Goal: Task Accomplishment & Management: Complete application form

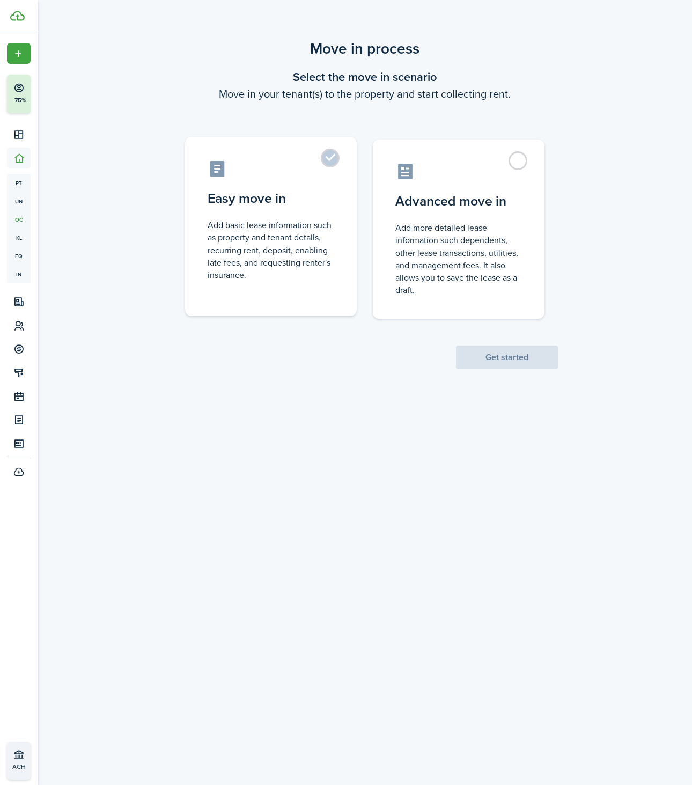
click at [317, 161] on control-radio-card-icon at bounding box center [271, 168] width 127 height 19
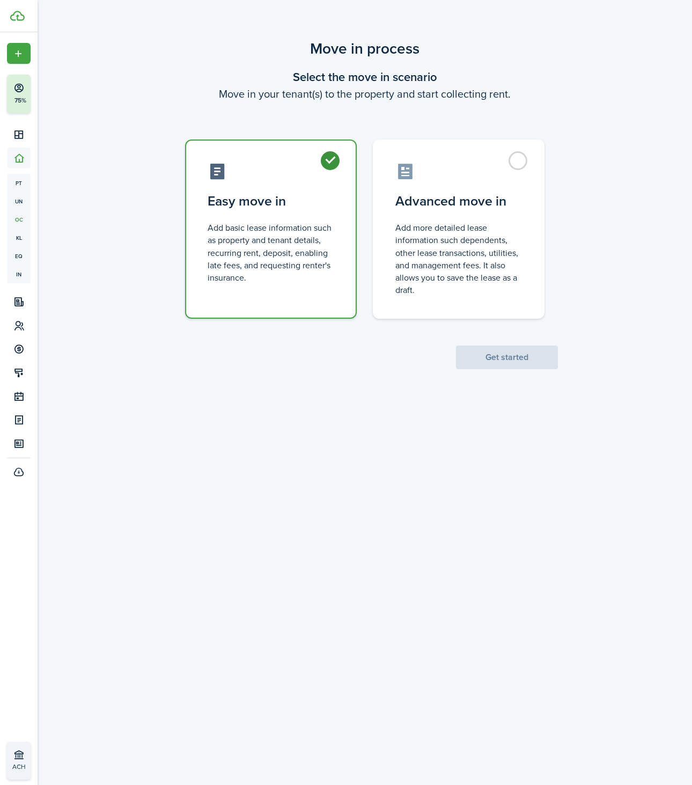
radio input "true"
click at [470, 363] on button "Get started" at bounding box center [507, 357] width 102 height 24
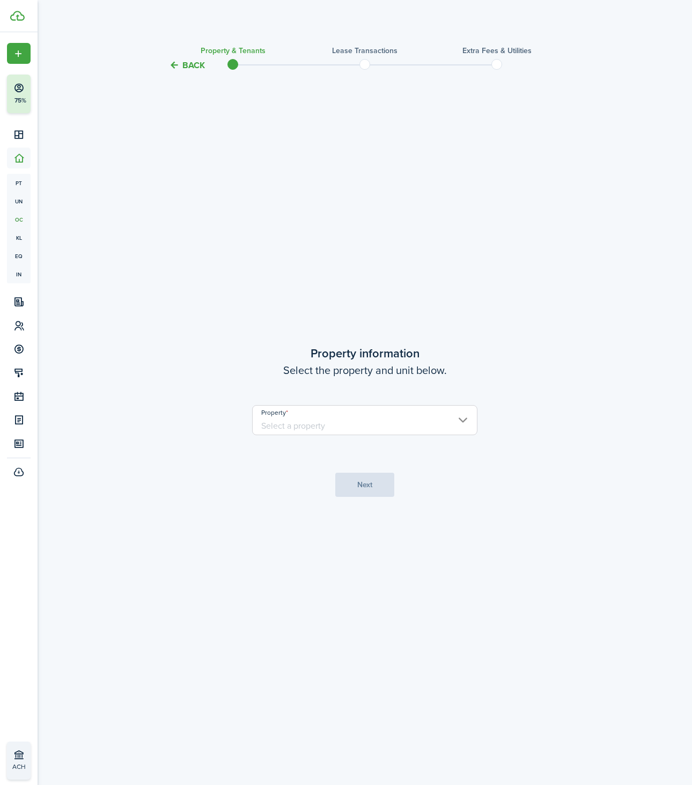
click at [343, 427] on input "Property" at bounding box center [364, 420] width 225 height 30
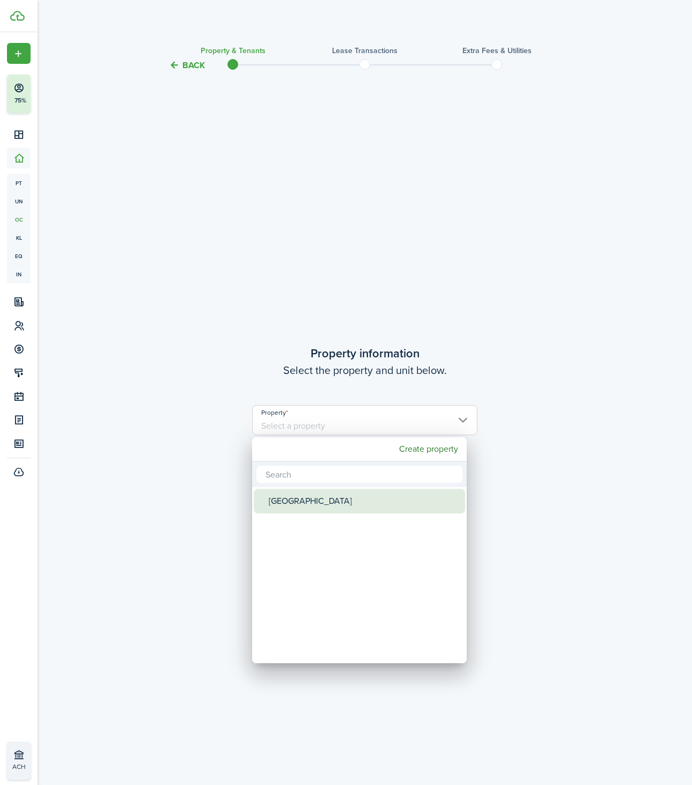
click at [296, 509] on div "[GEOGRAPHIC_DATA]" at bounding box center [364, 501] width 190 height 25
type input "[GEOGRAPHIC_DATA]"
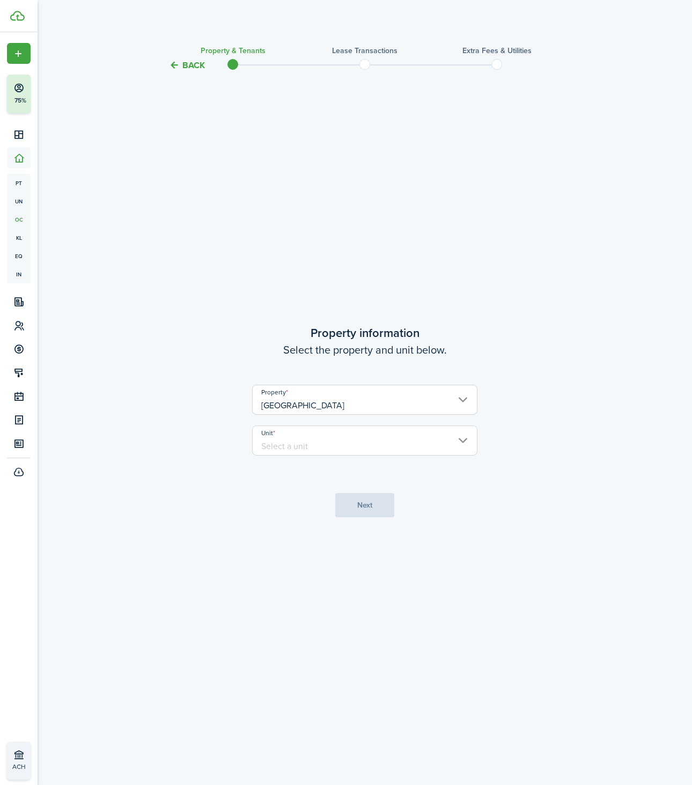
click at [330, 441] on input "Unit" at bounding box center [364, 440] width 225 height 30
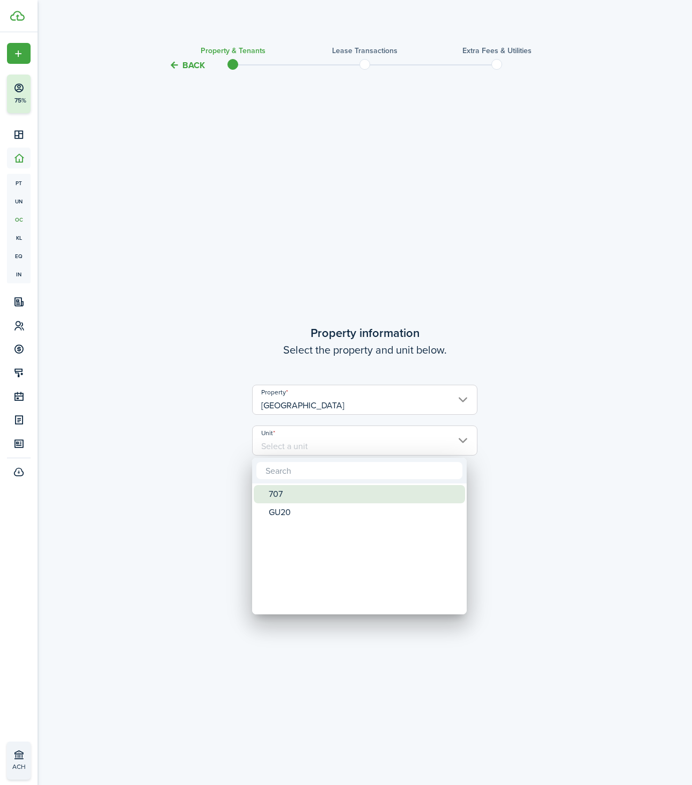
click at [313, 502] on div "707" at bounding box center [364, 494] width 190 height 18
type input "707"
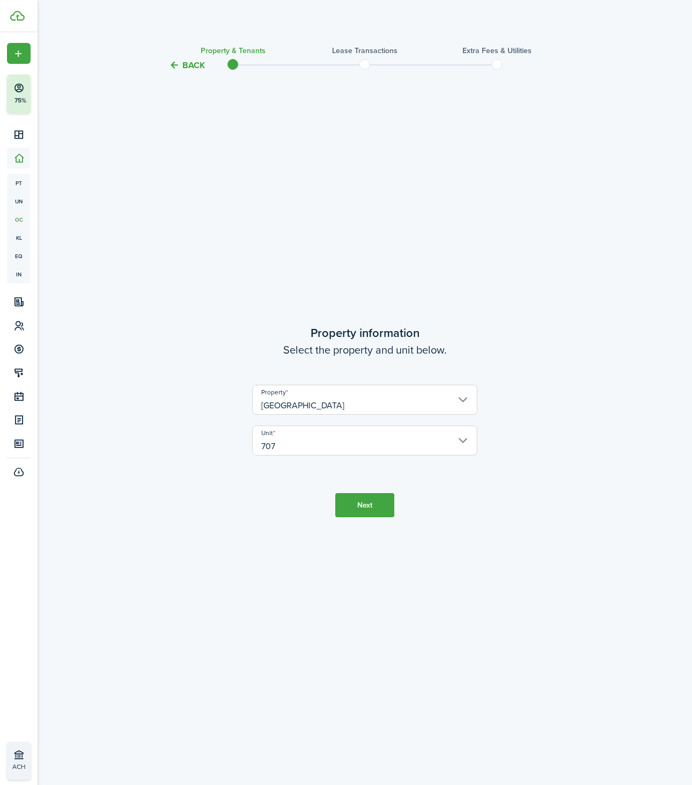
click at [344, 506] on button "Next" at bounding box center [364, 505] width 59 height 24
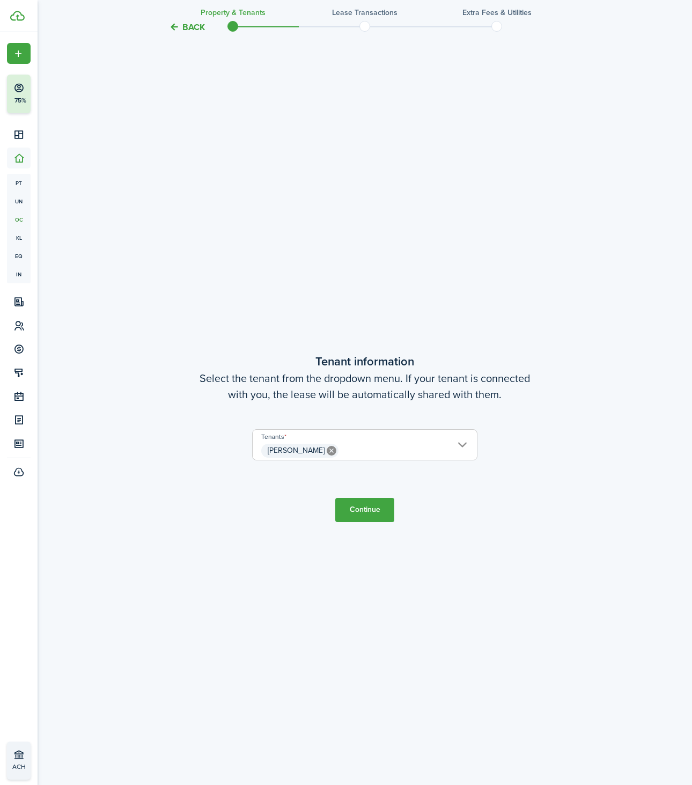
scroll to position [713, 0]
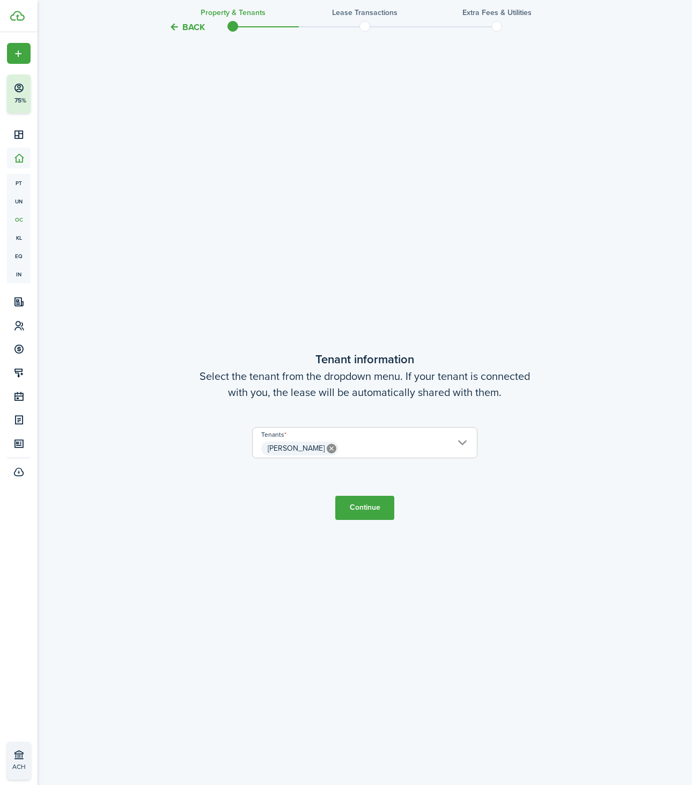
click at [357, 505] on button "Continue" at bounding box center [364, 508] width 59 height 24
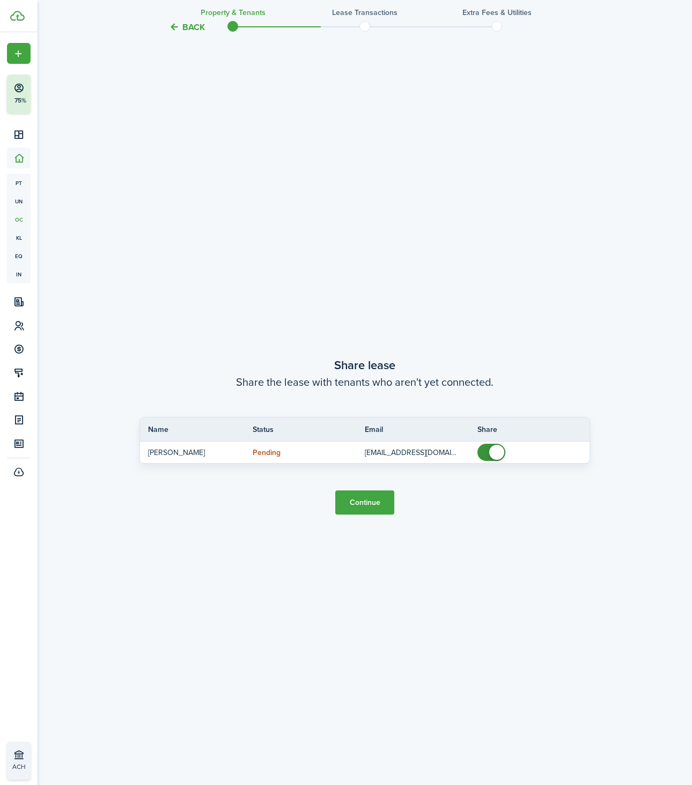
scroll to position [1498, 0]
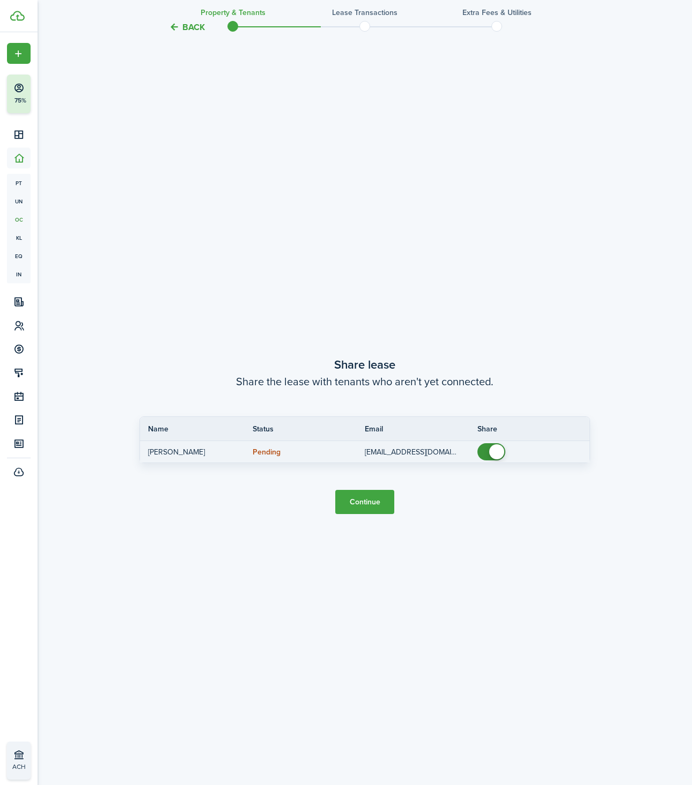
checkbox input "false"
click at [486, 444] on span at bounding box center [491, 451] width 11 height 17
click at [358, 501] on button "Continue" at bounding box center [364, 502] width 59 height 24
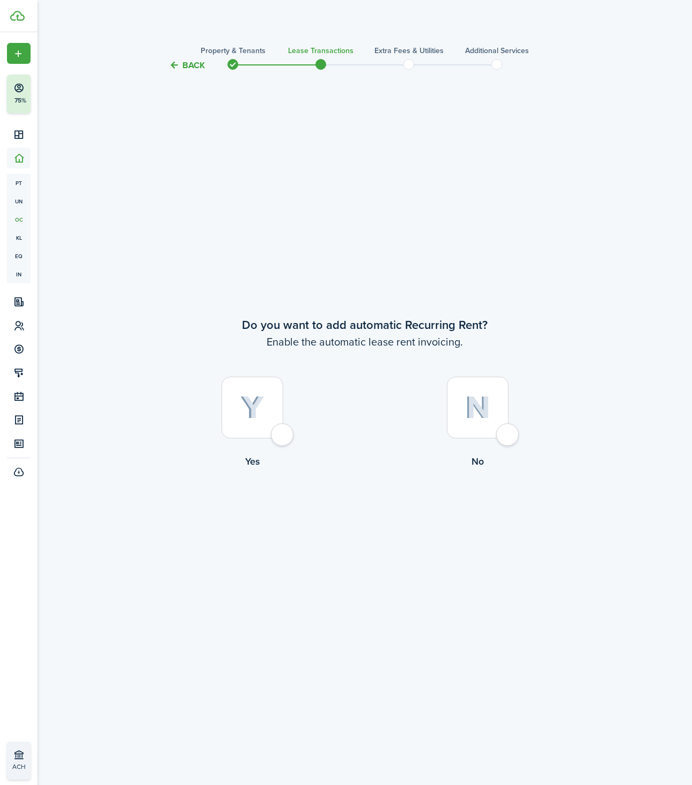
click at [453, 418] on div at bounding box center [478, 408] width 62 height 62
radio input "true"
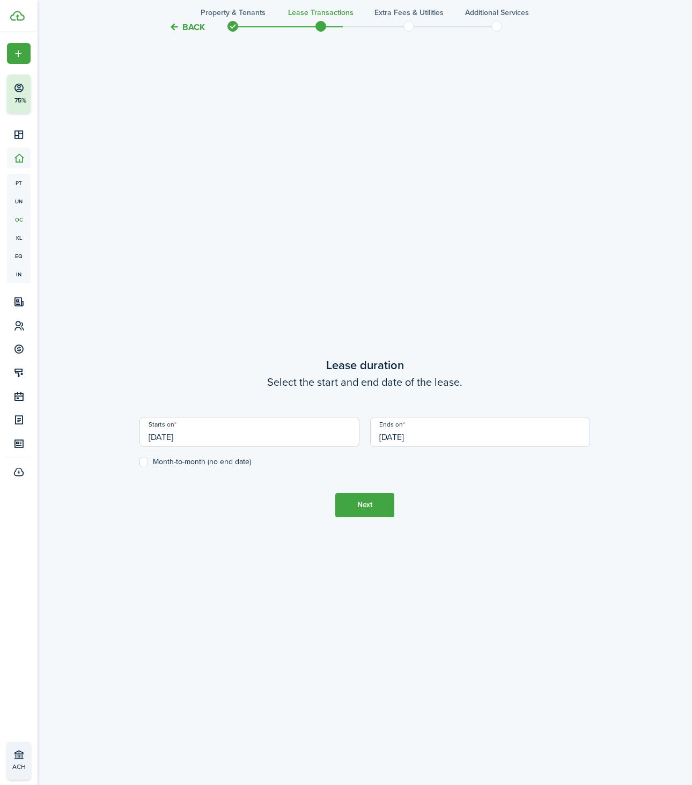
scroll to position [713, 0]
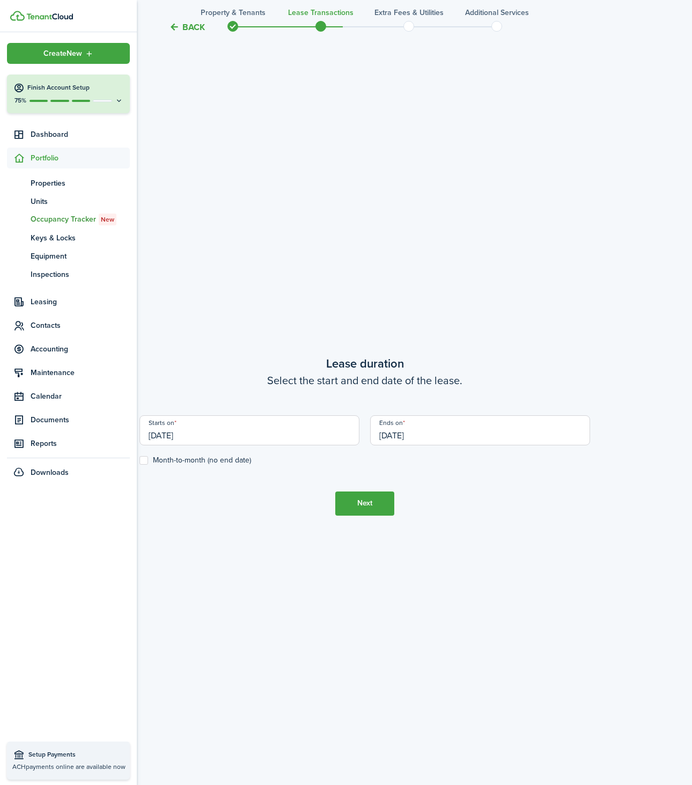
click at [30, 155] on sidebar-link-icon at bounding box center [19, 157] width 24 height 11
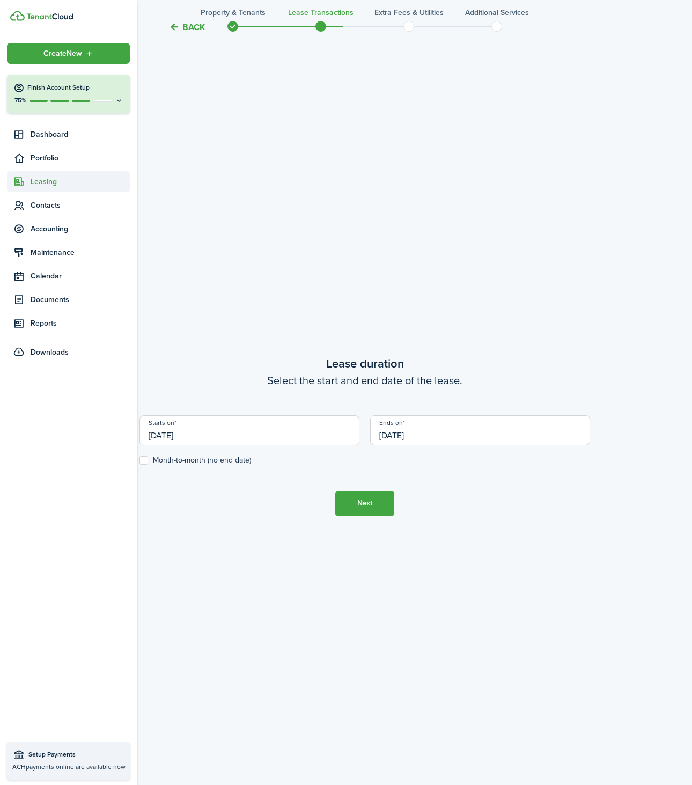
click at [45, 181] on span "Leasing" at bounding box center [80, 181] width 99 height 11
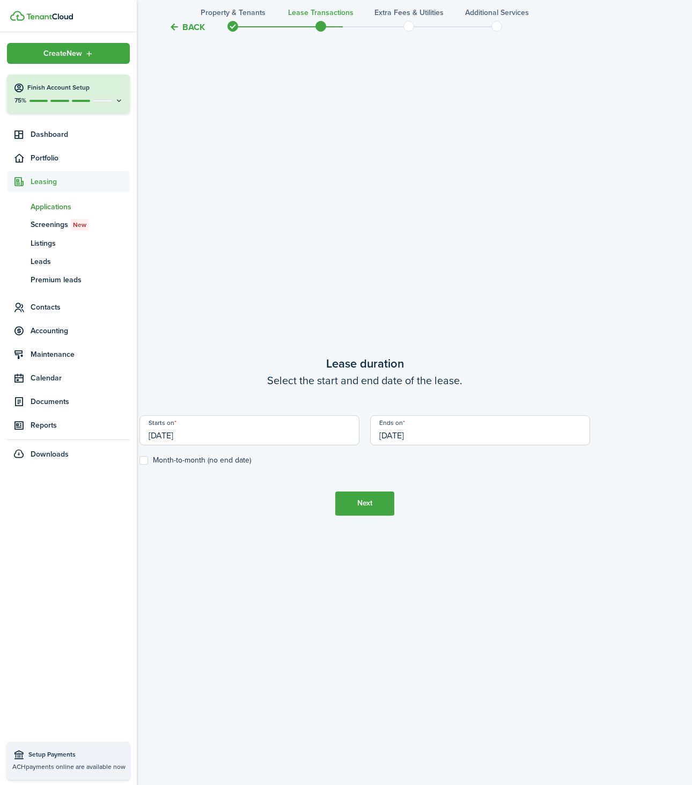
click at [54, 211] on span "Applications" at bounding box center [80, 206] width 99 height 11
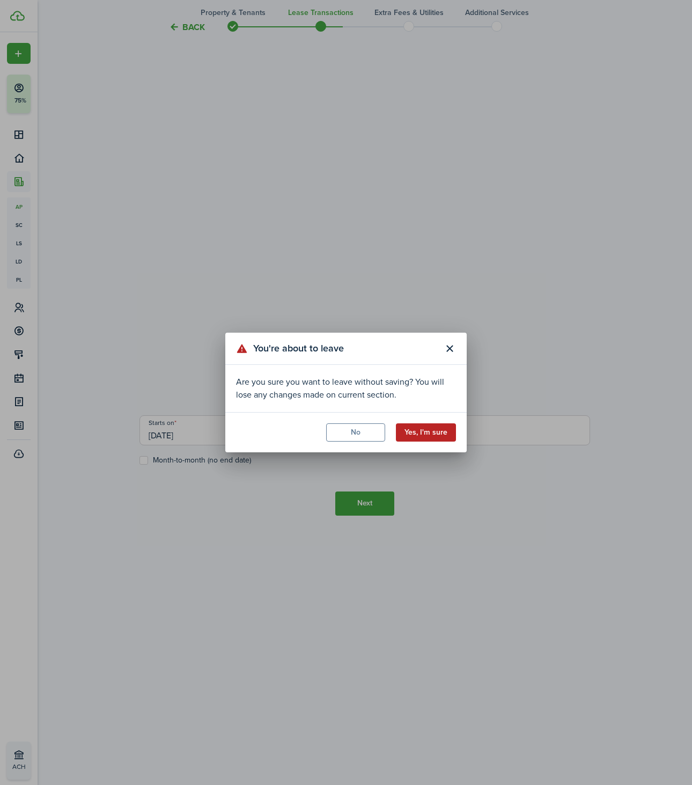
click at [413, 429] on button "Yes, I'm sure" at bounding box center [426, 432] width 60 height 18
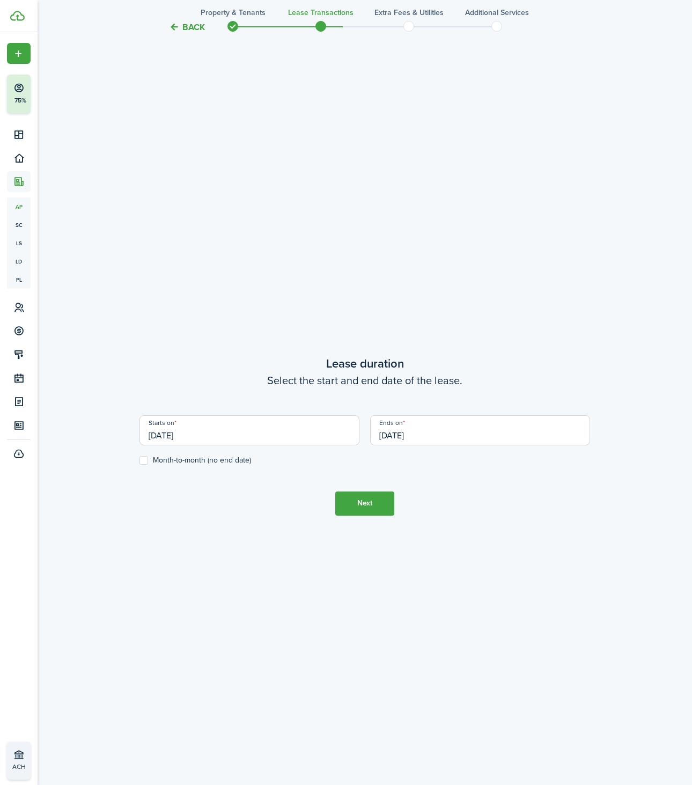
click at [413, 370] on button "Yes, I'm sure" at bounding box center [426, 360] width 60 height 18
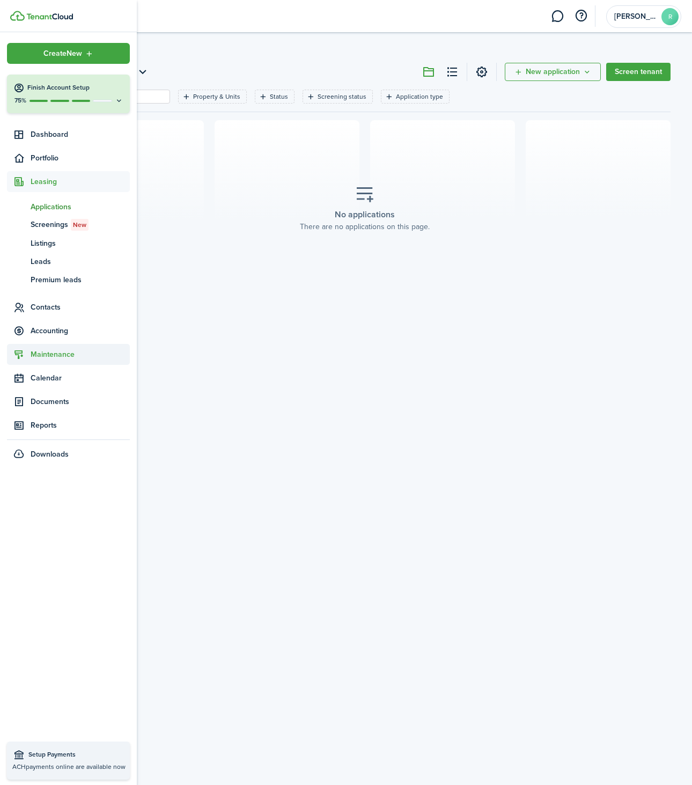
click at [38, 311] on span "Contacts" at bounding box center [80, 306] width 99 height 11
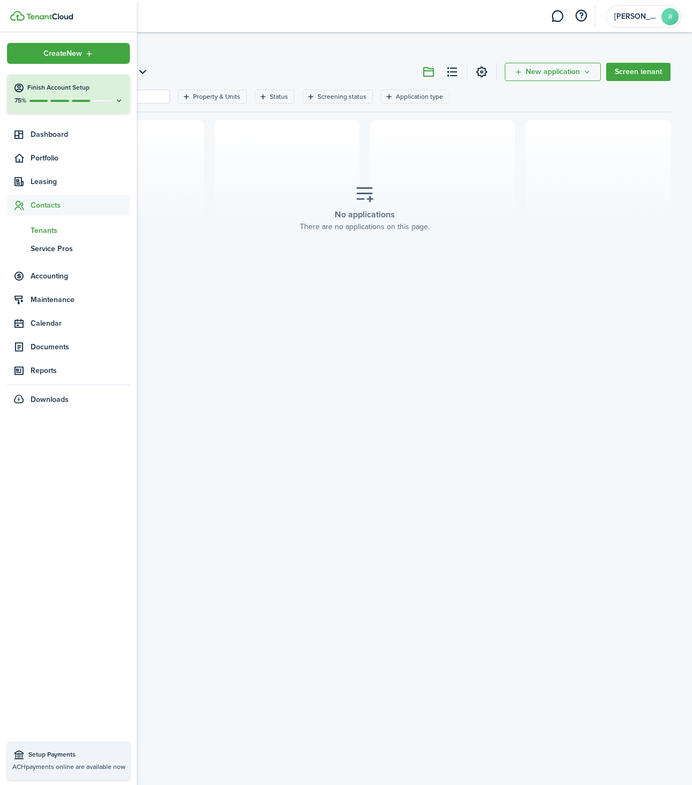
click at [53, 230] on span "Tenants" at bounding box center [80, 230] width 99 height 11
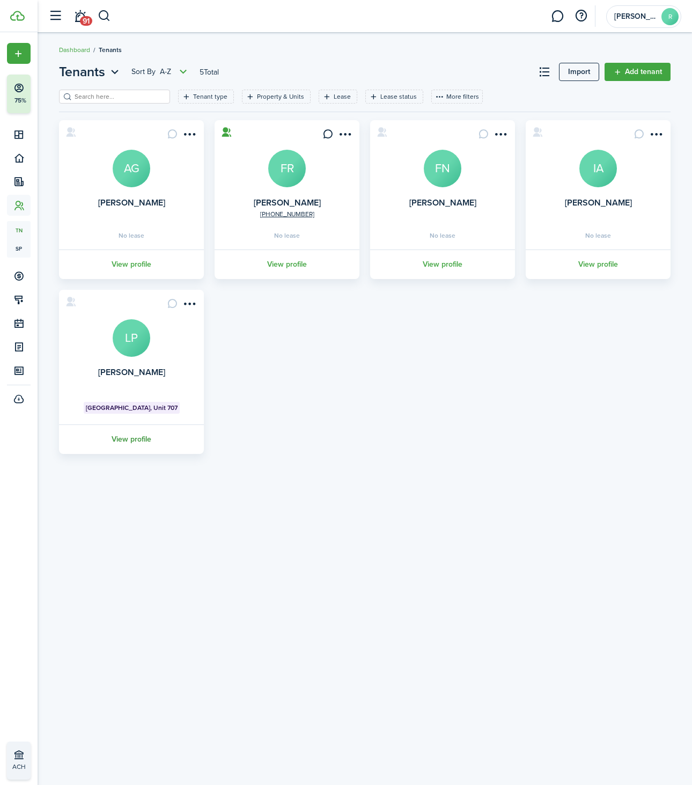
click at [112, 432] on link "View profile" at bounding box center [131, 439] width 148 height 30
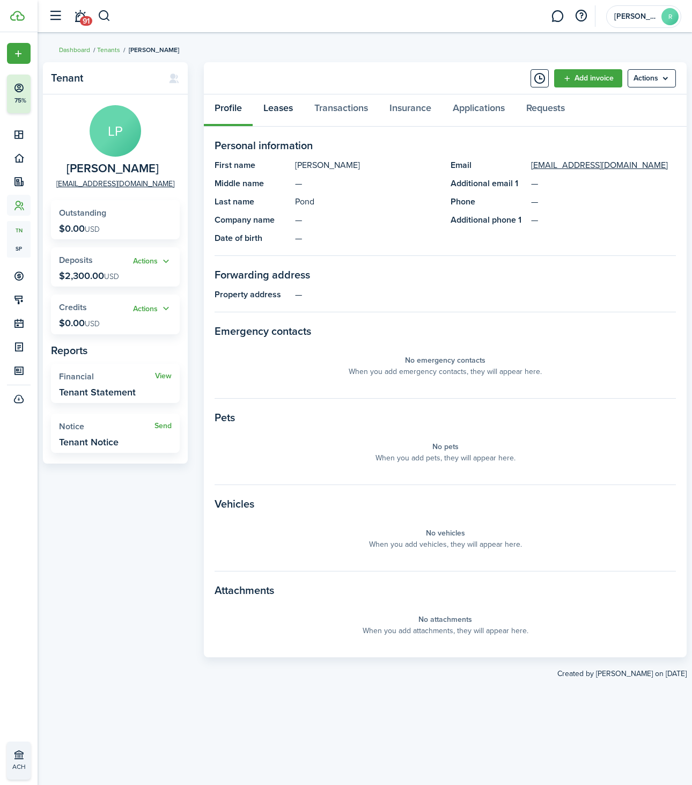
click at [276, 111] on link "Leases" at bounding box center [278, 110] width 51 height 32
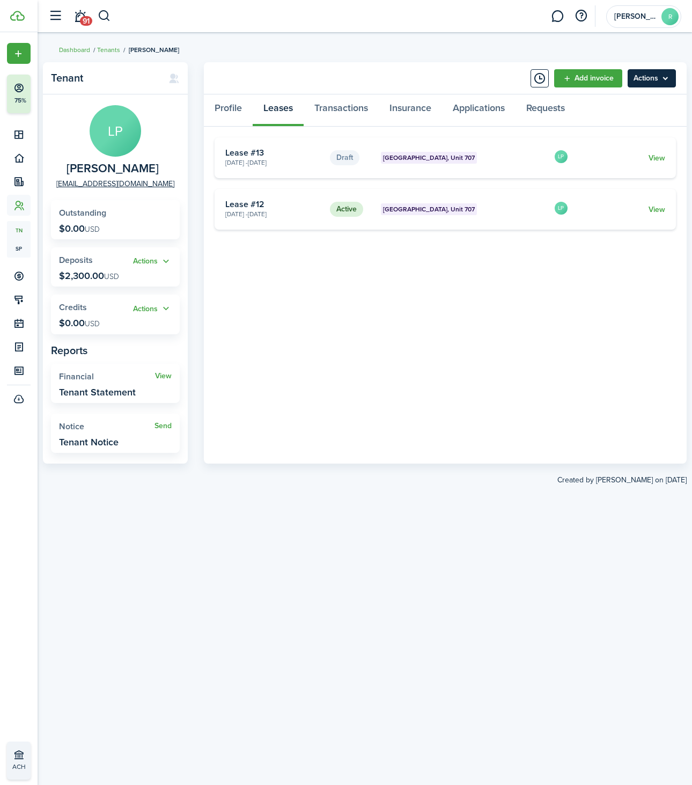
click at [646, 71] on menu-btn "Actions" at bounding box center [652, 78] width 48 height 18
click at [620, 102] on link "Edit" at bounding box center [629, 102] width 94 height 18
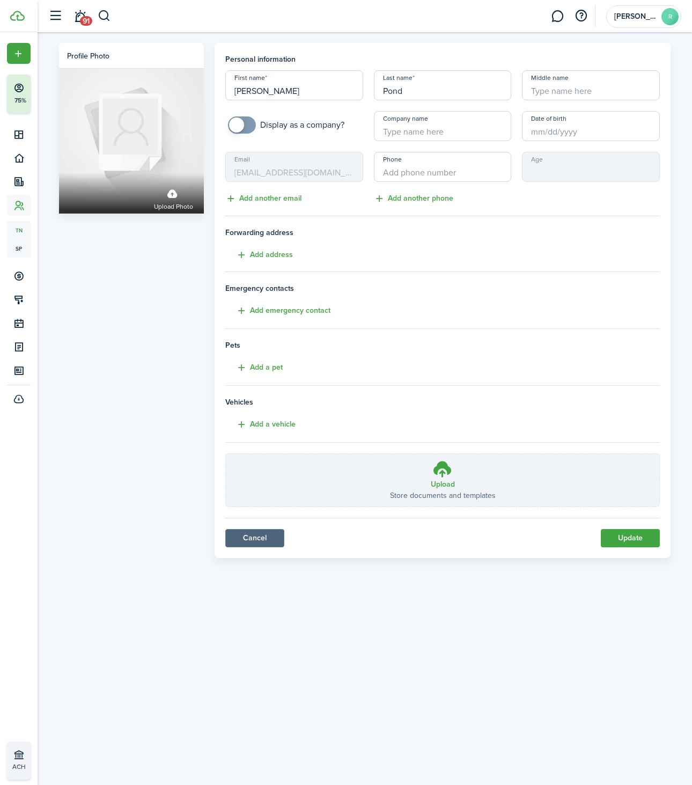
click at [242, 537] on link "Cancel" at bounding box center [254, 538] width 59 height 18
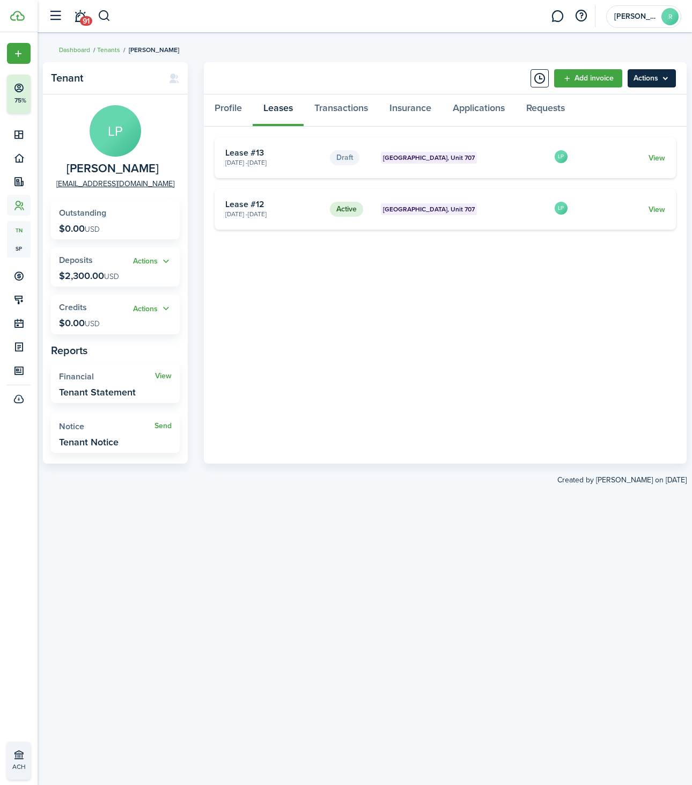
click at [641, 85] on menu-btn "Actions" at bounding box center [652, 78] width 48 height 18
click at [528, 290] on tenant-view-lease "[GEOGRAPHIC_DATA] 707 [DATE] - [DATE] Lease #13 LP View Active [GEOGRAPHIC_DATA…" at bounding box center [445, 294] width 461 height 315
click at [659, 163] on link "View" at bounding box center [656, 157] width 17 height 11
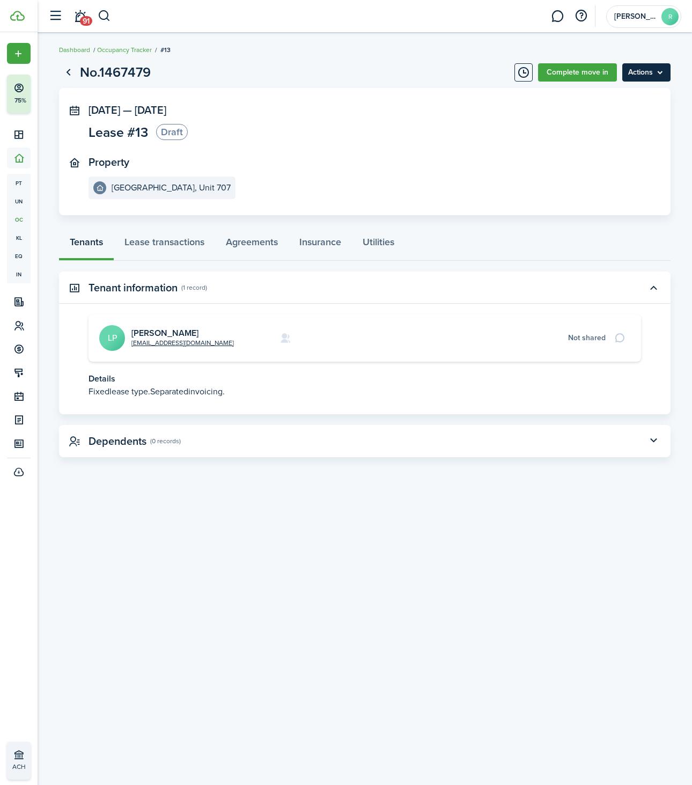
click at [636, 80] on menu-btn "Actions" at bounding box center [646, 72] width 48 height 18
click at [632, 101] on button "Delete" at bounding box center [624, 96] width 94 height 18
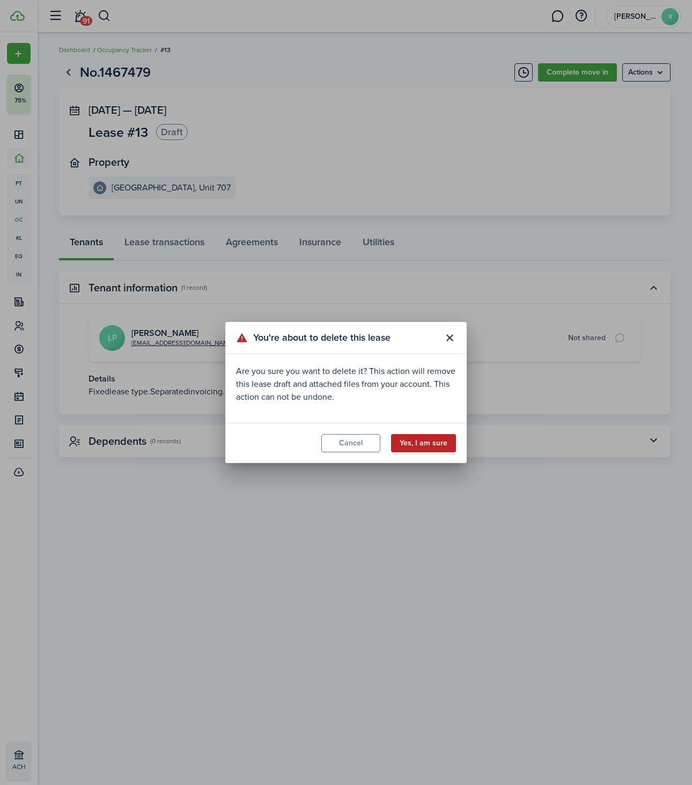
click at [423, 436] on button "Yes, I am sure" at bounding box center [423, 443] width 65 height 18
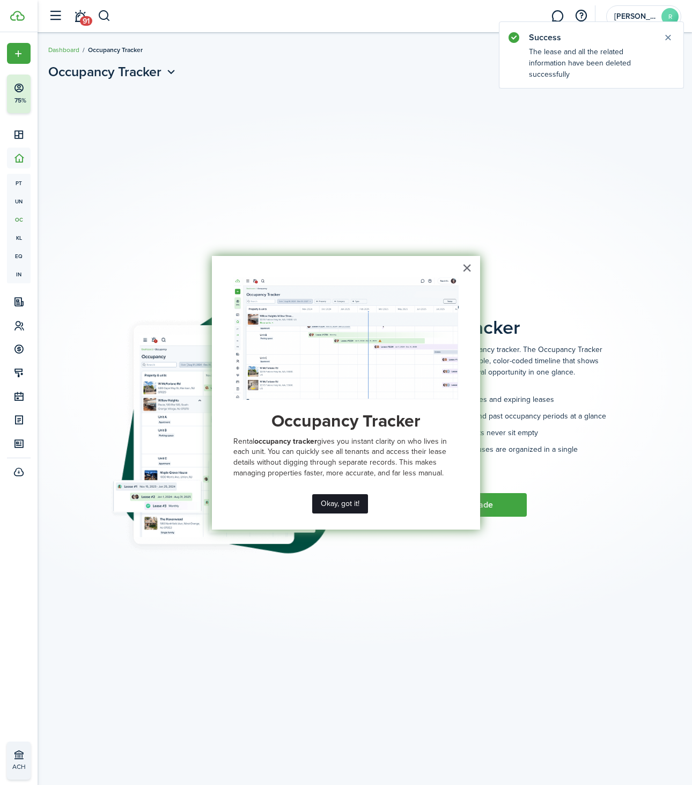
click at [322, 503] on button "Okay, got it!" at bounding box center [340, 503] width 56 height 19
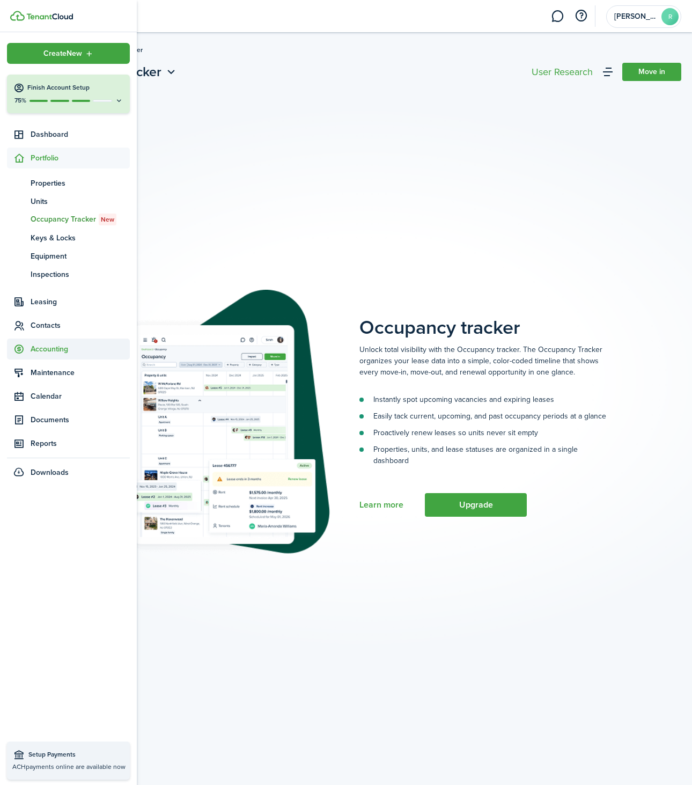
click at [41, 342] on span "Accounting" at bounding box center [68, 348] width 123 height 21
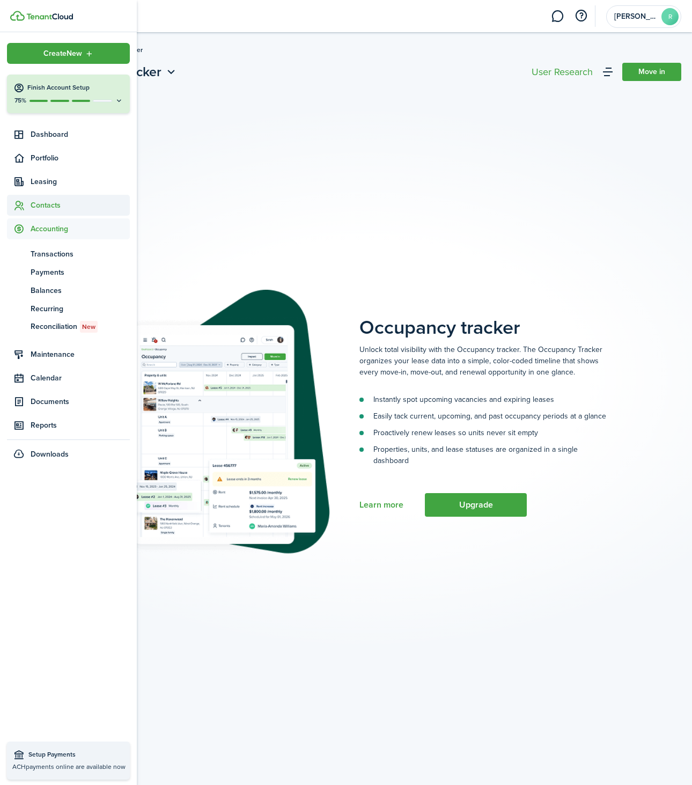
click at [18, 207] on icon at bounding box center [18, 205] width 11 height 11
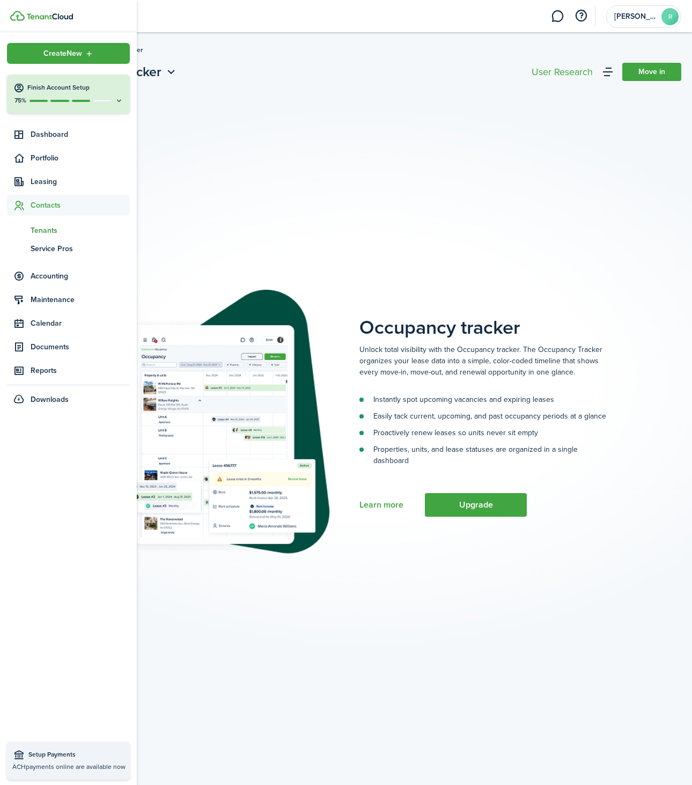
click at [48, 232] on span "Tenants" at bounding box center [80, 230] width 99 height 11
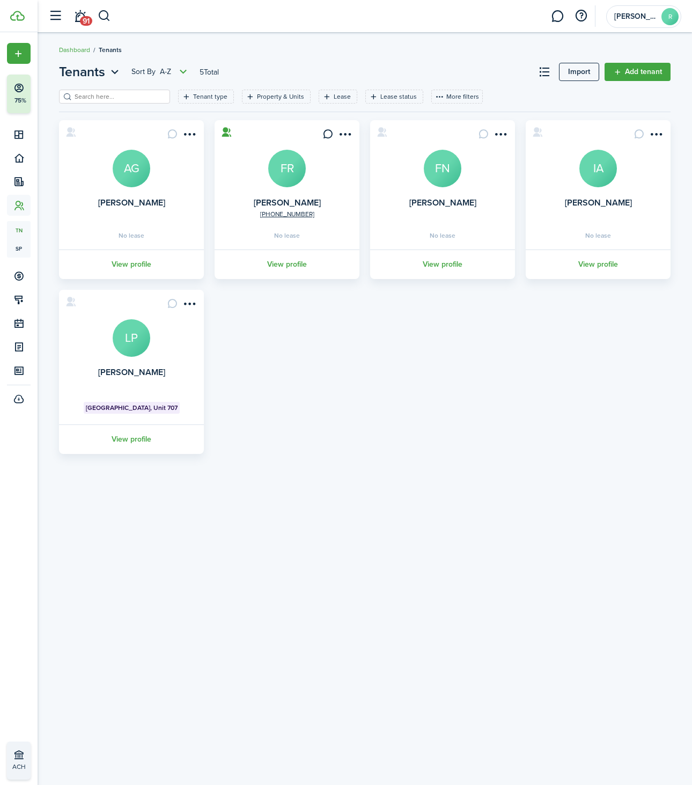
click at [131, 356] on avatar-text "LP" at bounding box center [132, 338] width 38 height 38
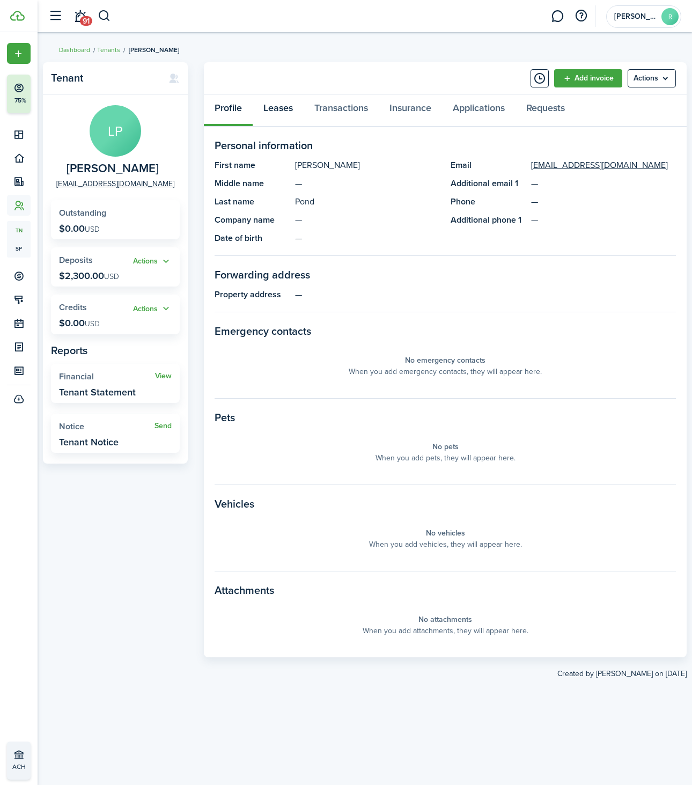
click at [289, 107] on link "Leases" at bounding box center [278, 110] width 51 height 32
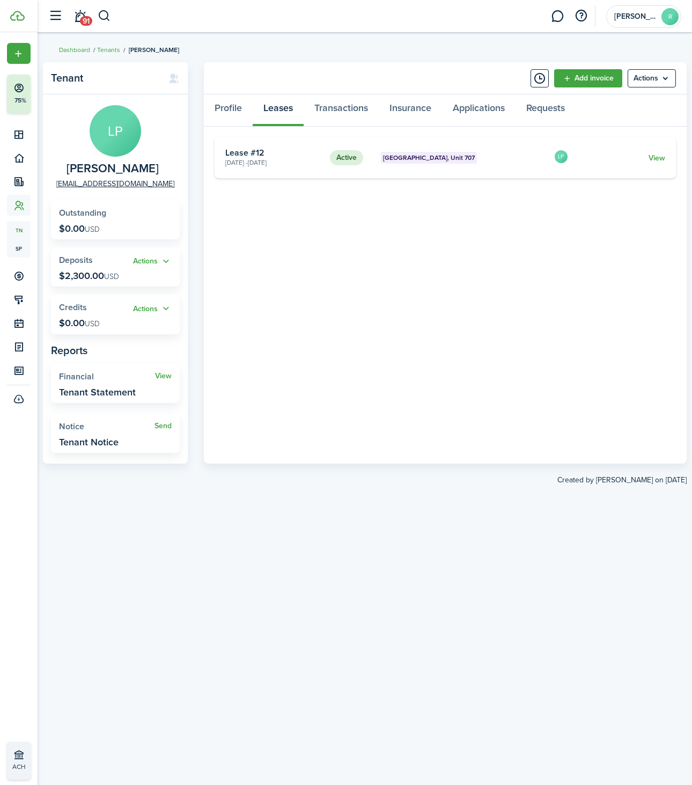
click at [679, 69] on panel-main-header "Add invoice Actions" at bounding box center [445, 78] width 483 height 32
click at [661, 72] on menu-btn "Actions" at bounding box center [652, 78] width 48 height 18
click at [344, 47] on breadcrumb "Dashboard Tenants [PERSON_NAME]" at bounding box center [364, 44] width 611 height 25
click at [654, 160] on link "View" at bounding box center [656, 157] width 17 height 11
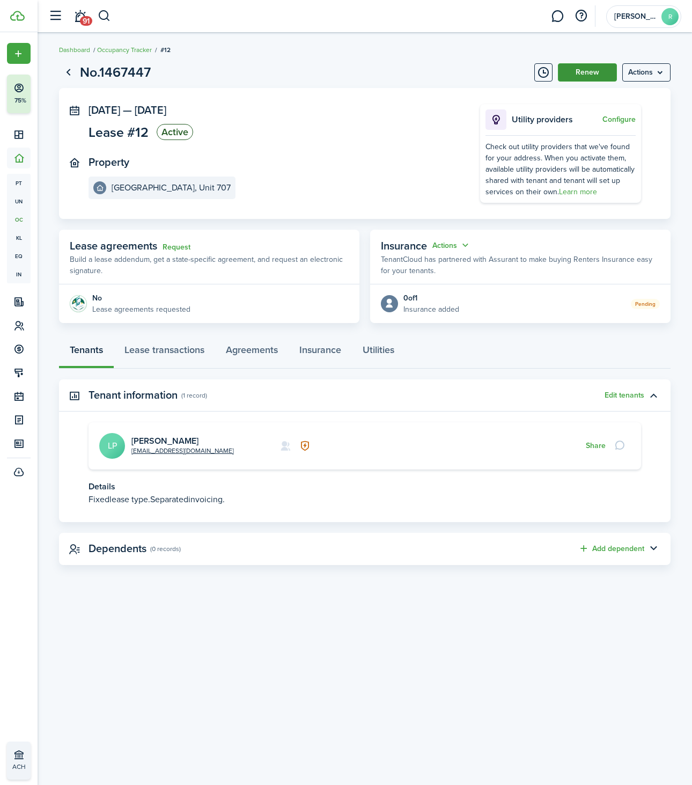
click at [579, 71] on button "Renew" at bounding box center [587, 72] width 59 height 18
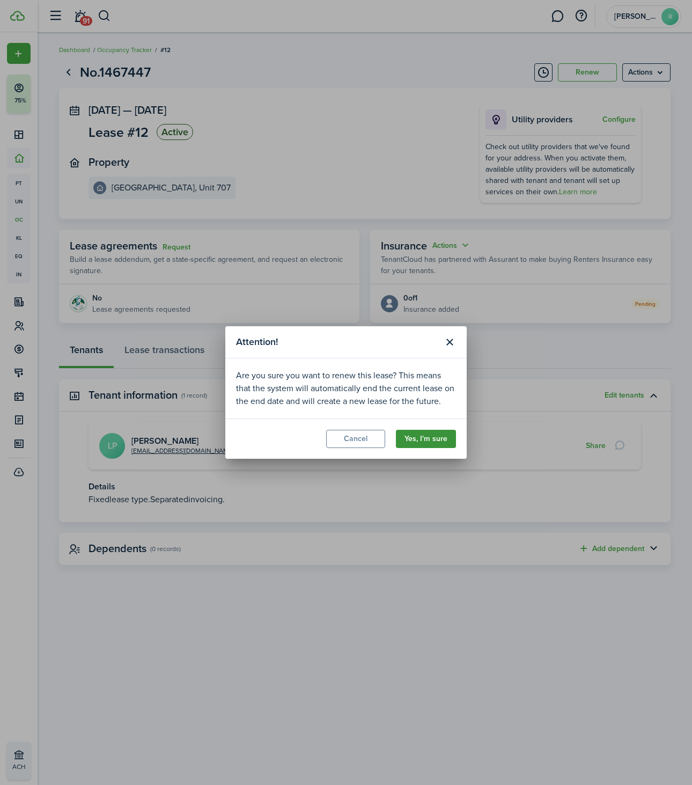
click at [414, 435] on button "Yes, I'm sure" at bounding box center [426, 439] width 60 height 18
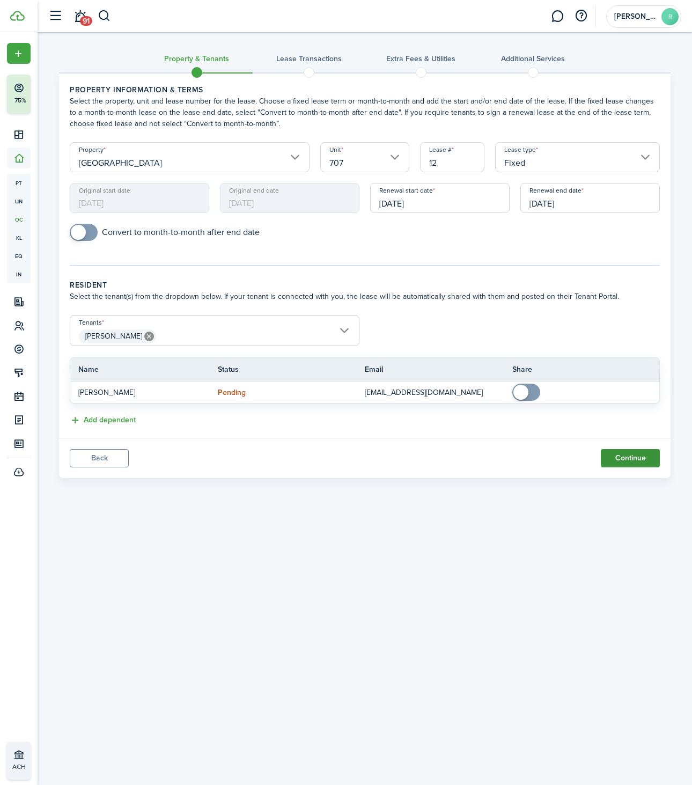
click at [630, 460] on button "Continue" at bounding box center [630, 458] width 59 height 18
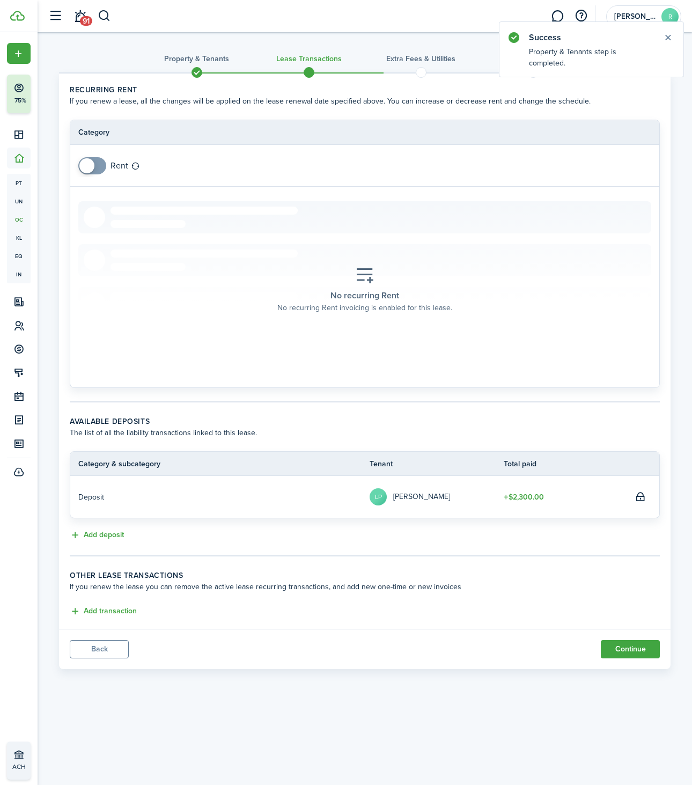
click at [96, 165] on span at bounding box center [92, 165] width 11 height 17
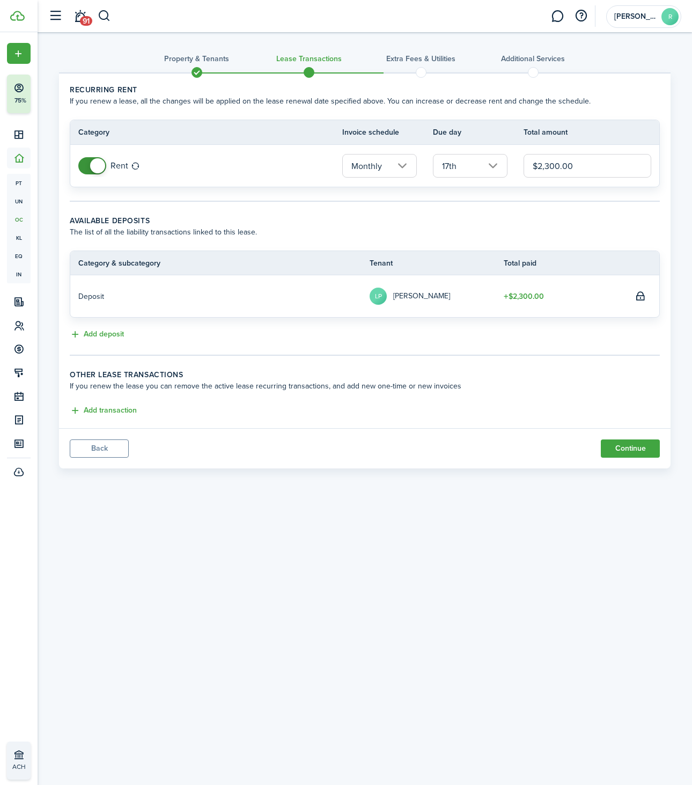
click at [471, 174] on input "17th" at bounding box center [470, 166] width 75 height 24
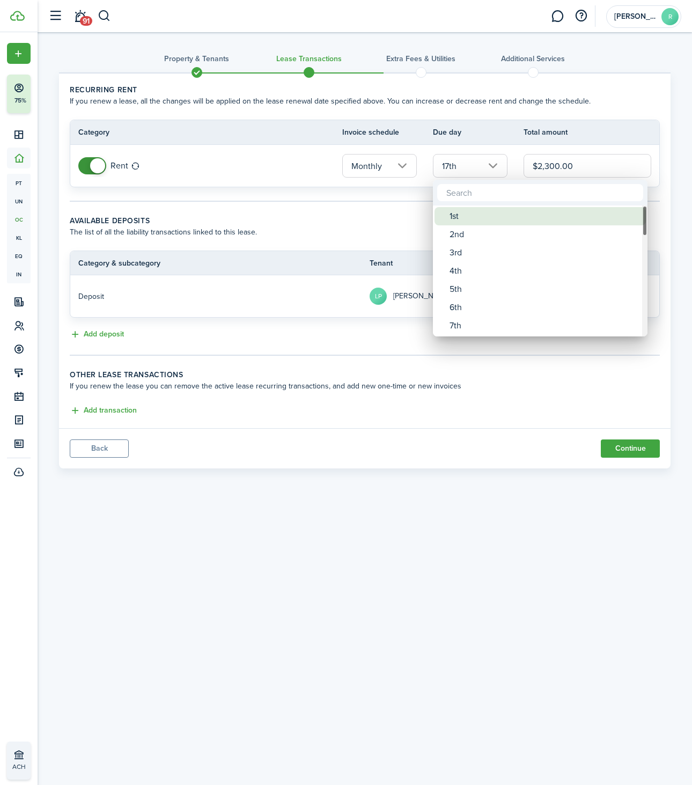
click at [457, 217] on div "1st" at bounding box center [544, 216] width 190 height 18
type input "1st"
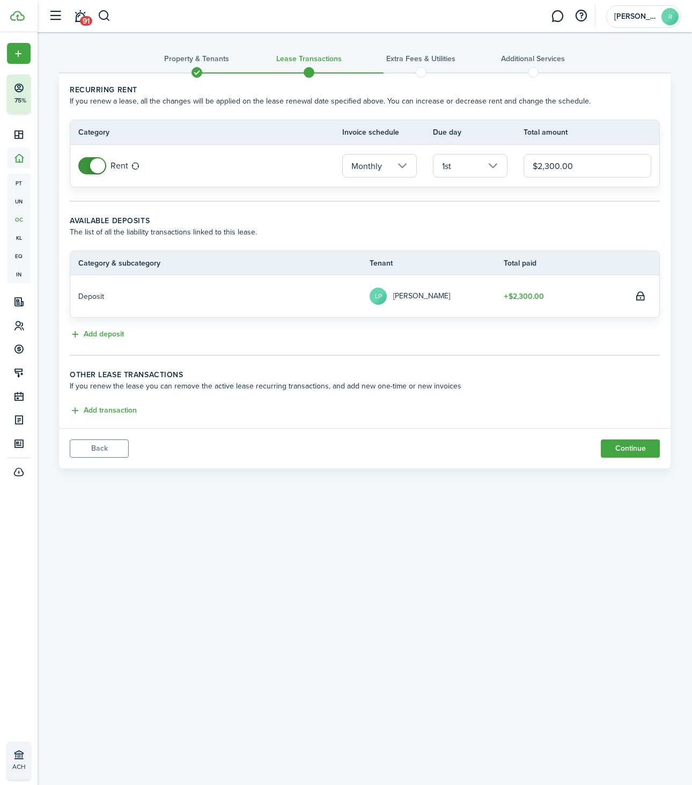
click at [556, 165] on input "$2,300.00" at bounding box center [588, 166] width 128 height 24
type input "$2,375.00"
click at [616, 449] on button "Continue" at bounding box center [630, 448] width 59 height 18
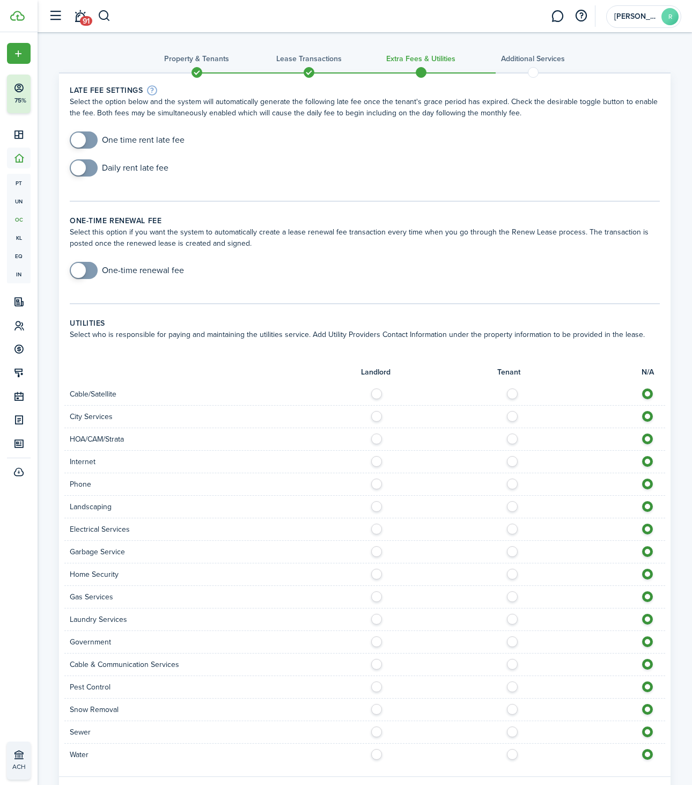
checkbox input "true"
click at [81, 270] on span at bounding box center [78, 270] width 15 height 15
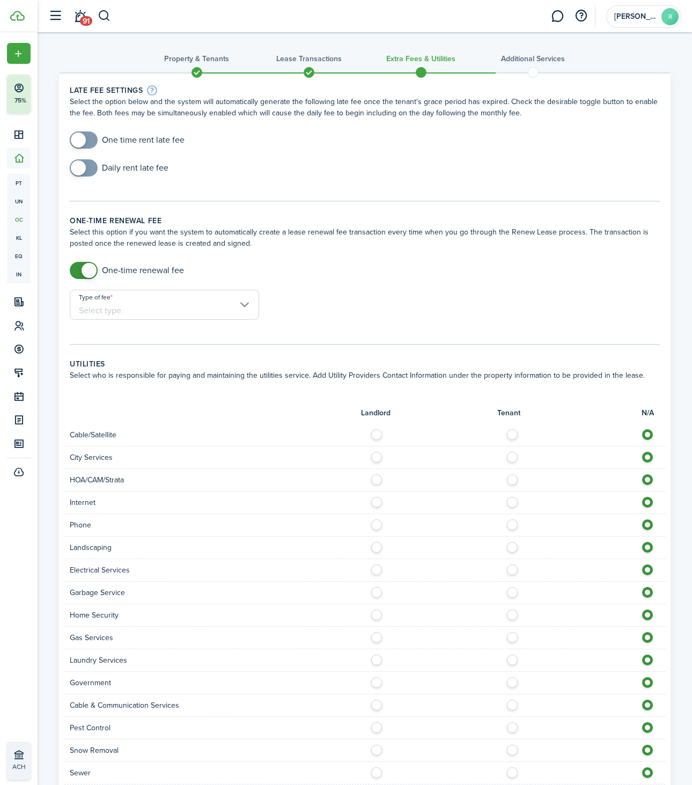
click at [105, 304] on input "Type of fee" at bounding box center [164, 305] width 189 height 30
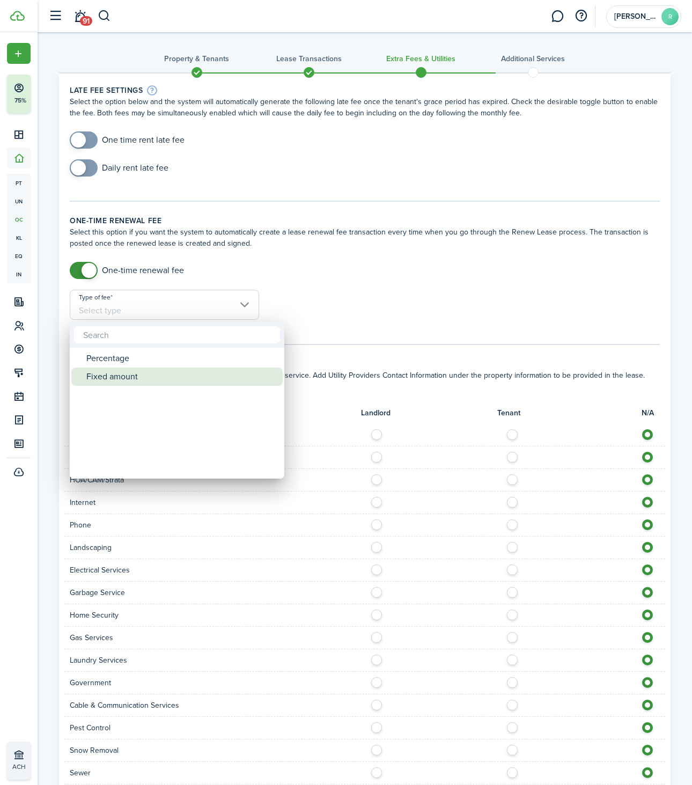
click at [112, 381] on div "Fixed amount" at bounding box center [181, 376] width 190 height 18
type input "Fixed amount"
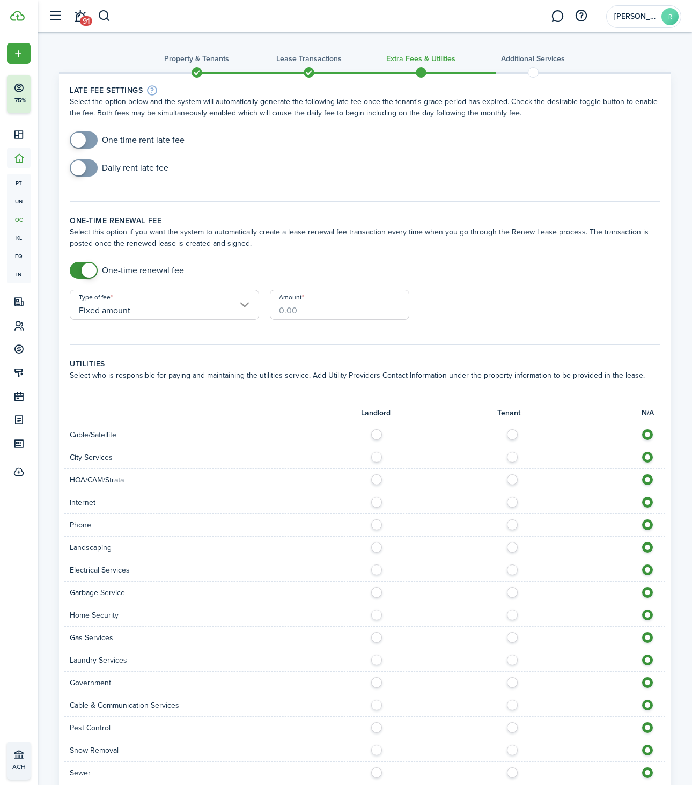
click at [330, 307] on input "Amount" at bounding box center [339, 305] width 139 height 30
type input "$150.00"
click at [569, 265] on div "One-time renewal fee" at bounding box center [364, 276] width 601 height 28
click at [87, 171] on span at bounding box center [83, 167] width 11 height 17
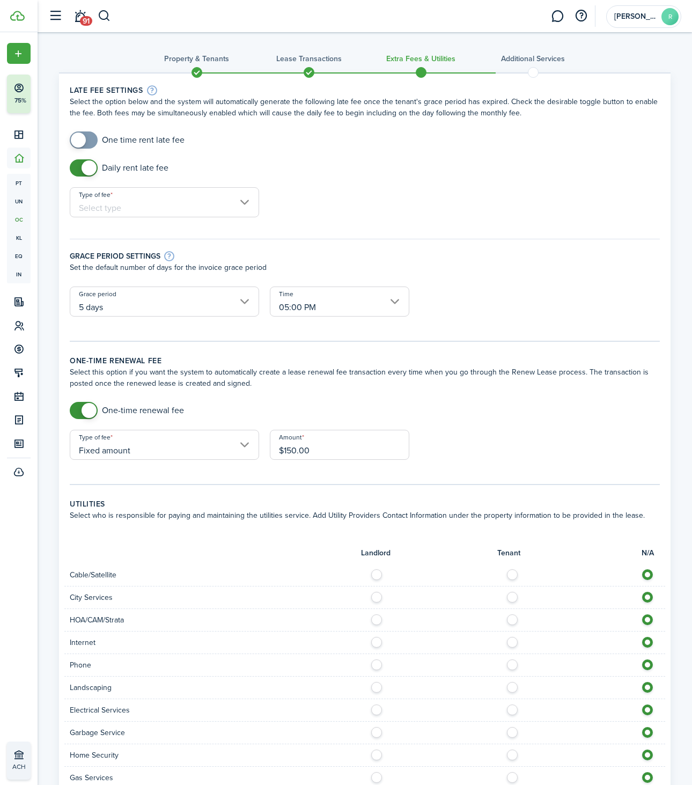
checkbox input "false"
click at [83, 166] on span at bounding box center [89, 167] width 15 height 15
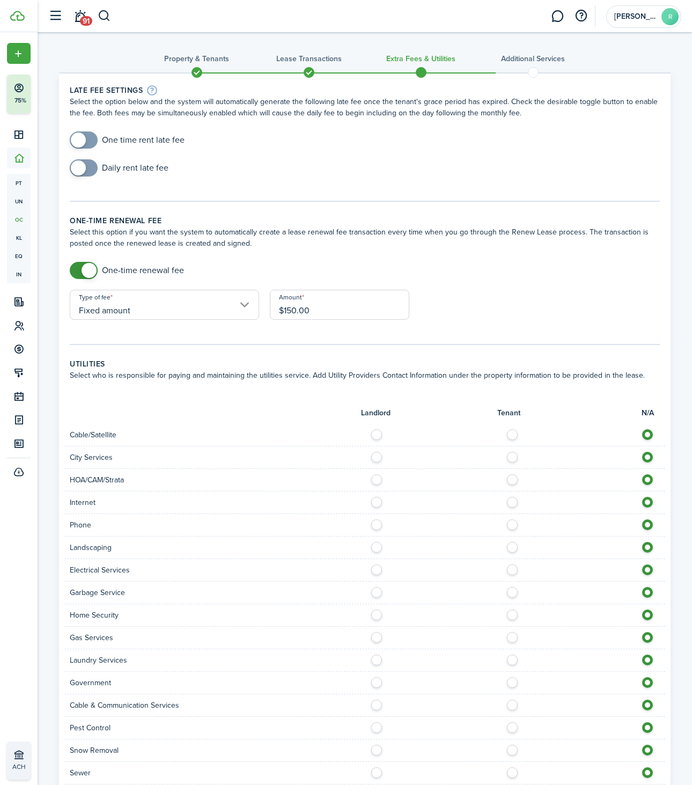
scroll to position [102, 0]
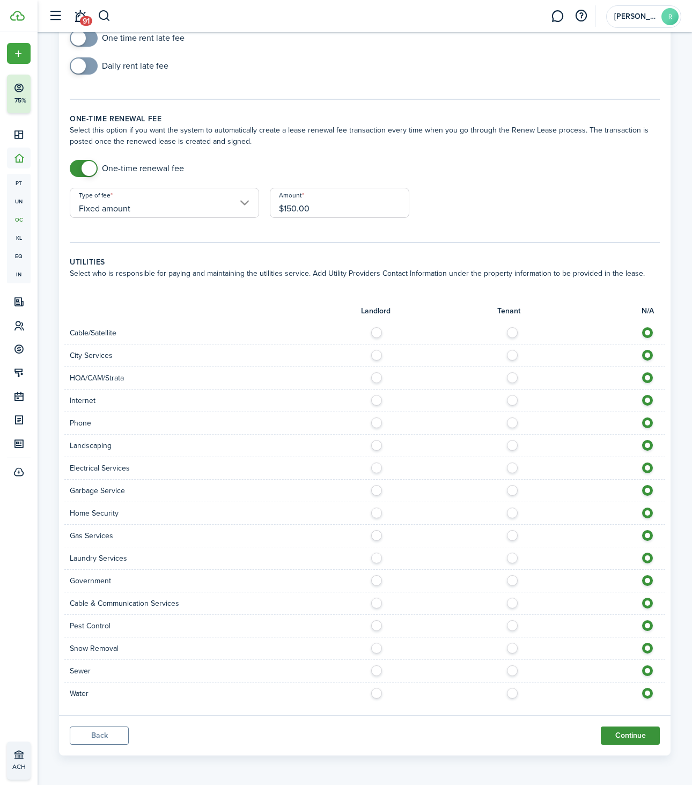
click at [624, 732] on button "Continue" at bounding box center [630, 735] width 59 height 18
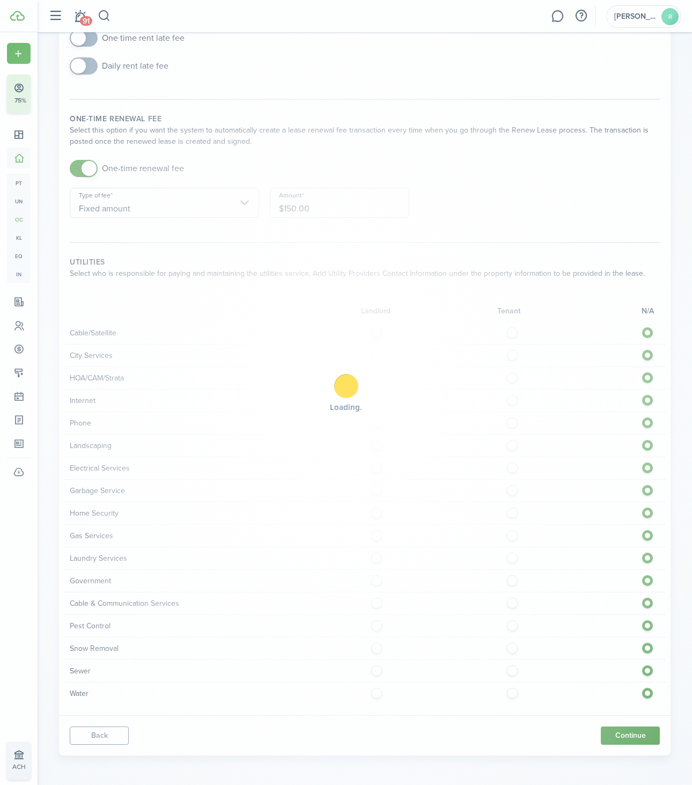
scroll to position [0, 0]
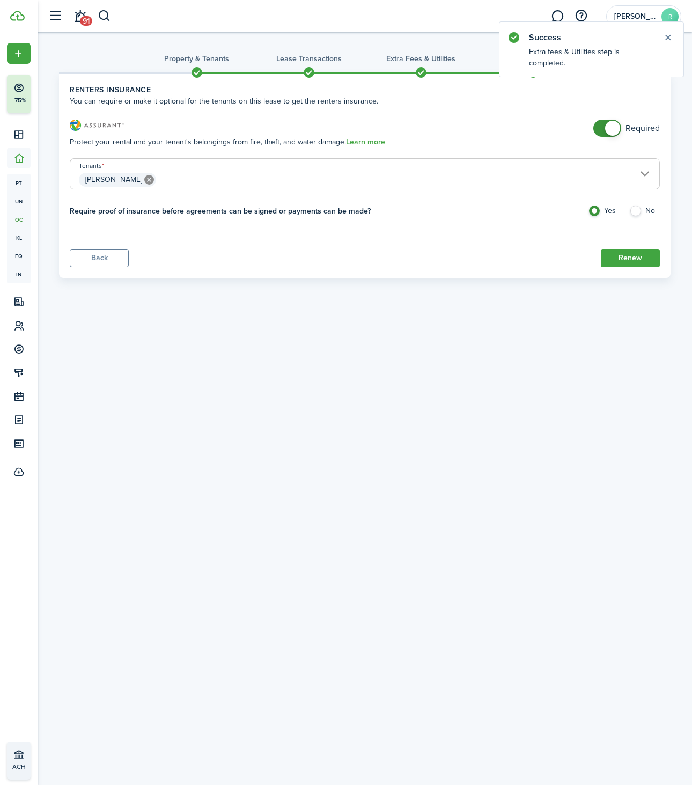
click at [193, 72] on span at bounding box center [197, 72] width 16 height 16
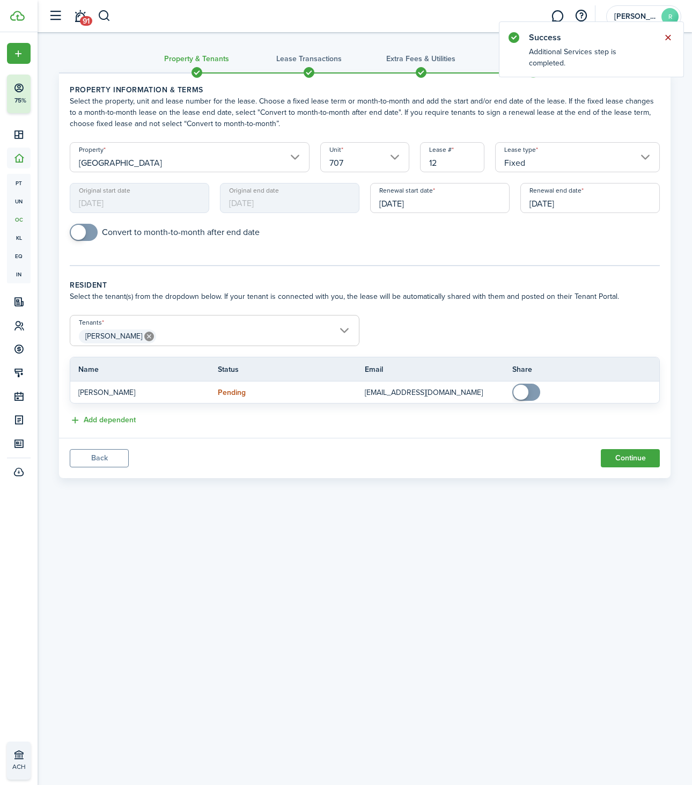
click at [670, 38] on button "Close notify" at bounding box center [667, 37] width 15 height 15
click at [533, 73] on span at bounding box center [533, 72] width 16 height 16
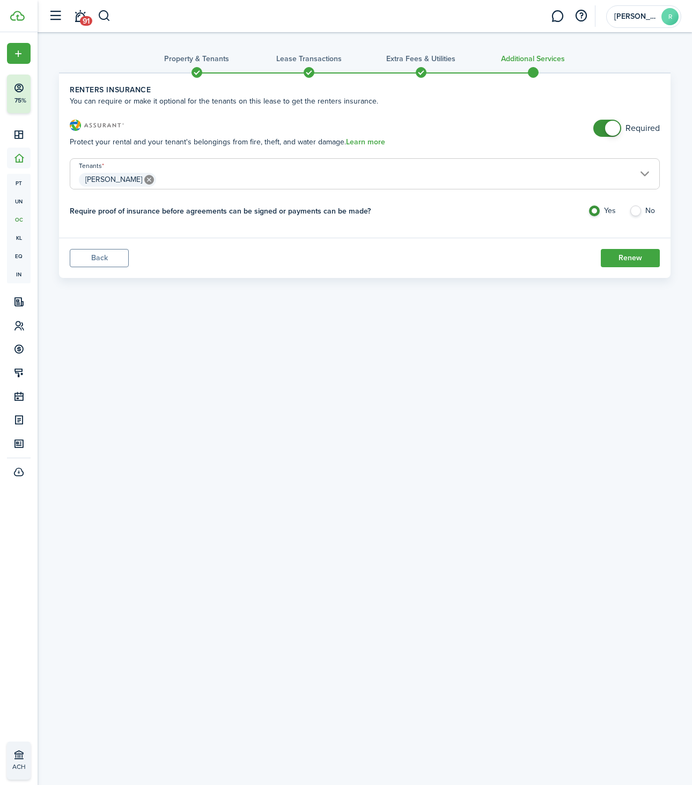
checkbox input "false"
click at [609, 122] on span at bounding box center [612, 128] width 15 height 15
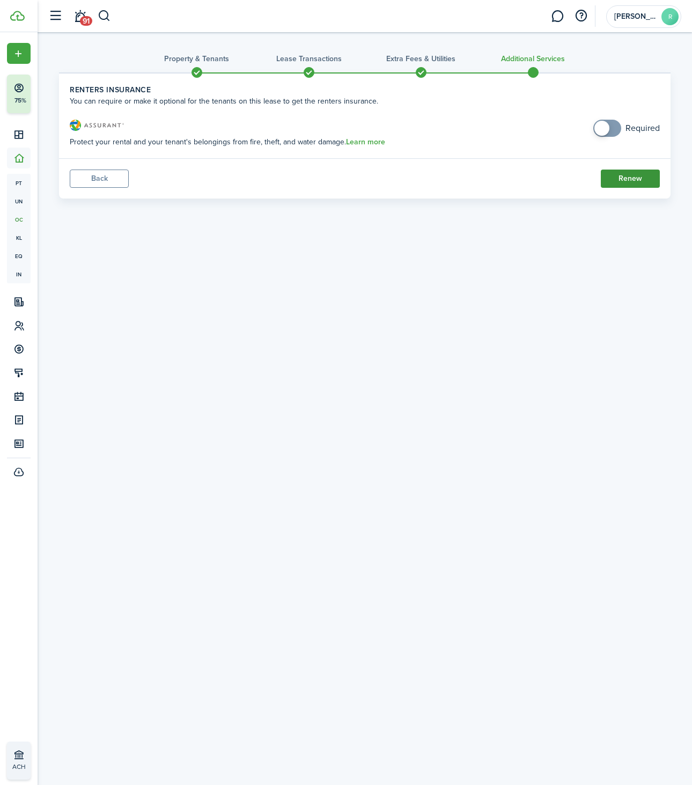
click at [621, 182] on button "Renew" at bounding box center [630, 178] width 59 height 18
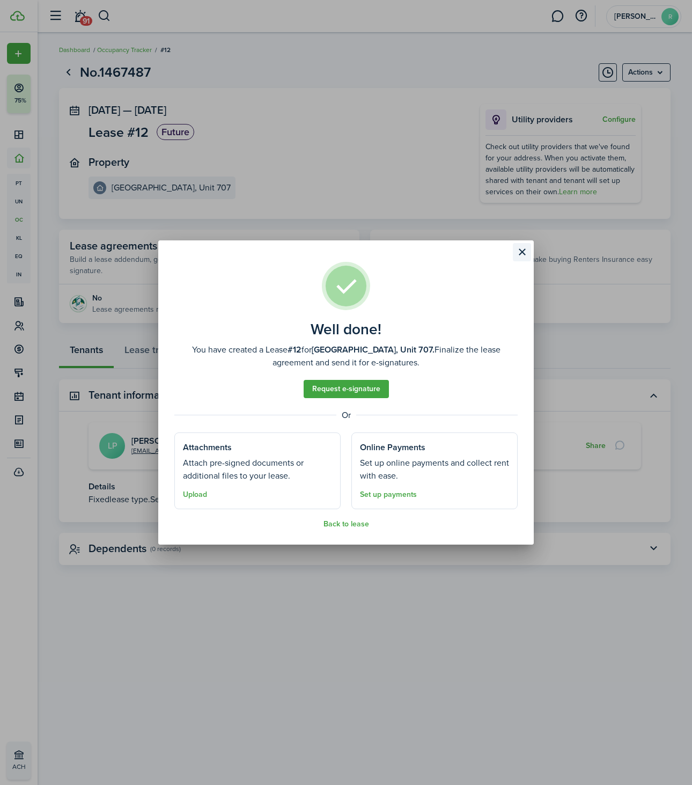
click at [526, 250] on button "Close modal" at bounding box center [522, 252] width 18 height 18
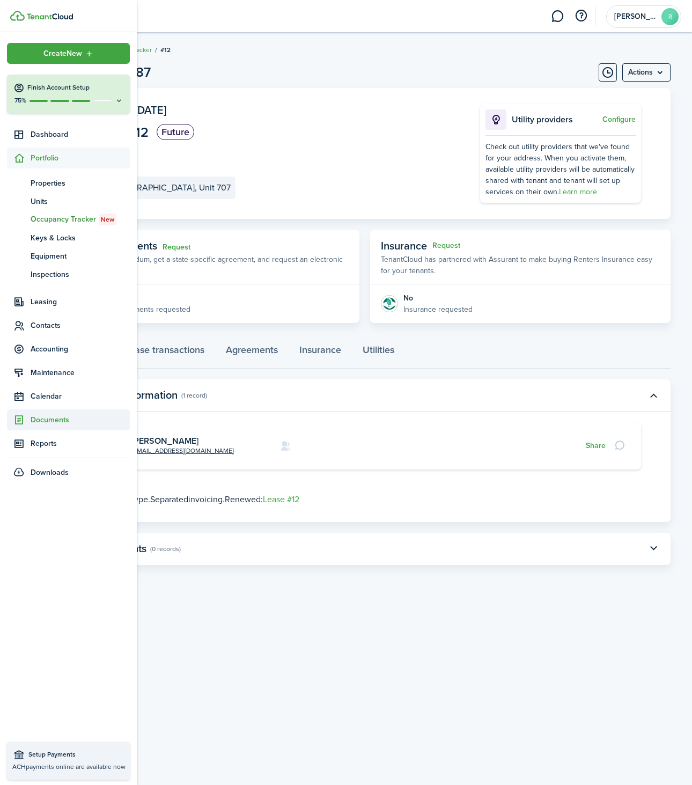
click at [49, 415] on span "Documents" at bounding box center [80, 419] width 99 height 11
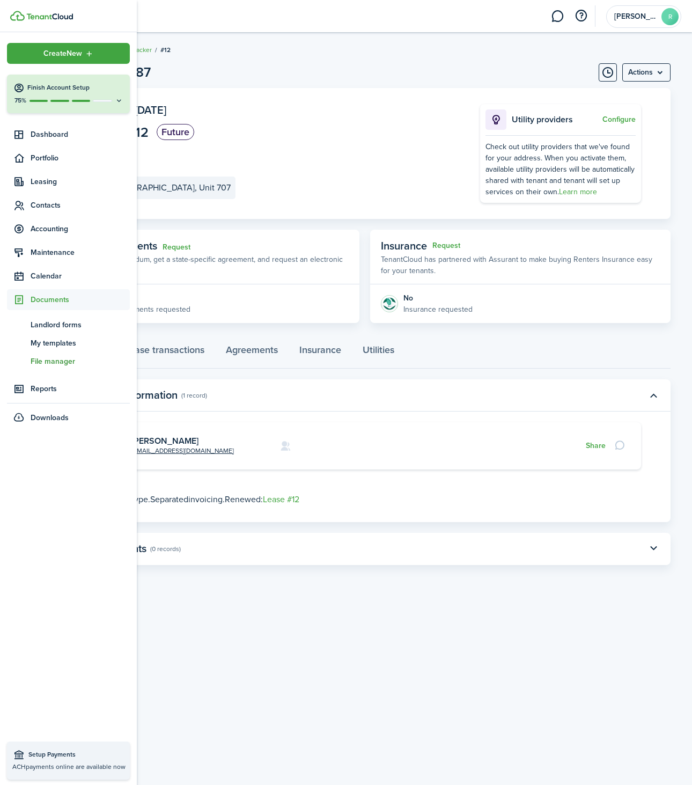
click at [53, 365] on span "File manager" at bounding box center [80, 361] width 99 height 11
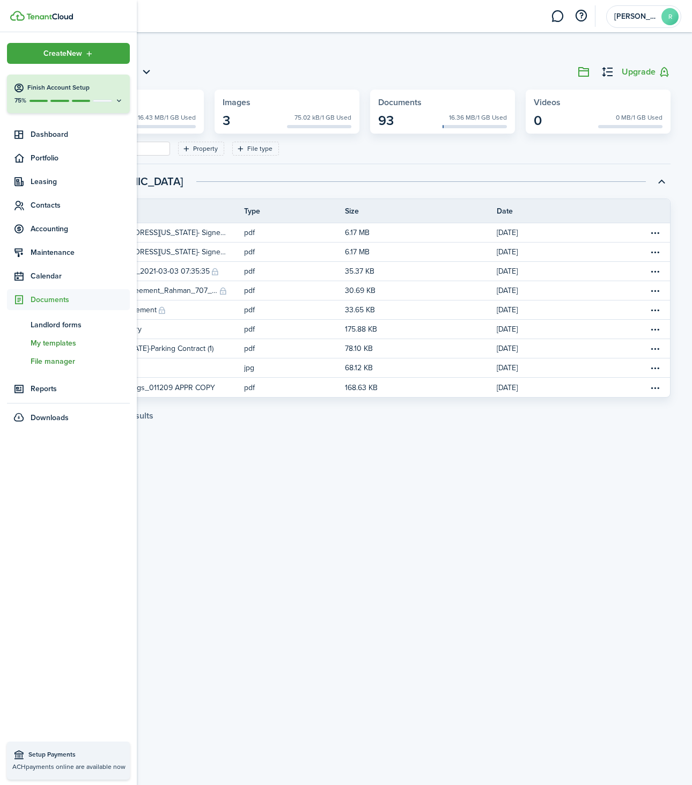
click at [42, 337] on span "My templates" at bounding box center [80, 342] width 99 height 11
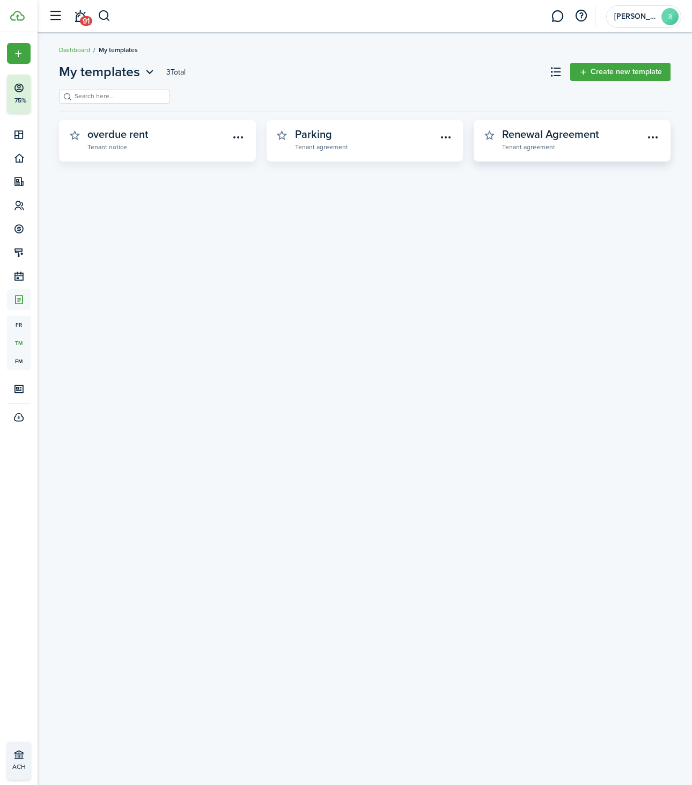
click at [562, 134] on widget-stats-description "Renewal Agreement" at bounding box center [550, 134] width 97 height 16
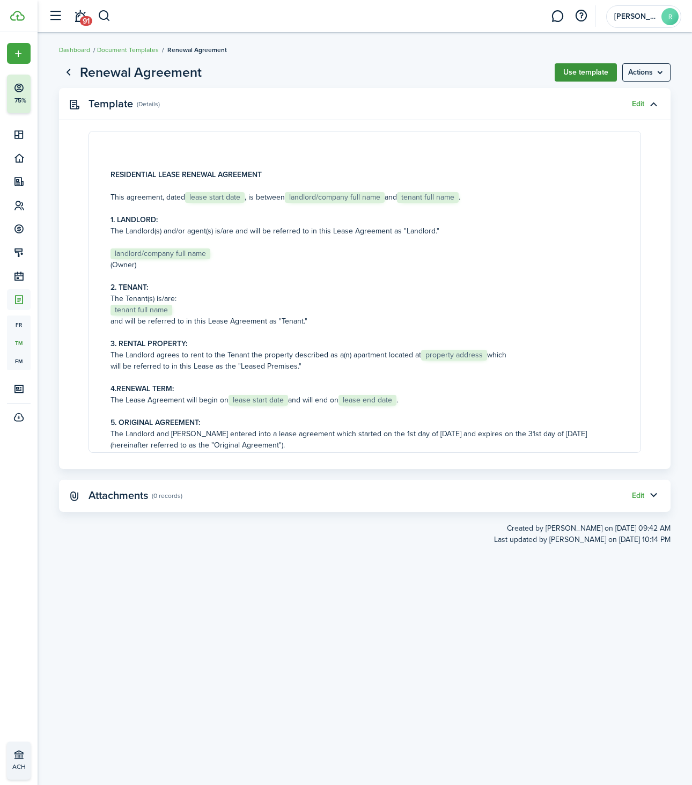
click at [594, 72] on button "Use template" at bounding box center [586, 72] width 62 height 18
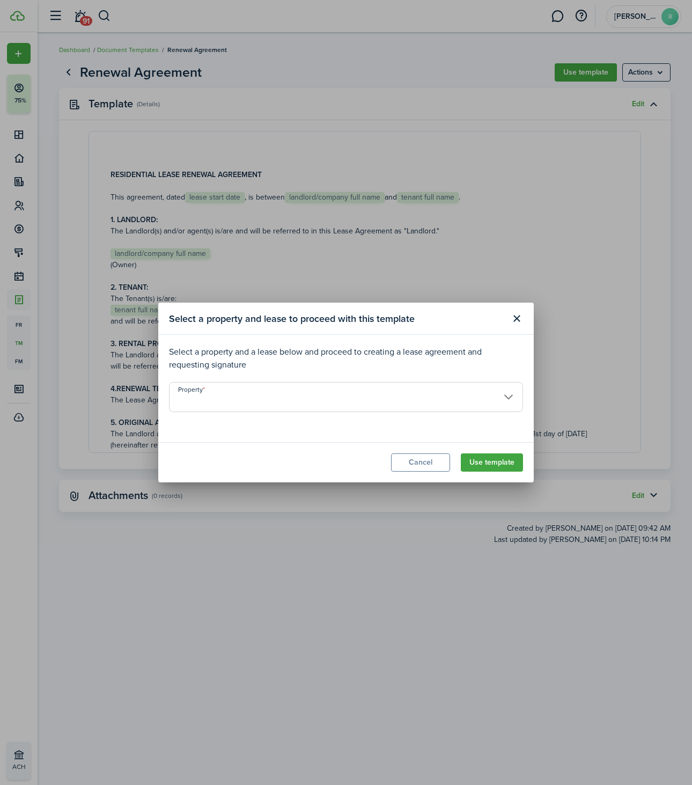
click at [292, 415] on property-select "Property" at bounding box center [346, 402] width 354 height 41
click at [292, 406] on input "Property" at bounding box center [346, 397] width 354 height 30
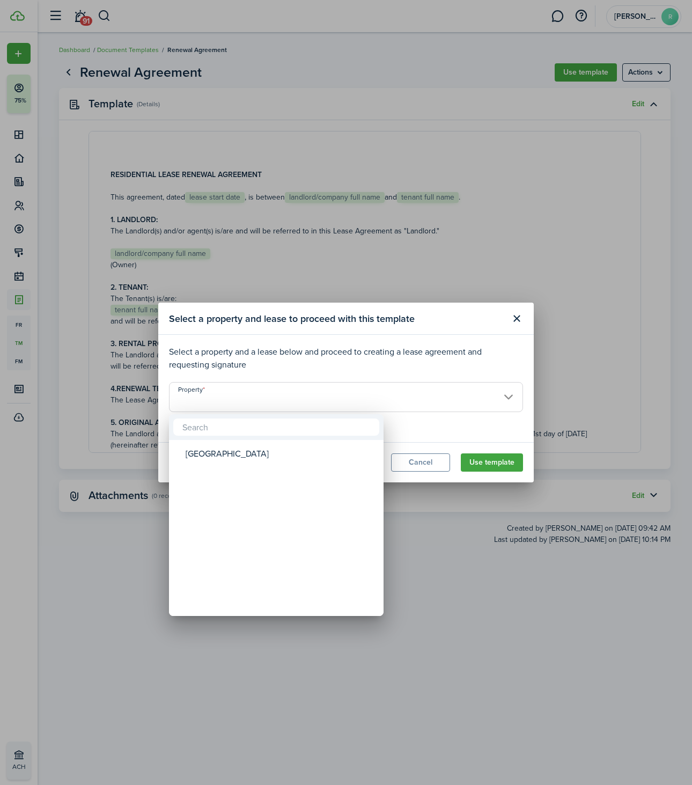
click at [255, 466] on mbsc-wheel-item "Property" at bounding box center [276, 478] width 211 height 25
click at [254, 455] on div "[GEOGRAPHIC_DATA]" at bounding box center [281, 453] width 190 height 25
type input "[GEOGRAPHIC_DATA]"
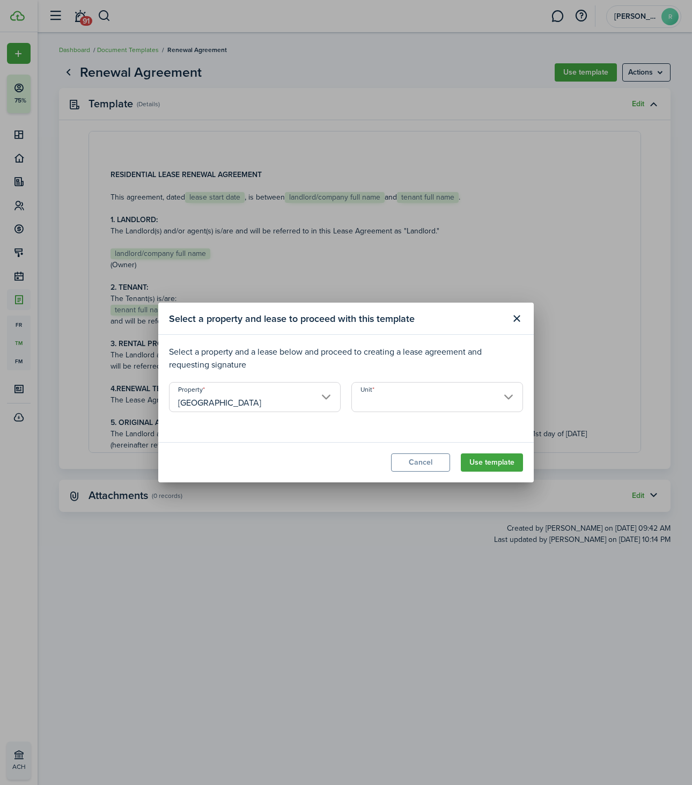
click at [389, 395] on input "Unit" at bounding box center [437, 397] width 172 height 30
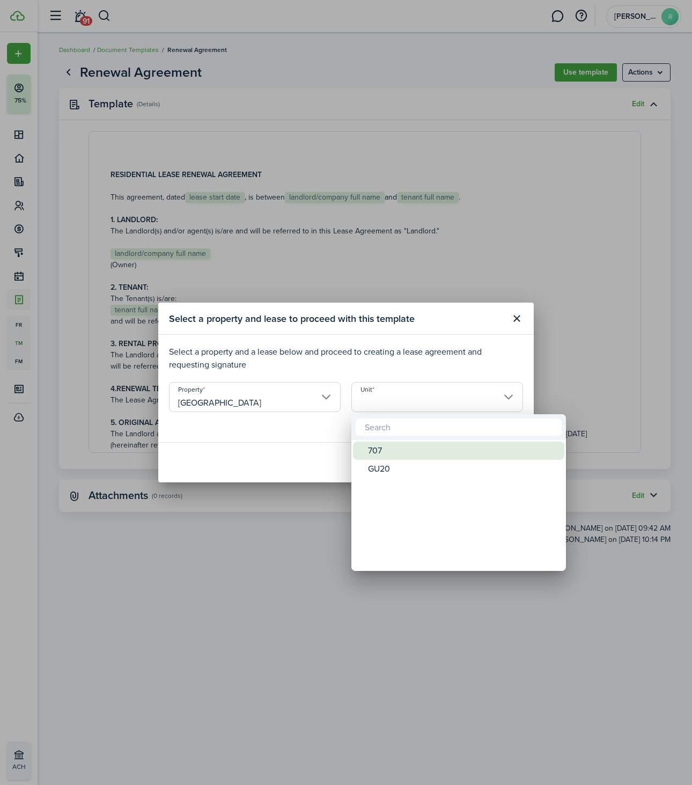
click at [380, 444] on div "707" at bounding box center [463, 450] width 190 height 18
type input "707"
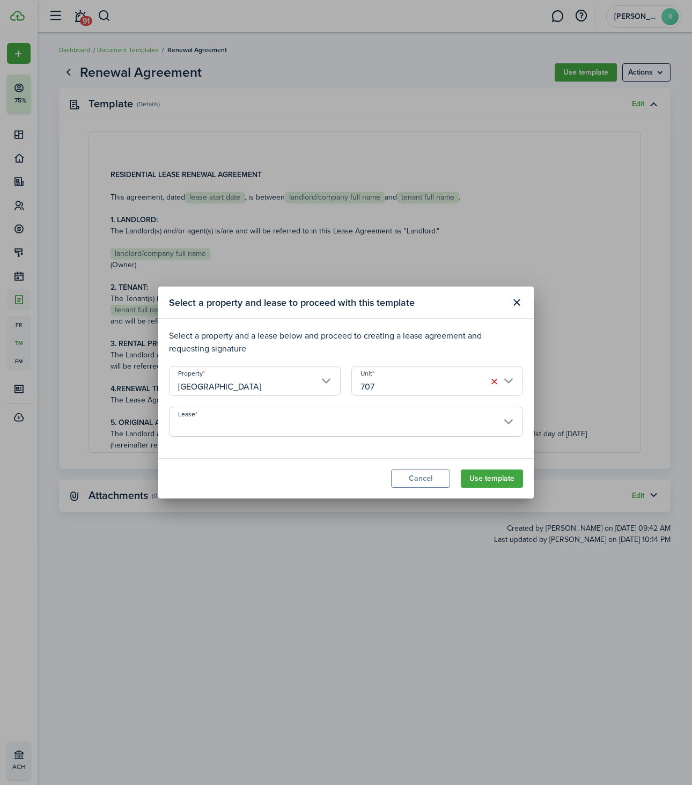
click at [311, 426] on input "Lease" at bounding box center [346, 422] width 354 height 30
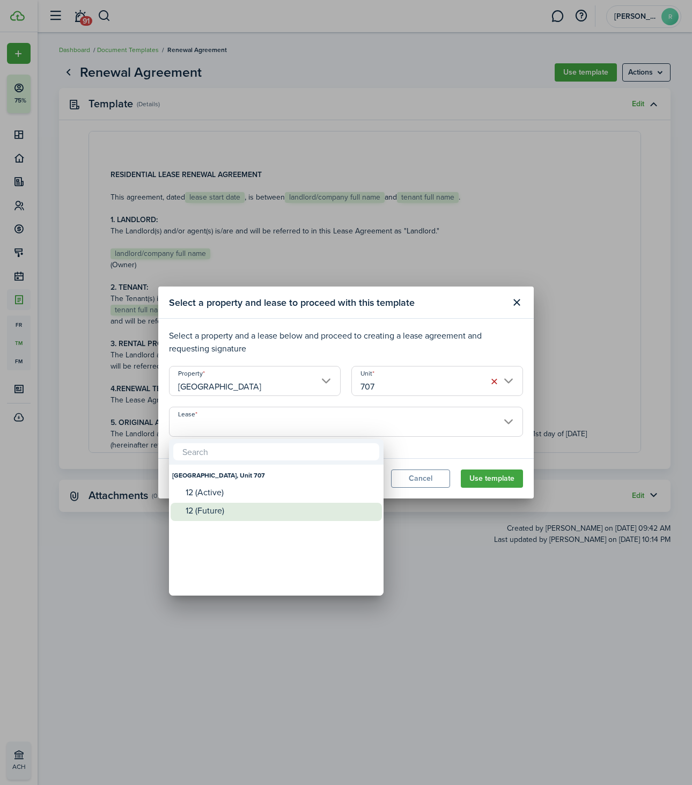
click at [263, 514] on div "12 (Future)" at bounding box center [281, 511] width 190 height 10
type input "[GEOGRAPHIC_DATA], Unit 707. Lease #12 (Future)"
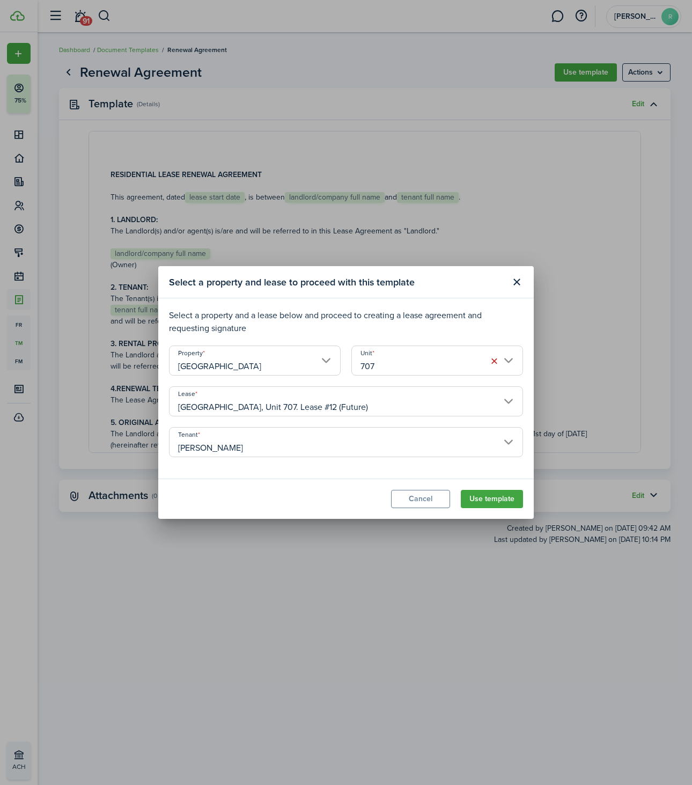
click at [376, 444] on input "[PERSON_NAME]" at bounding box center [346, 442] width 354 height 30
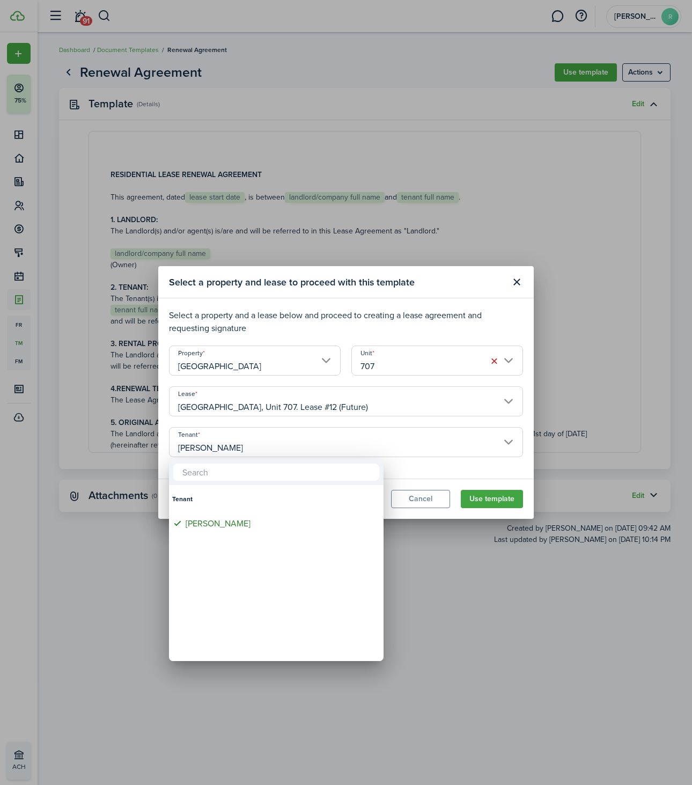
click at [467, 467] on div at bounding box center [346, 392] width 864 height 956
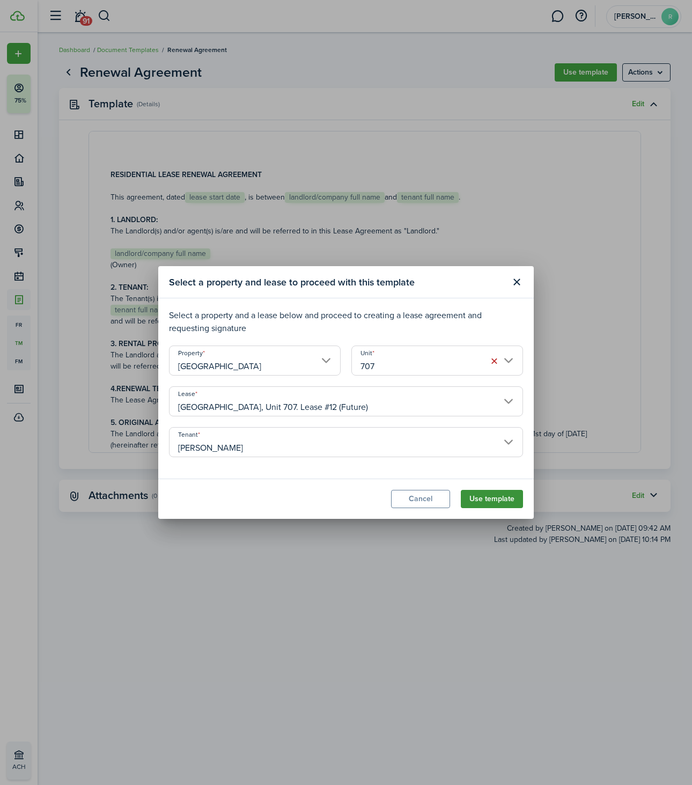
click at [493, 499] on button "Use template" at bounding box center [492, 499] width 62 height 18
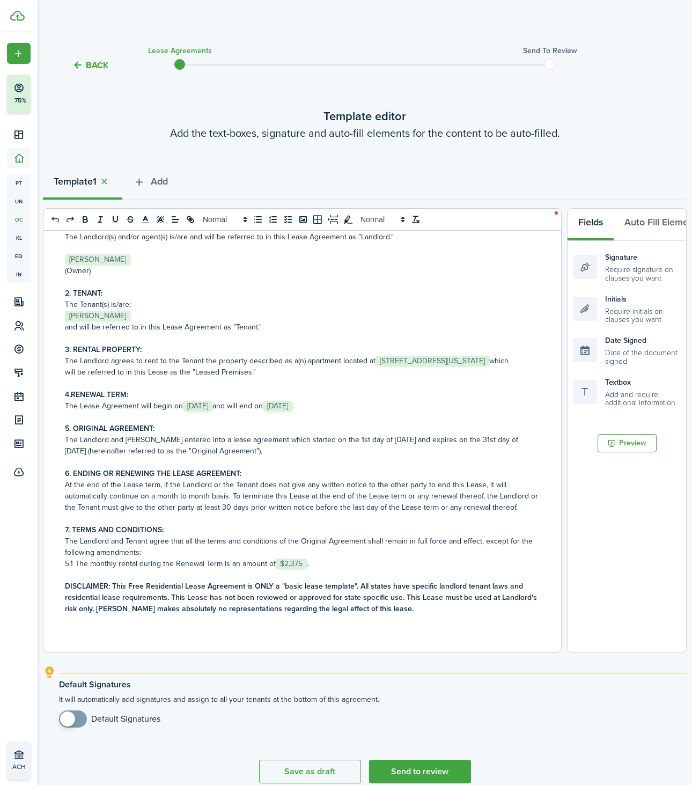
scroll to position [107, 0]
click at [292, 769] on button "Save as draft" at bounding box center [310, 772] width 102 height 24
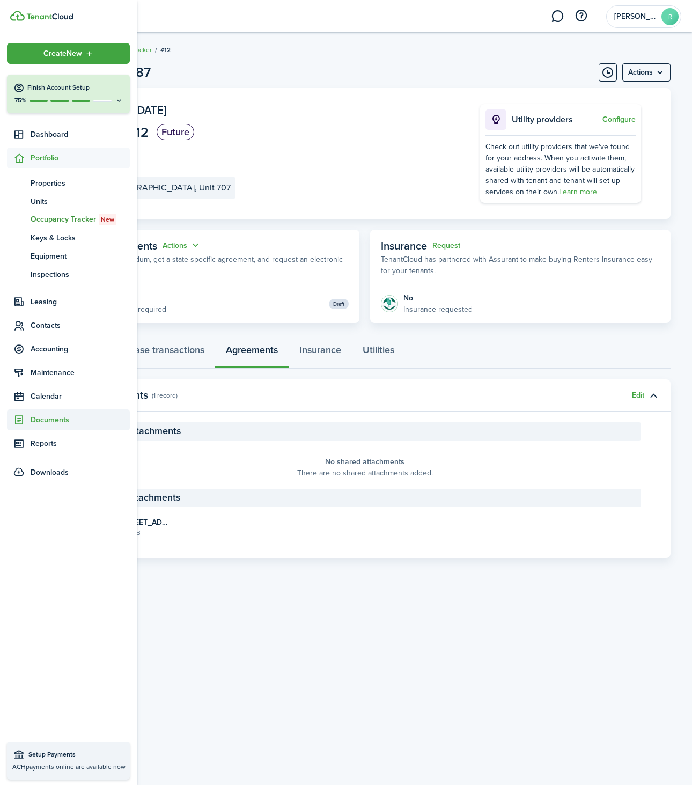
click at [51, 418] on span "Documents" at bounding box center [80, 419] width 99 height 11
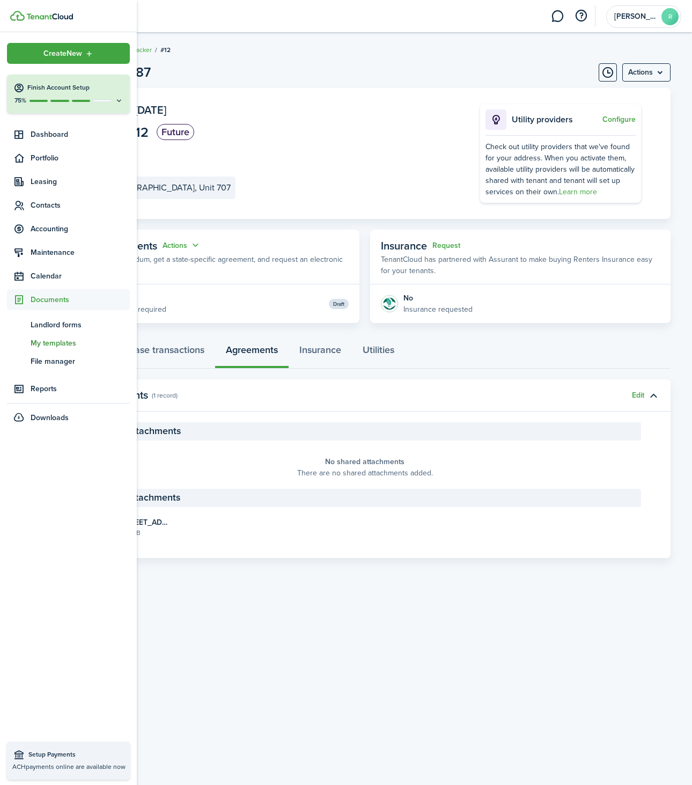
click at [46, 347] on span "My templates" at bounding box center [80, 342] width 99 height 11
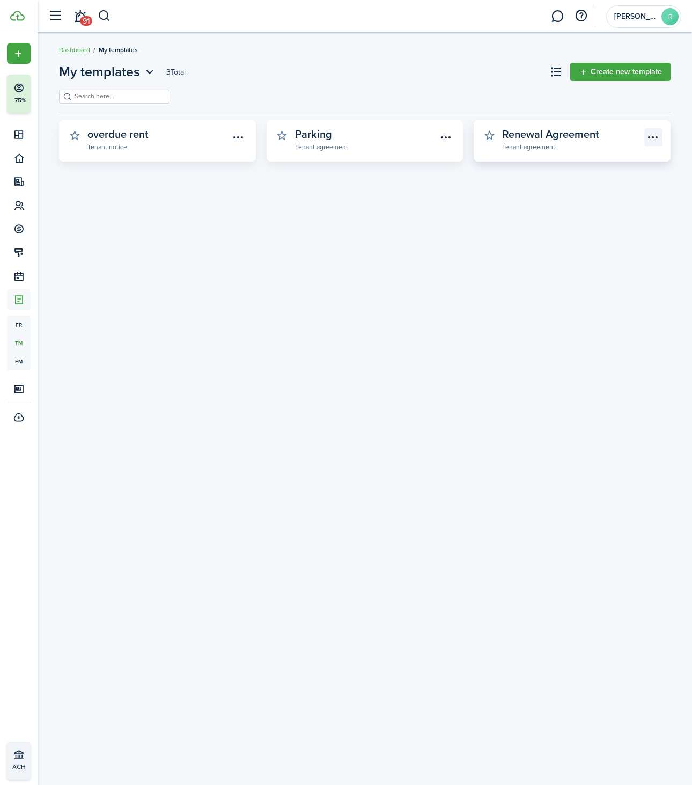
click at [655, 137] on menu-btn-icon "Open menu" at bounding box center [653, 137] width 18 height 18
click at [527, 134] on widget-stats-description "Renewal Agreement" at bounding box center [550, 134] width 97 height 16
click at [596, 74] on link "Create new template" at bounding box center [620, 72] width 100 height 18
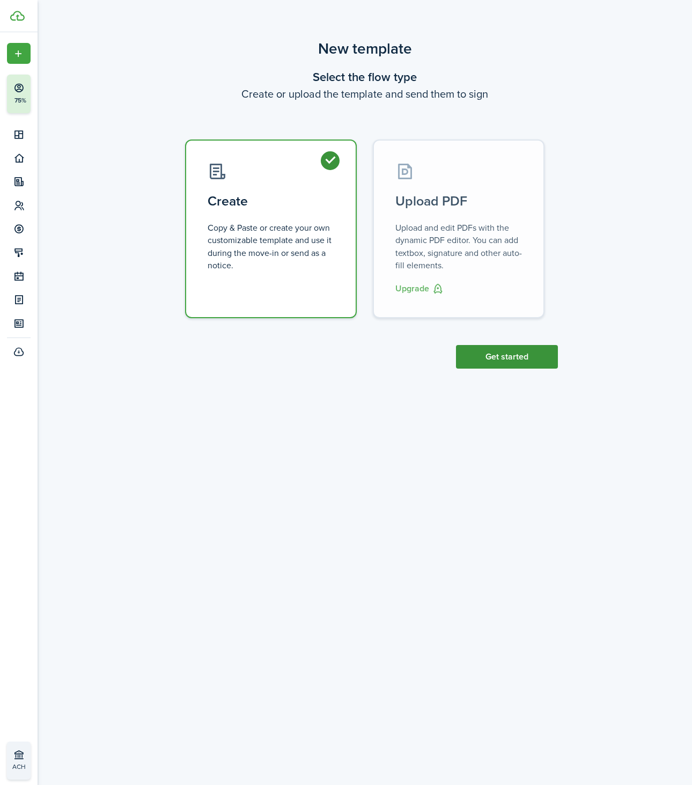
click at [483, 349] on button "Get started" at bounding box center [507, 357] width 102 height 24
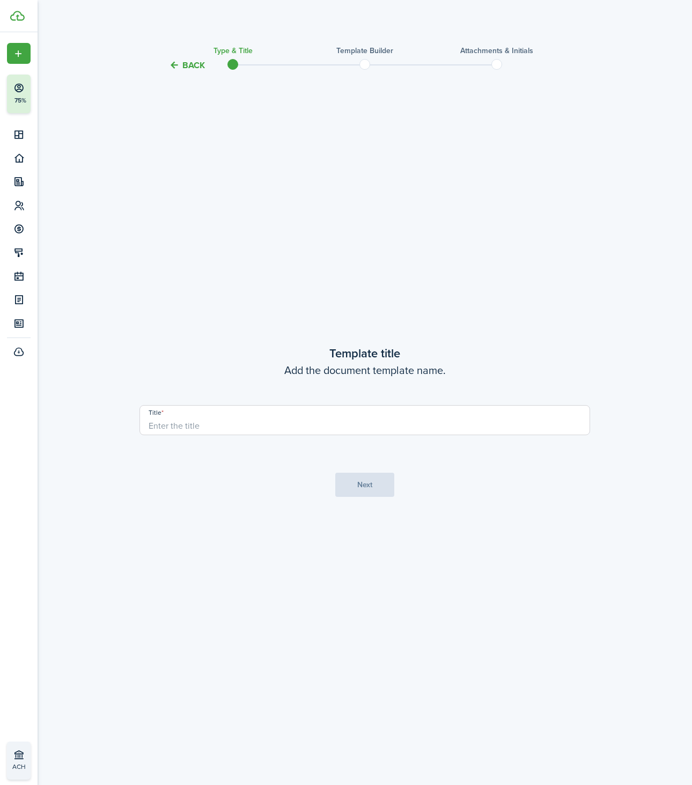
click at [264, 434] on input "Title" at bounding box center [364, 420] width 451 height 30
type input "Renewal 2025"
click at [349, 496] on button "Next" at bounding box center [364, 485] width 59 height 24
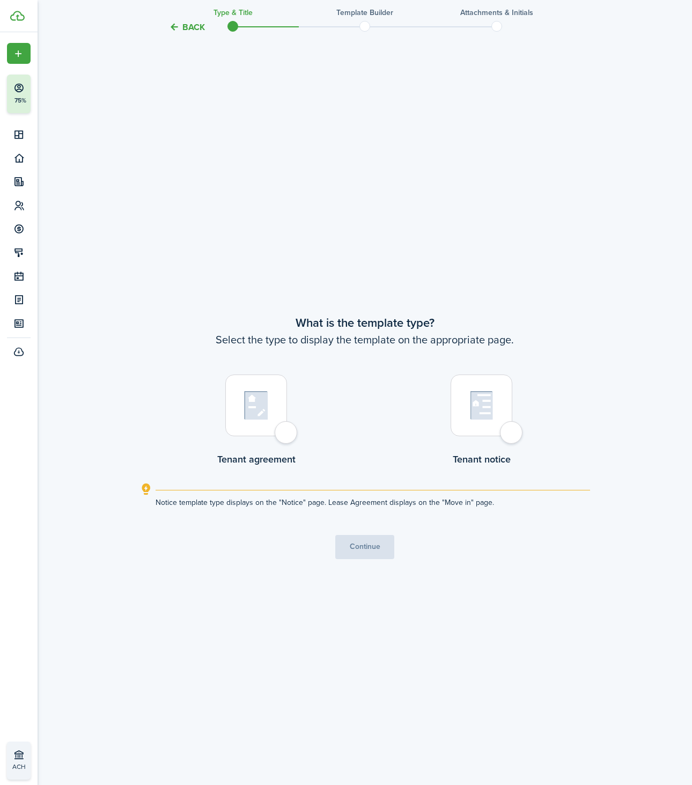
scroll to position [713, 0]
click at [264, 421] on div at bounding box center [256, 404] width 62 height 62
radio input "true"
click at [372, 541] on button "Continue" at bounding box center [364, 545] width 59 height 24
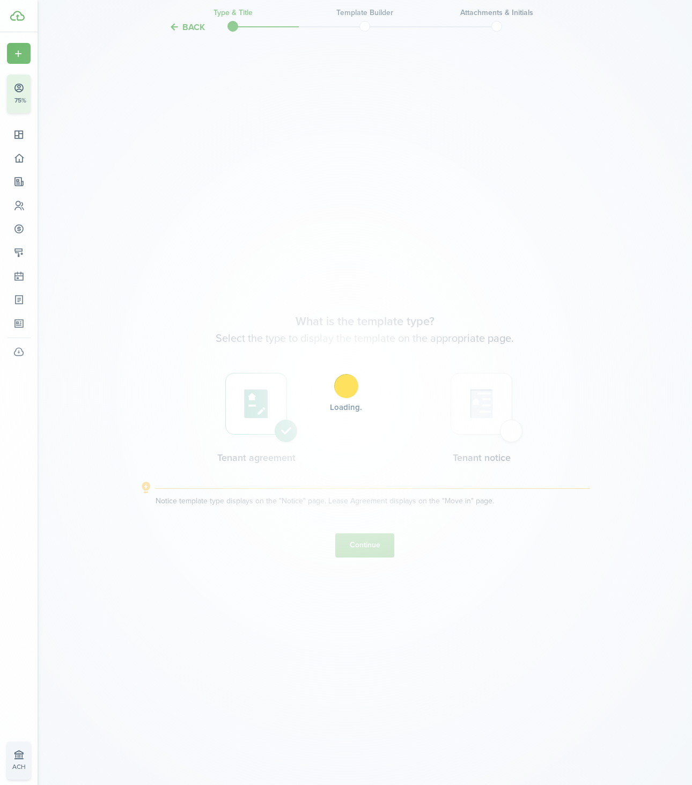
scroll to position [0, 0]
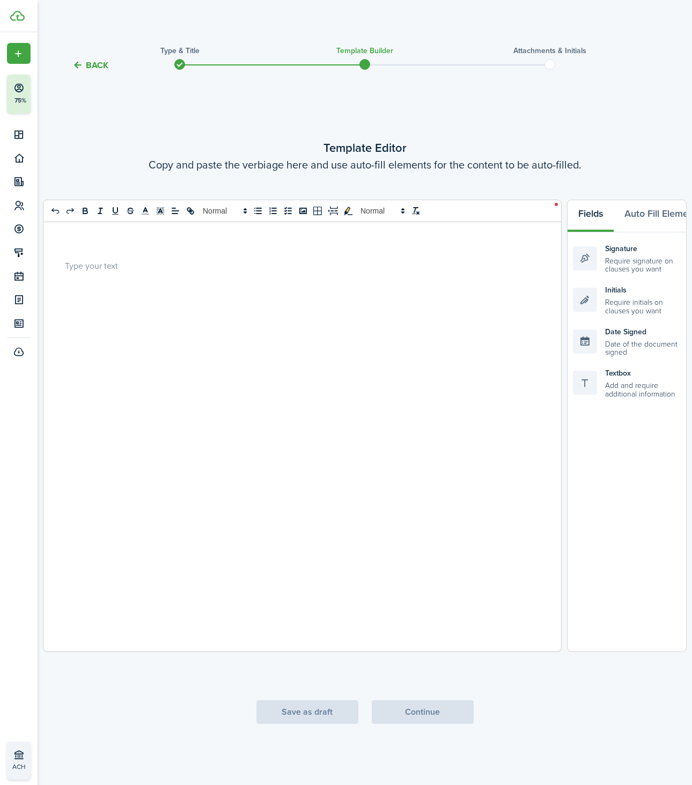
click at [369, 441] on div at bounding box center [302, 436] width 518 height 429
click at [241, 285] on div at bounding box center [302, 436] width 518 height 429
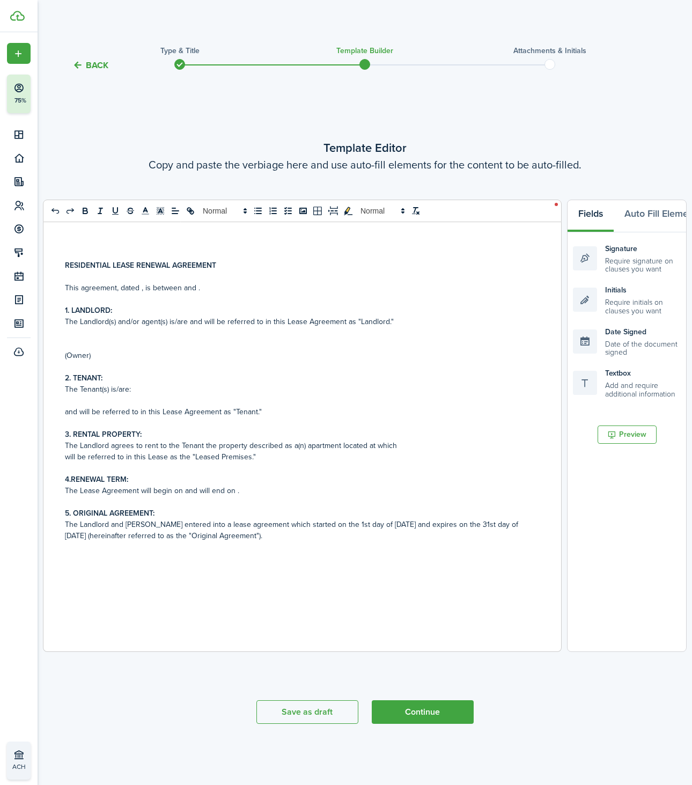
click at [173, 329] on p at bounding box center [302, 332] width 475 height 11
click at [143, 363] on p at bounding box center [302, 366] width 475 height 11
click at [143, 286] on span "This agreement, dated , is between and ." at bounding box center [132, 287] width 135 height 11
click at [141, 291] on span "This agreement, dated , is between and ." at bounding box center [132, 287] width 135 height 11
click at [654, 214] on button "Auto Fill Elements" at bounding box center [663, 216] width 98 height 32
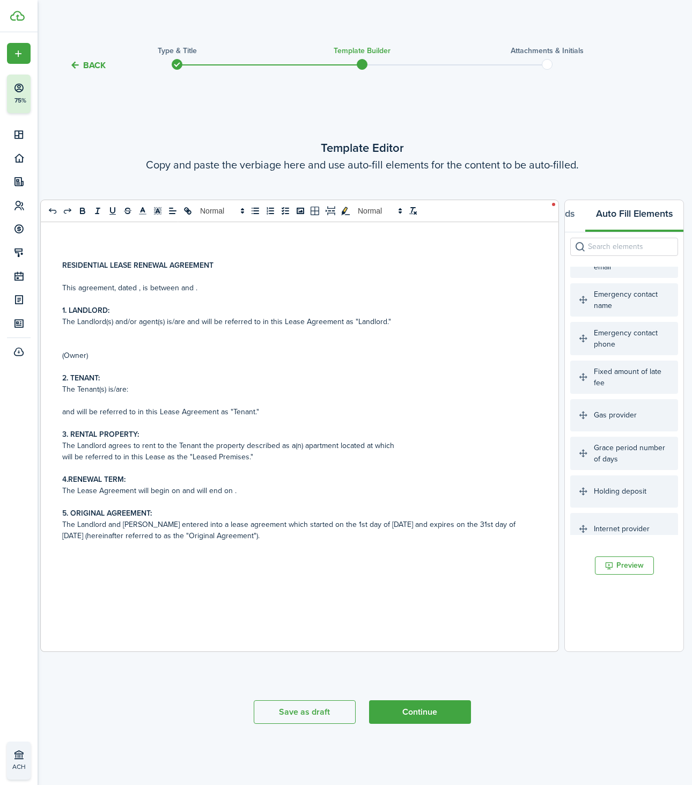
scroll to position [247, 0]
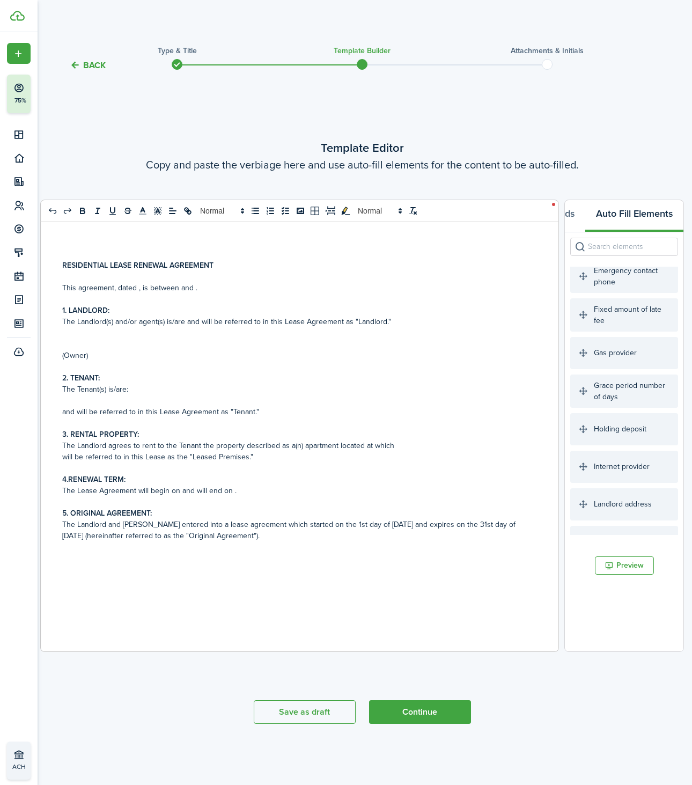
click at [599, 247] on input "search" at bounding box center [624, 247] width 108 height 18
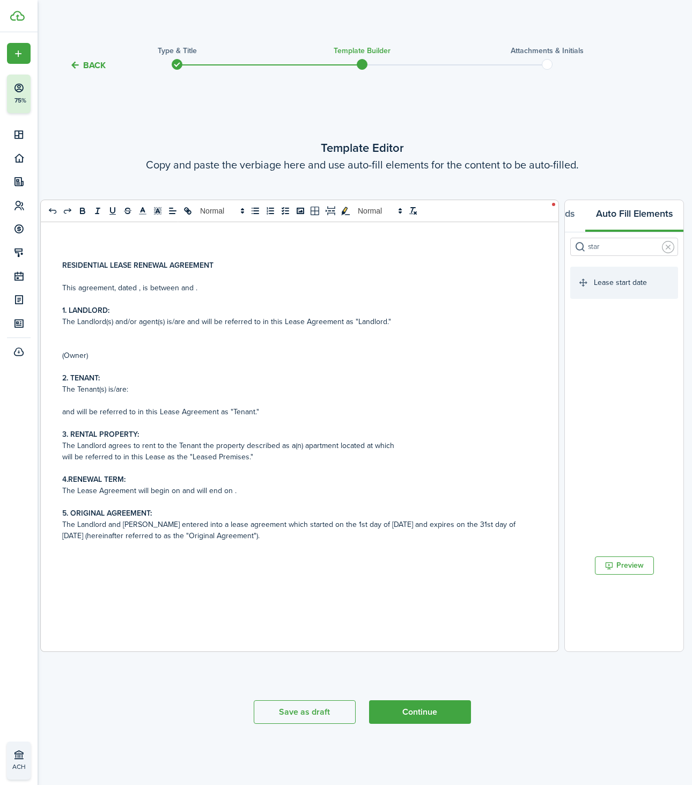
type input "star"
click at [619, 279] on div "Lease start date" at bounding box center [624, 283] width 108 height 32
click at [614, 296] on div "Lease start date" at bounding box center [624, 283] width 108 height 32
click at [618, 284] on div "Lease start date" at bounding box center [624, 283] width 108 height 32
click at [592, 283] on div "Lease start date" at bounding box center [624, 283] width 108 height 32
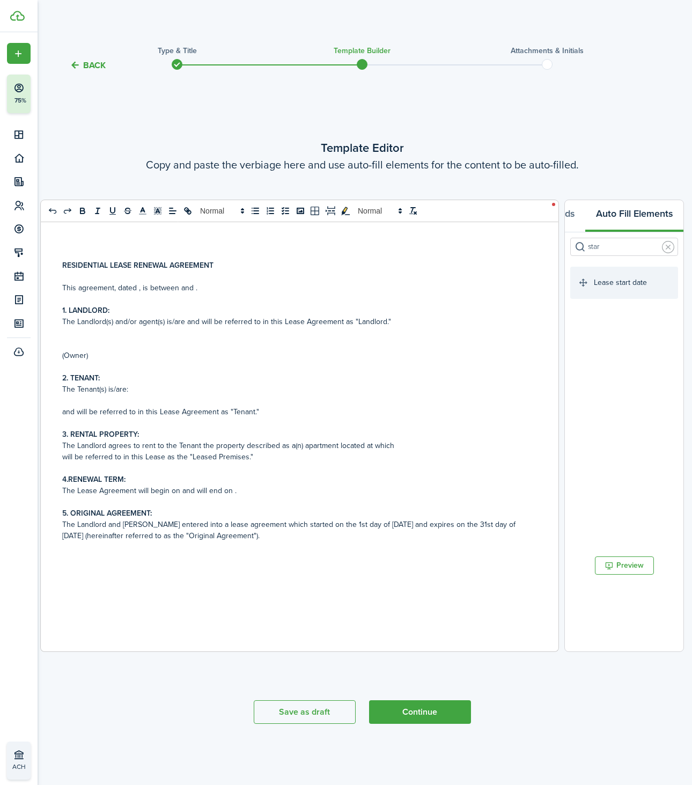
click at [592, 283] on div "Lease start date" at bounding box center [624, 283] width 108 height 32
click at [211, 284] on span "This agreement, dated ﻿ Lease start date ﻿, is between and ." at bounding box center [159, 287] width 195 height 11
click at [239, 286] on span "This agreement, dated ﻿ Lease start date ﻿, is between and ." at bounding box center [159, 287] width 195 height 11
click at [607, 245] on input "star" at bounding box center [624, 247] width 108 height 18
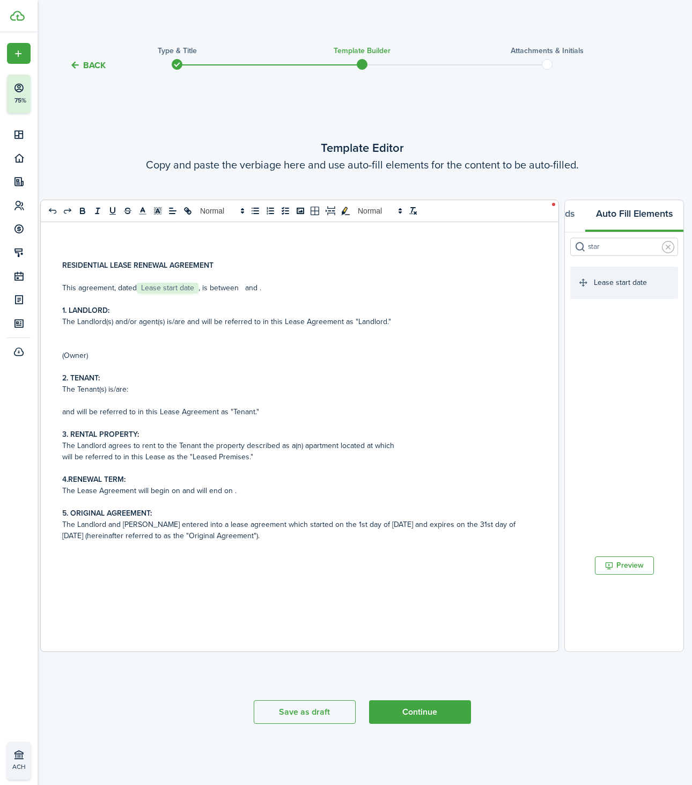
click at [607, 245] on input "star" at bounding box center [624, 247] width 108 height 18
type input "k"
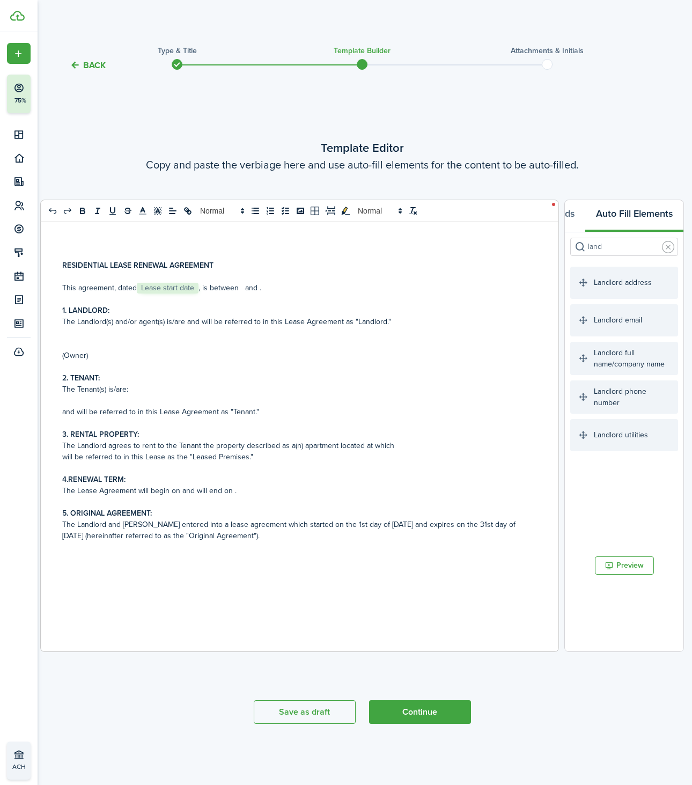
click at [616, 364] on div "Landlord full name/company name" at bounding box center [624, 358] width 108 height 33
click at [613, 356] on div "Landlord full name/company name" at bounding box center [624, 358] width 108 height 33
click at [380, 287] on span "This agreement, dated ﻿ Lease start date ﻿, is between ﻿ Landlord full name/com…" at bounding box center [221, 287] width 319 height 11
click at [380, 289] on span "This agreement, dated ﻿ Lease start date ﻿, is between ﻿ Landlord full name/com…" at bounding box center [221, 287] width 319 height 11
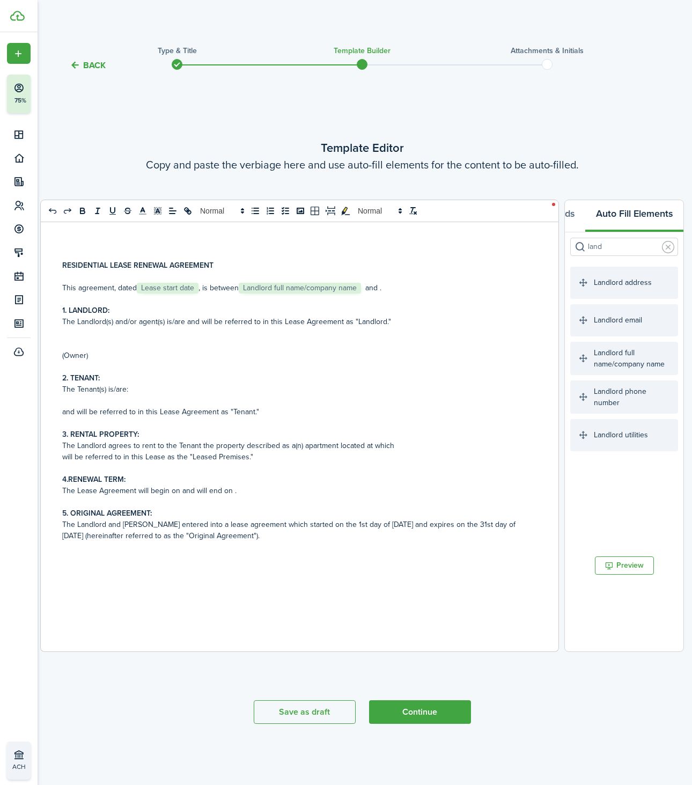
click at [615, 246] on input "land" at bounding box center [624, 247] width 108 height 18
click at [609, 394] on div "Tenant full name" at bounding box center [624, 396] width 108 height 32
click at [602, 398] on div "Tenant full name" at bounding box center [624, 396] width 108 height 32
click at [70, 343] on p at bounding box center [299, 343] width 475 height 11
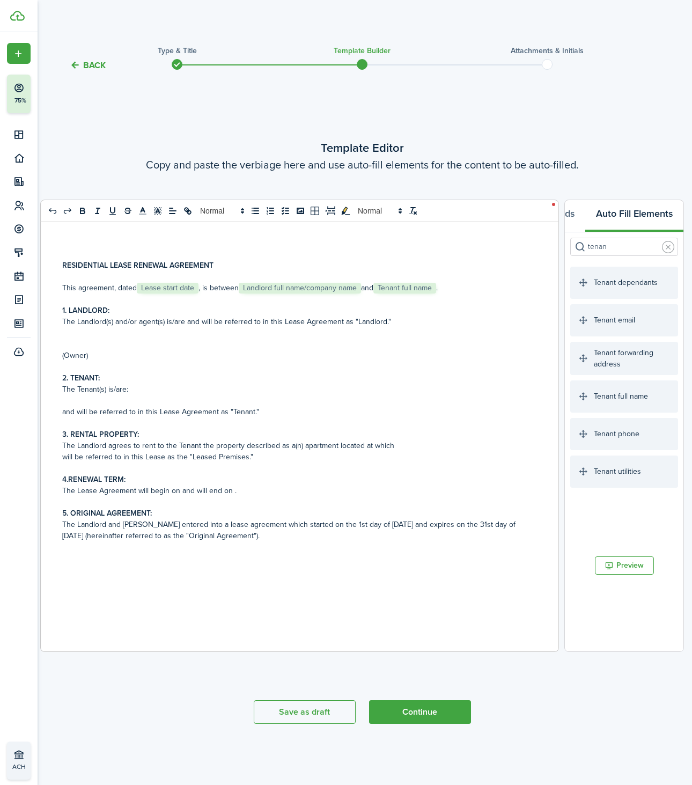
click at [600, 245] on input "tenan" at bounding box center [624, 247] width 108 height 18
click at [619, 358] on div "Landlord full name/company name" at bounding box center [624, 358] width 108 height 33
click at [608, 356] on div "Landlord full name/company name" at bounding box center [624, 358] width 108 height 33
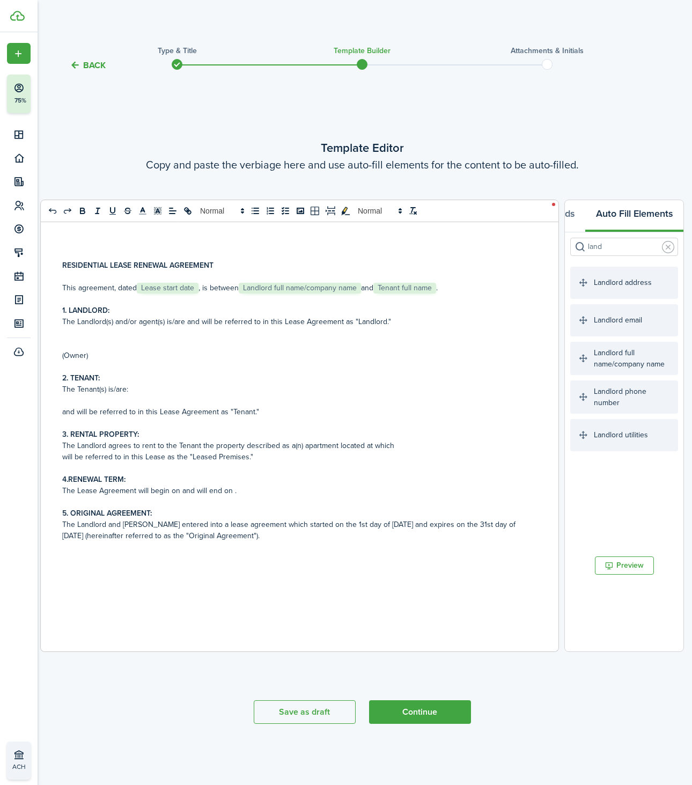
click at [604, 360] on div "Landlord full name/company name" at bounding box center [624, 358] width 108 height 33
click at [70, 400] on p at bounding box center [299, 400] width 475 height 11
click at [599, 245] on input "land" at bounding box center [624, 247] width 108 height 18
click at [608, 242] on input "land" at bounding box center [624, 247] width 108 height 18
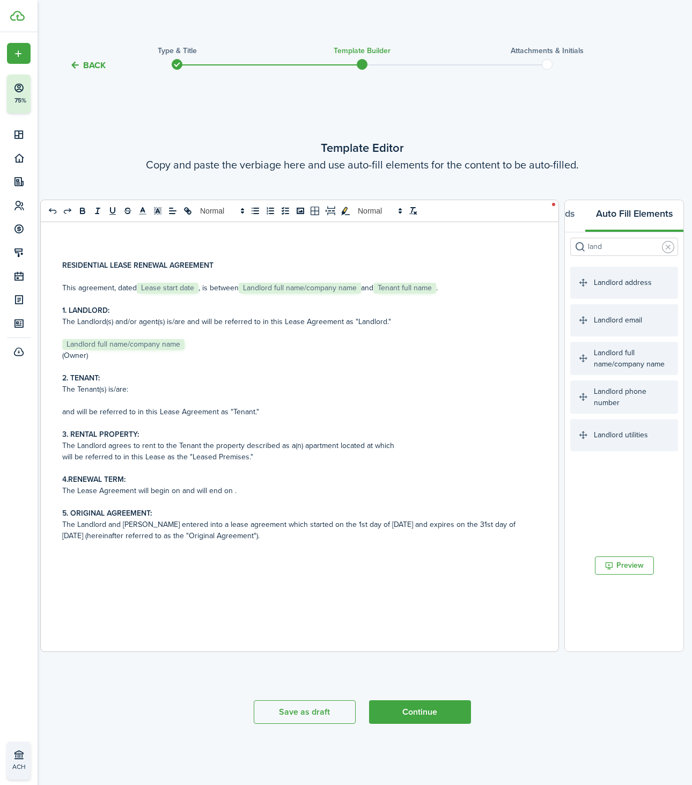
click at [608, 242] on input "land" at bounding box center [624, 247] width 108 height 18
click at [615, 405] on div "Tenant full name" at bounding box center [624, 396] width 108 height 32
click at [615, 404] on div "Tenant full name" at bounding box center [624, 396] width 108 height 32
click at [236, 432] on p "3. RENTAL PROPERTY:" at bounding box center [299, 434] width 475 height 11
click at [173, 578] on div "RESIDENTIAL LEASE RENEWAL AGREEMENT This agreement, dated ﻿ Lease start date ﻿,…" at bounding box center [300, 436] width 518 height 429
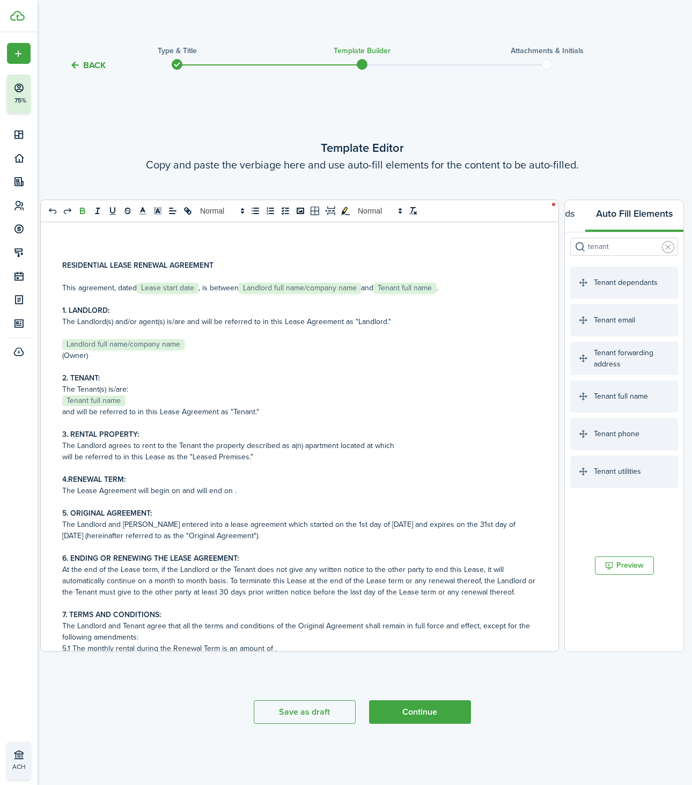
scroll to position [50, 0]
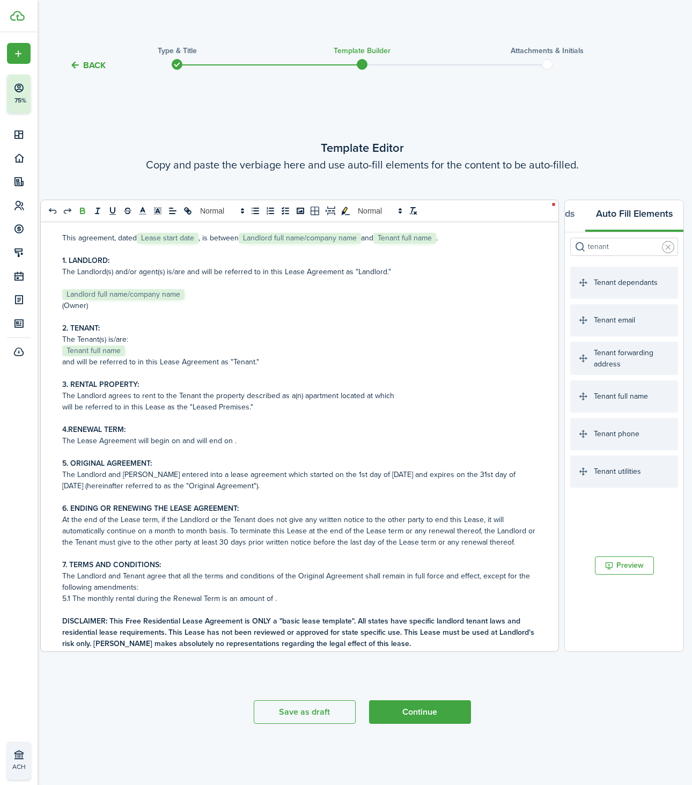
click at [395, 474] on span "The Landlord and [PERSON_NAME] entered into a lease agreement which started on …" at bounding box center [288, 480] width 453 height 23
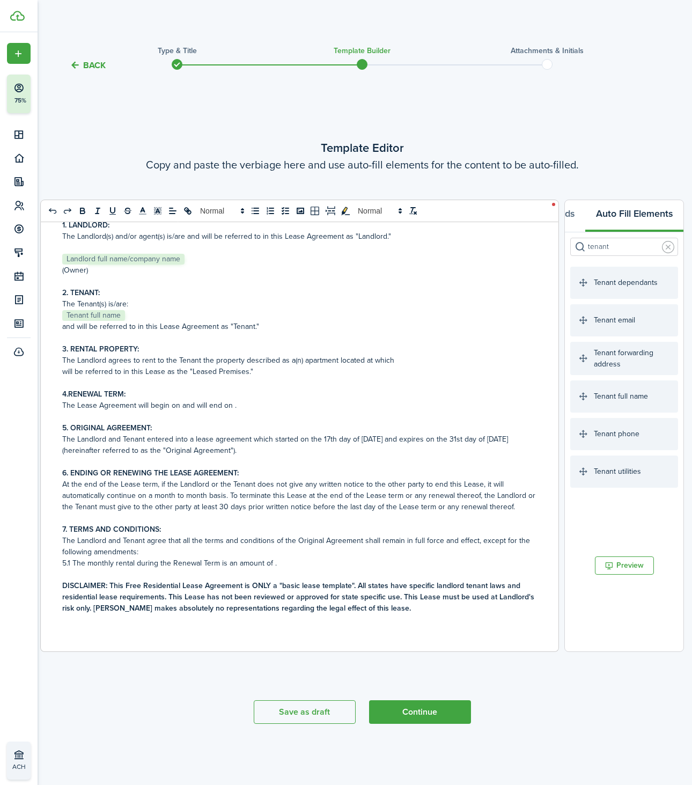
scroll to position [88, 0]
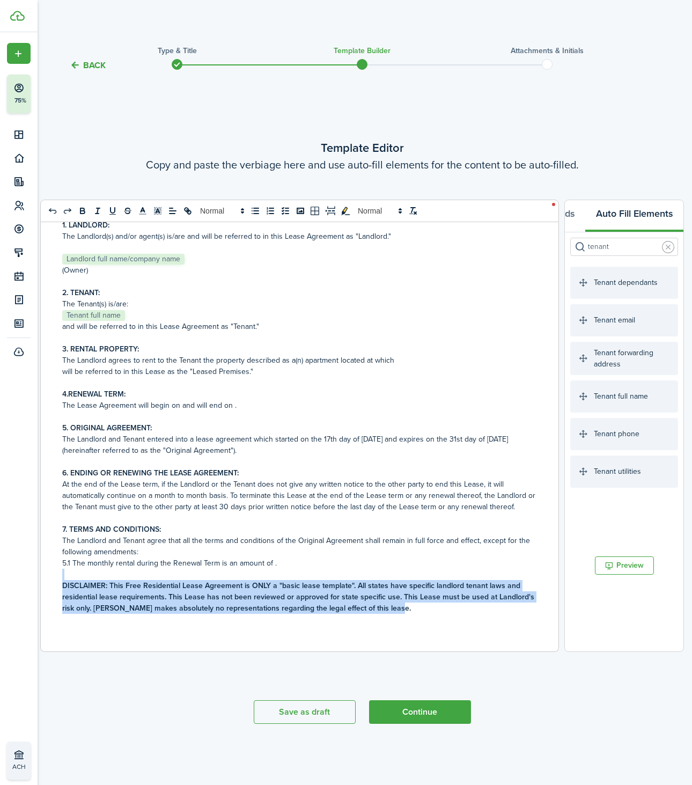
drag, startPoint x: 410, startPoint y: 608, endPoint x: 390, endPoint y: 576, distance: 37.1
click at [390, 576] on div "RESIDENTIAL LEASE RENEWAL AGREEMENT This agreement, dated ﻿ Lease start date ﻿,…" at bounding box center [300, 436] width 518 height 429
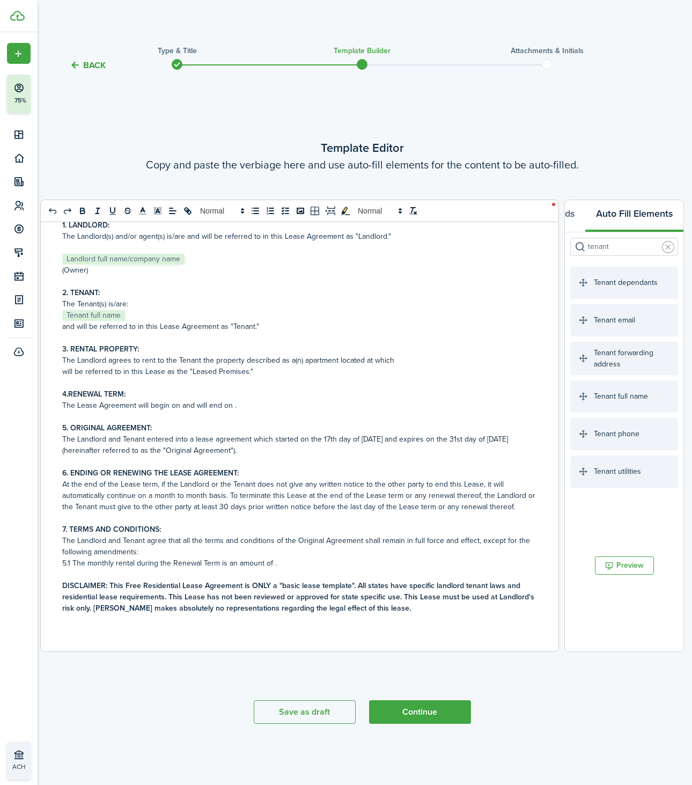
scroll to position [54, 0]
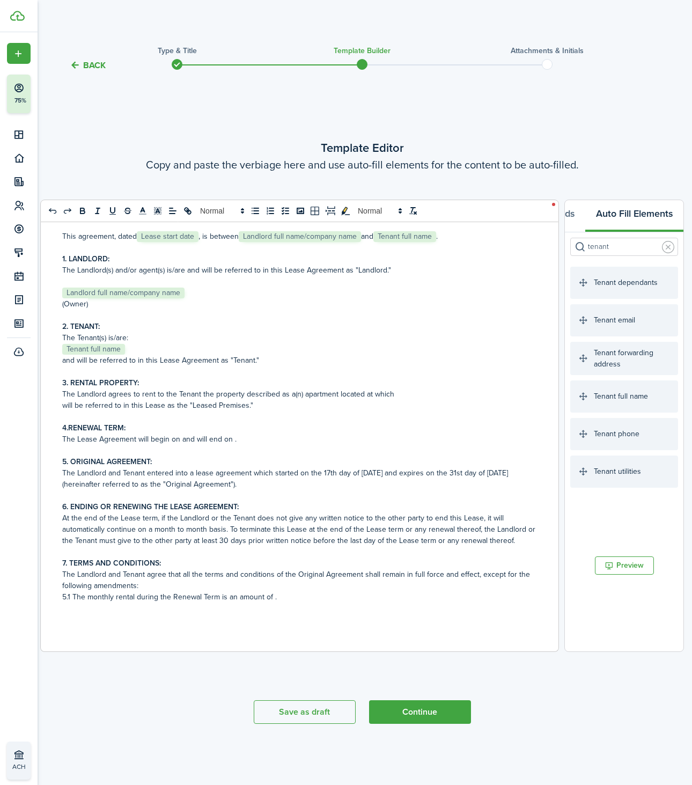
click at [270, 598] on span "5.1 The monthly rental during the Renewal Term is an amount of ." at bounding box center [169, 596] width 215 height 11
click at [605, 242] on input "tenant" at bounding box center [624, 247] width 108 height 18
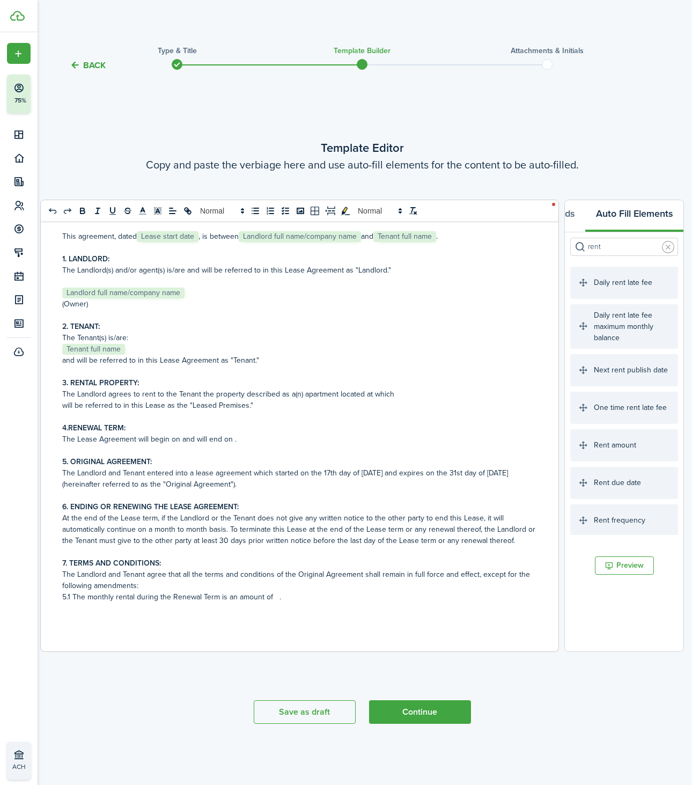
click at [610, 448] on div "Rent amount" at bounding box center [624, 445] width 108 height 32
click at [394, 510] on p "6. ENDING OR RENEWING THE LEASE AGREEMENT:" at bounding box center [299, 506] width 475 height 11
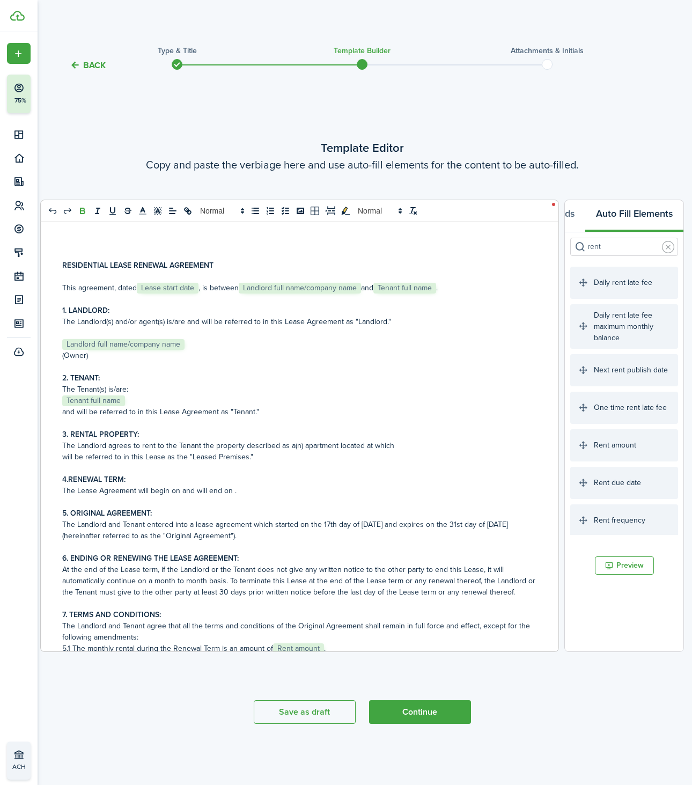
click at [370, 448] on span "The Landlord agrees to rent to the Tenant the property described as a(n) apartm…" at bounding box center [228, 445] width 332 height 11
click at [625, 241] on input "rent" at bounding box center [624, 247] width 108 height 18
type input "r"
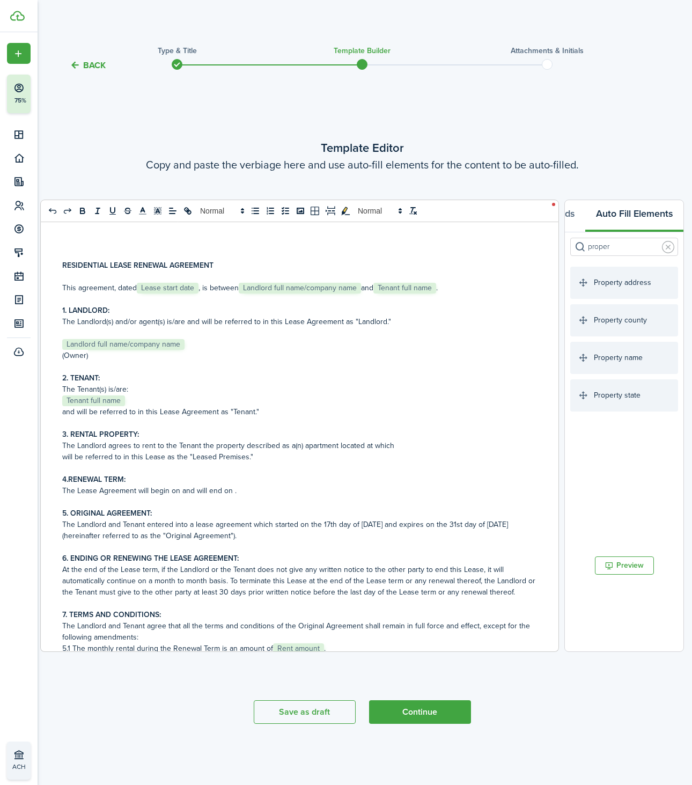
click at [629, 282] on div "Property address" at bounding box center [624, 283] width 108 height 32
click at [607, 287] on div "Property address" at bounding box center [624, 283] width 108 height 32
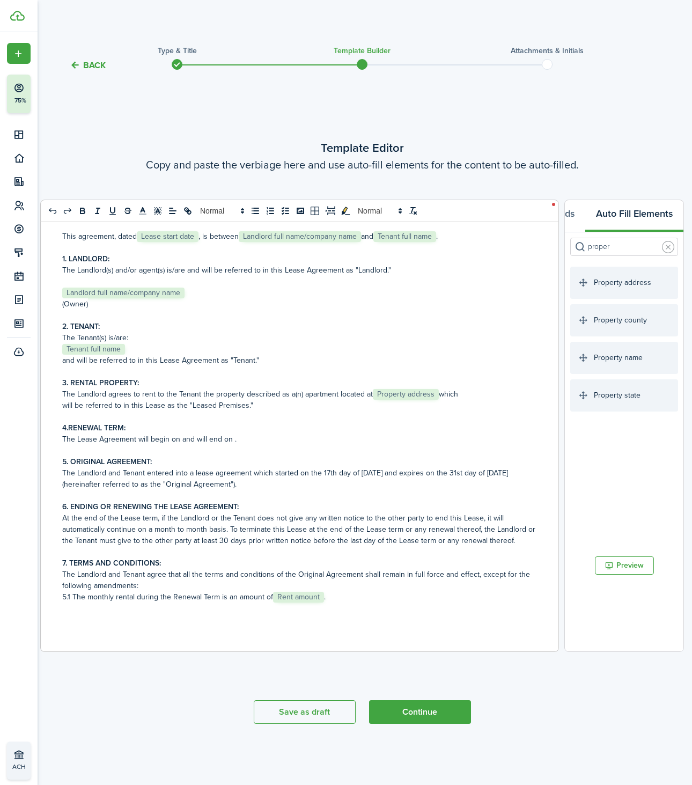
scroll to position [54, 0]
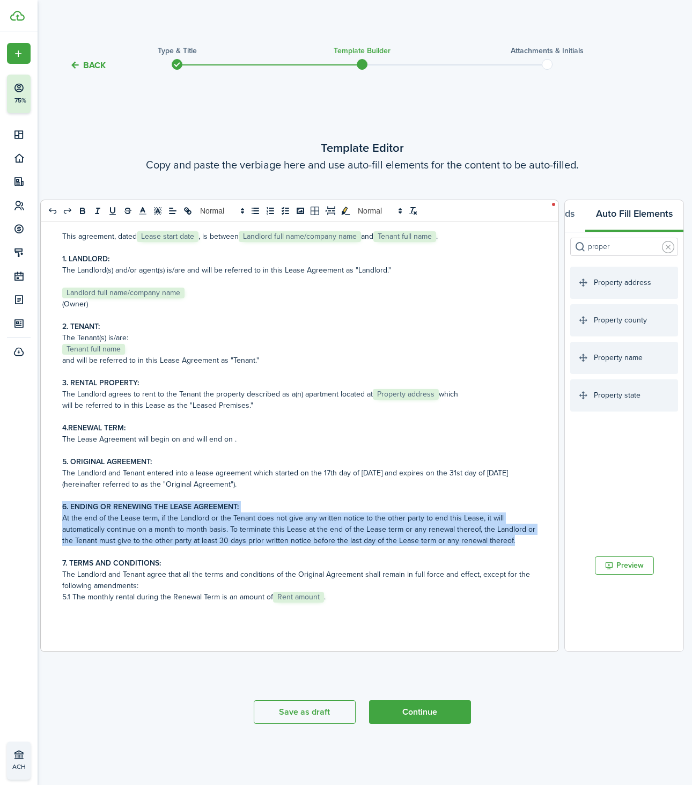
drag, startPoint x: 523, startPoint y: 541, endPoint x: 47, endPoint y: 504, distance: 477.2
click at [47, 504] on div "RESIDENTIAL LEASE RENEWAL AGREEMENT This agreement, dated ﻿ Lease start date ﻿,…" at bounding box center [300, 436] width 518 height 429
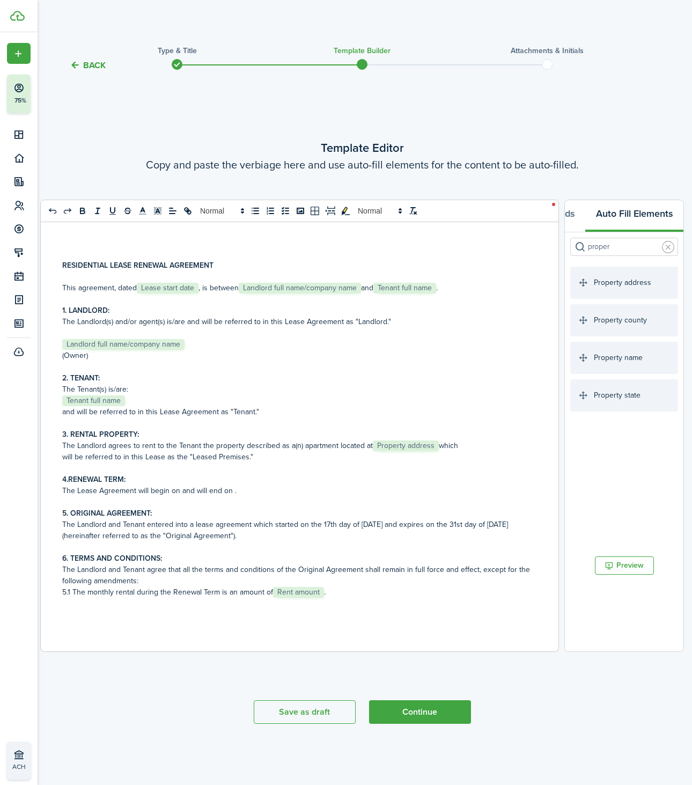
scroll to position [0, 0]
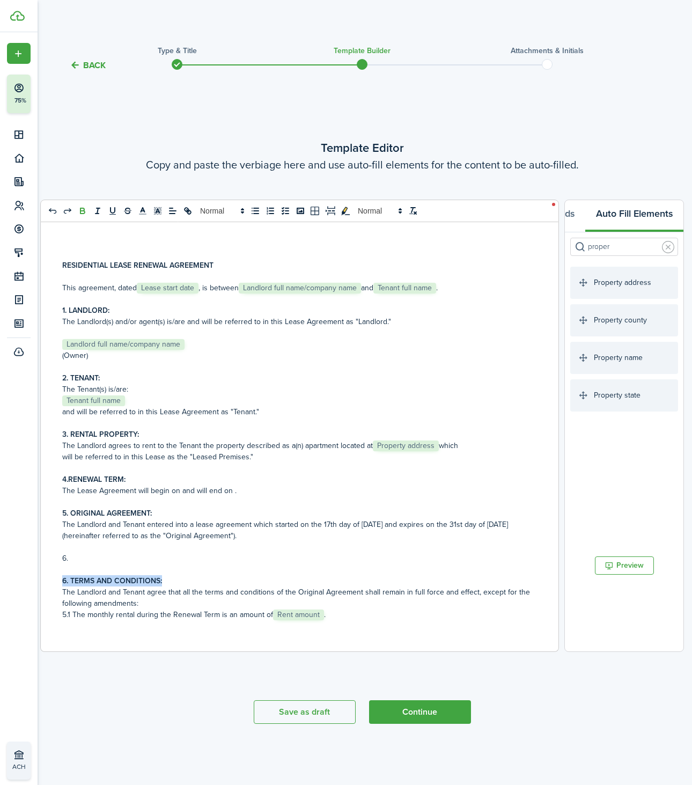
copy strong "6. TERMS AND CONDITIONS:"
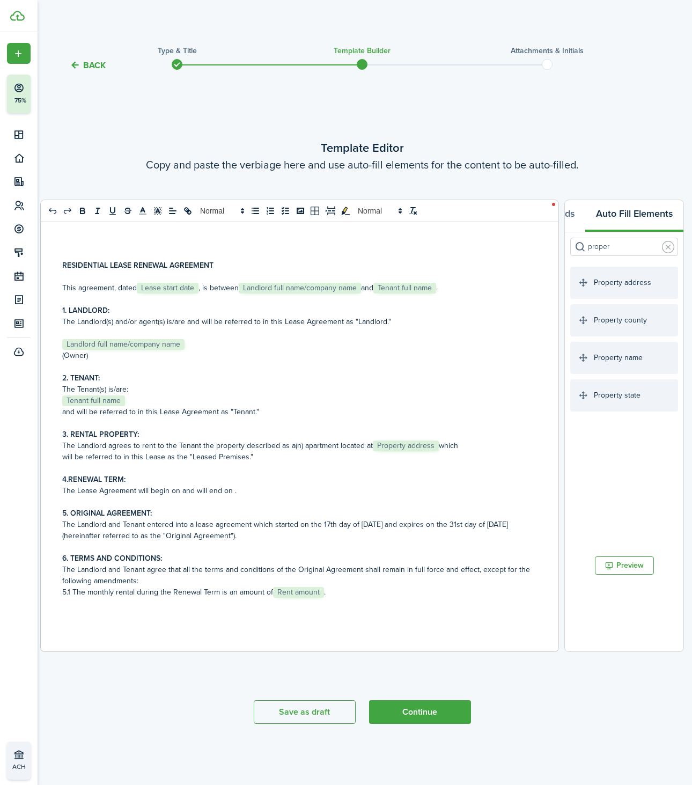
click at [215, 143] on wizard-step-header-title "Template Editor" at bounding box center [362, 148] width 644 height 18
click at [250, 490] on p "The Lease Agreement will begin on and will end on ." at bounding box center [299, 490] width 475 height 11
click at [615, 250] on input "proper" at bounding box center [624, 247] width 108 height 18
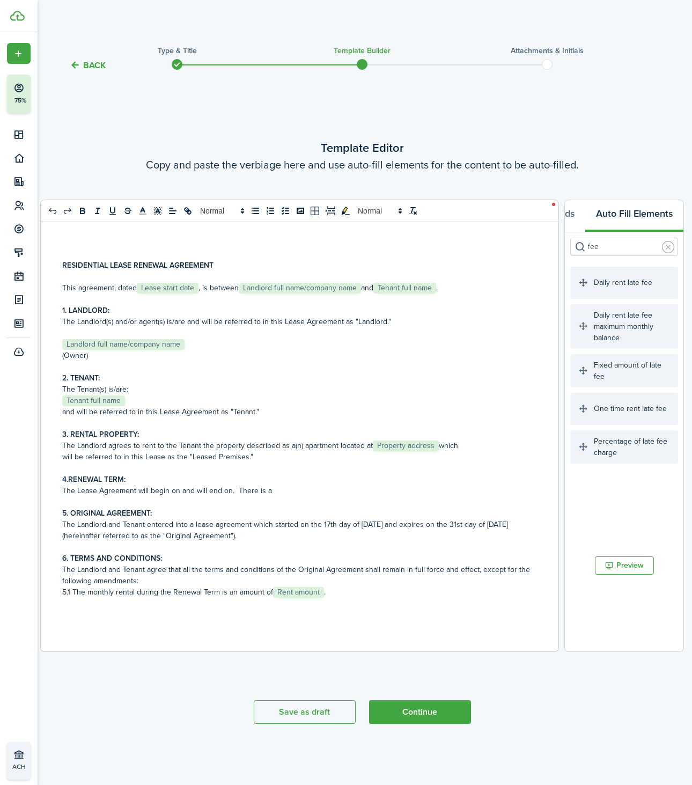
click at [598, 241] on input "fee" at bounding box center [624, 247] width 108 height 18
click at [271, 491] on p "The Lease Agreement will begin on and will end on. There is a" at bounding box center [299, 490] width 475 height 11
click at [603, 245] on input "fee" at bounding box center [624, 247] width 108 height 18
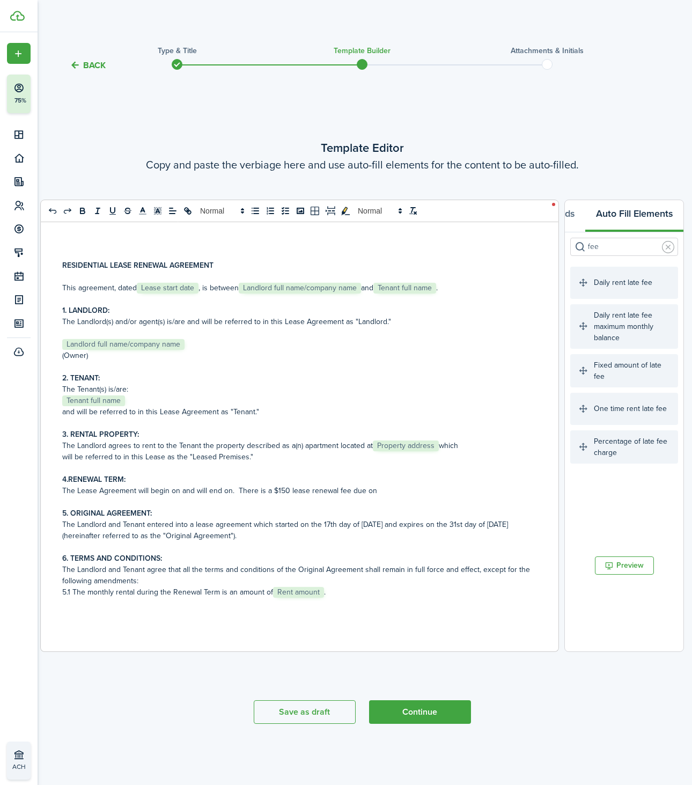
click at [603, 245] on input "fee" at bounding box center [624, 247] width 108 height 18
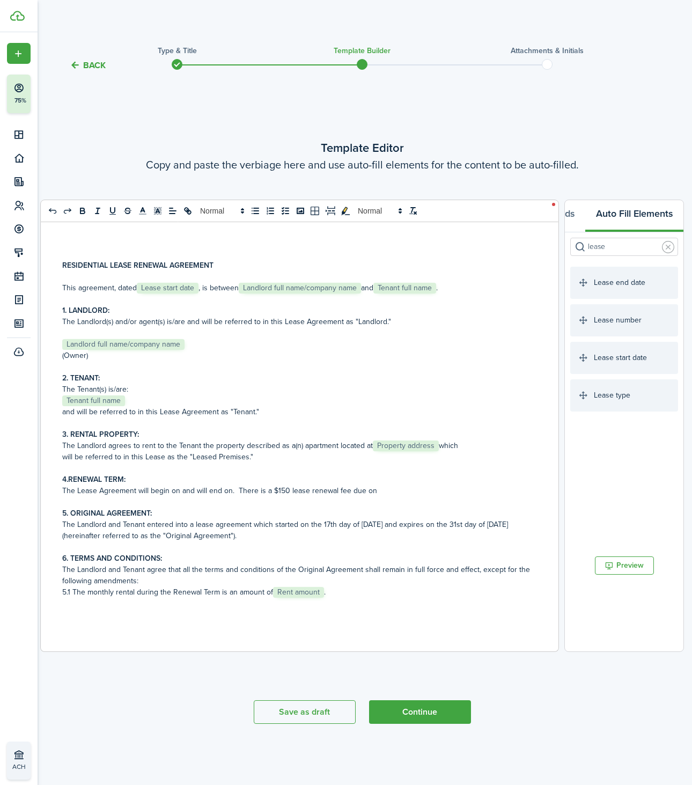
type input "lease"
click at [622, 355] on div "Lease start date" at bounding box center [624, 358] width 108 height 32
click at [635, 366] on div "Lease start date" at bounding box center [624, 358] width 108 height 32
click at [375, 532] on p "The Landlord and Tenant entered into a lease agreement which started on the 17t…" at bounding box center [299, 530] width 475 height 23
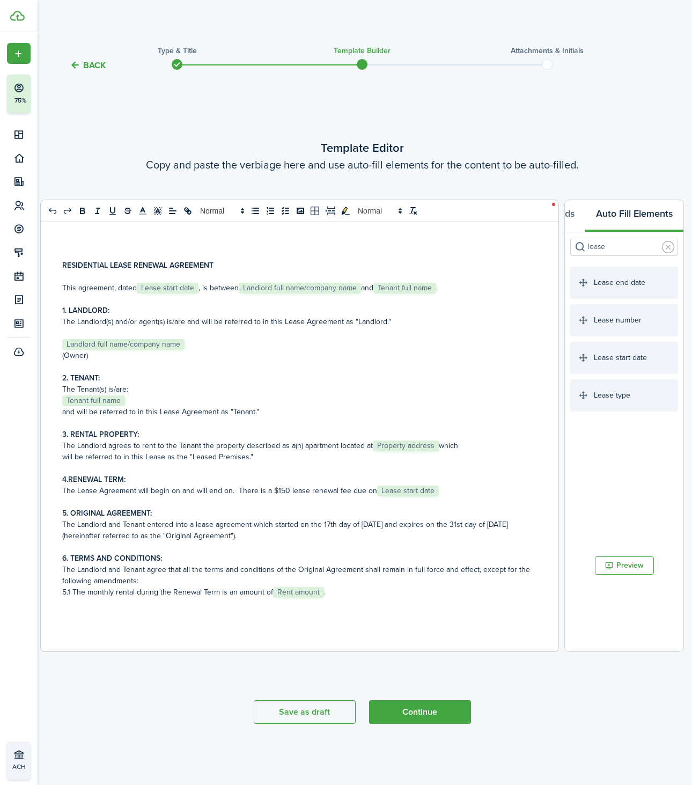
click at [608, 245] on input "lease" at bounding box center [624, 247] width 108 height 18
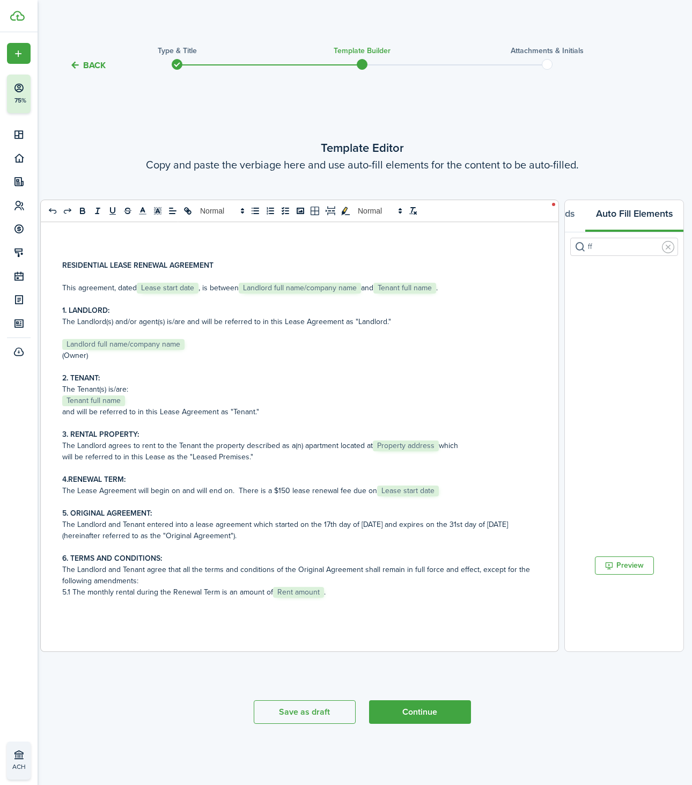
type input "f"
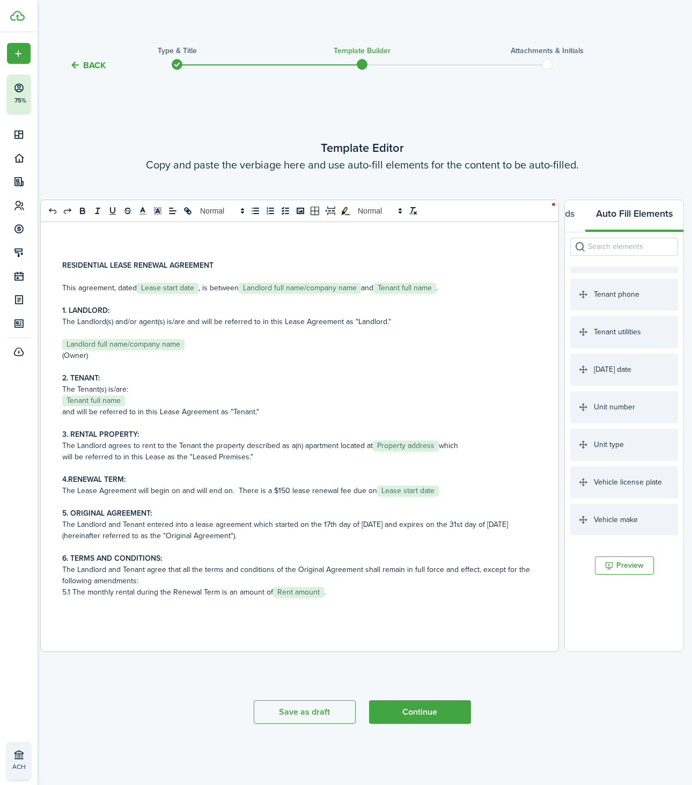
scroll to position [1934, 0]
click at [176, 492] on span "The Lease Agreement will begin on and will end on. There is a $150 lease renewa…" at bounding box center [219, 490] width 315 height 11
click at [598, 246] on input "search" at bounding box center [624, 247] width 108 height 18
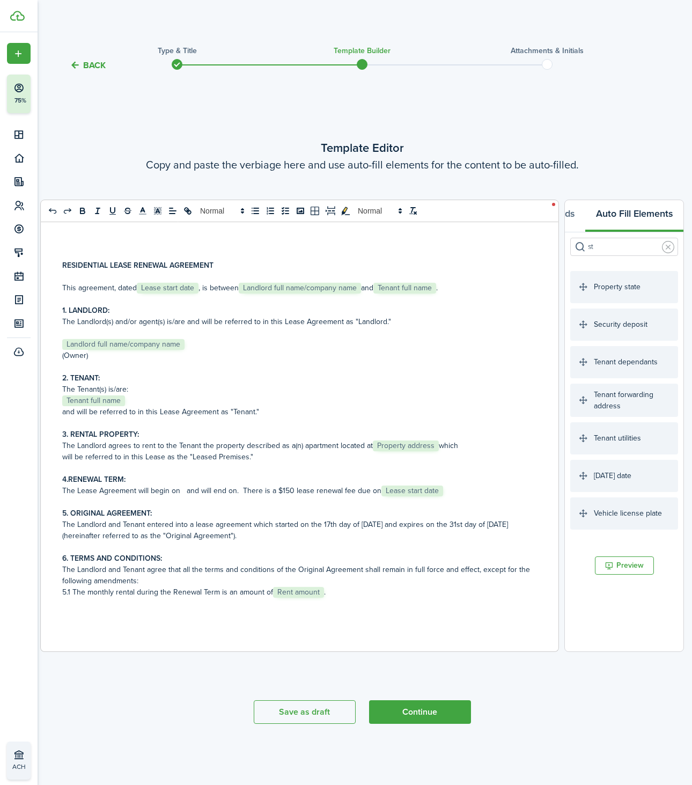
scroll to position [0, 0]
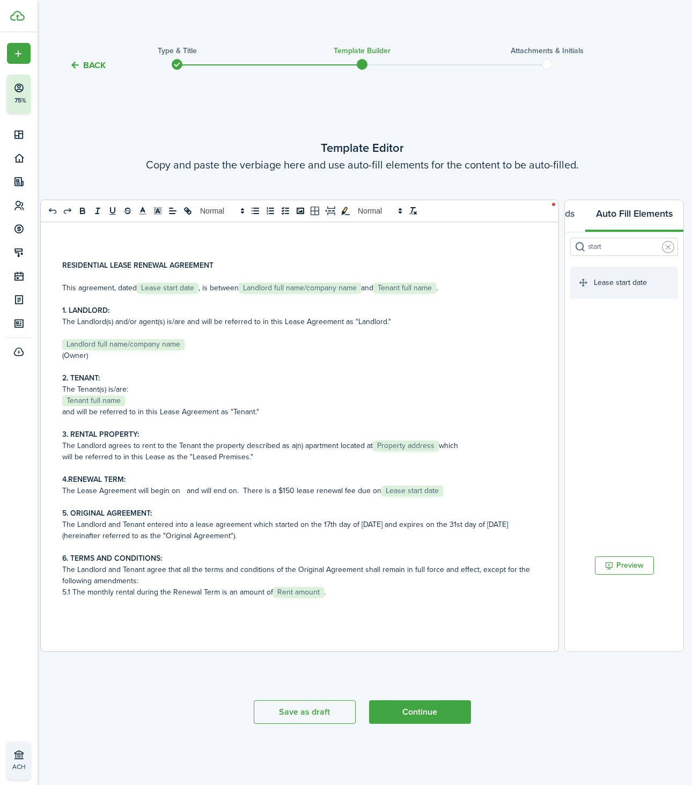
click at [619, 284] on div "Lease start date" at bounding box center [624, 283] width 108 height 32
click at [611, 282] on div "Lease start date" at bounding box center [624, 283] width 108 height 32
click at [294, 494] on span "The Lease Agreement will begin on ﻿ Lease start date ﻿ and will end on. There i…" at bounding box center [252, 490] width 381 height 11
click at [599, 248] on input "start" at bounding box center [624, 247] width 108 height 18
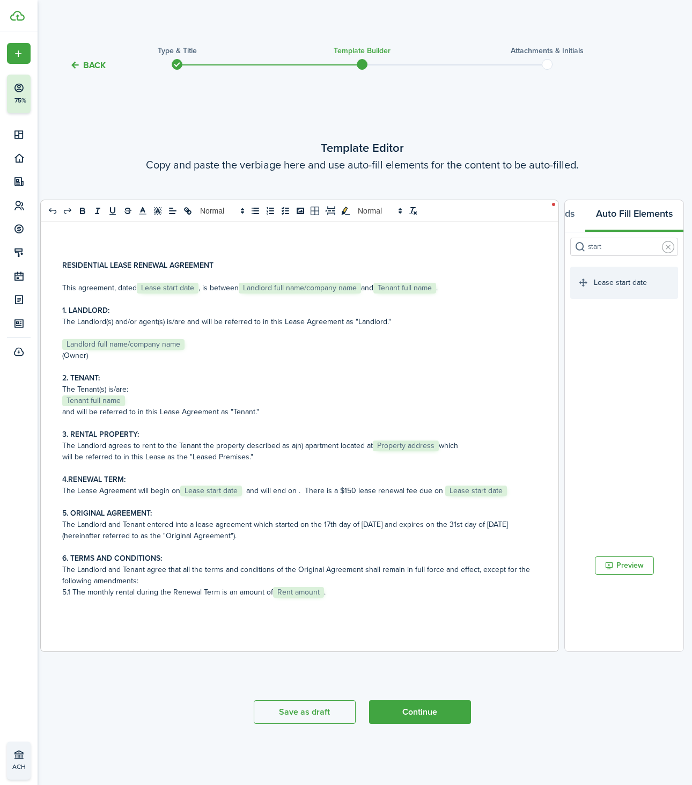
click at [599, 248] on input "start" at bounding box center [624, 247] width 108 height 18
type input "end"
click at [622, 283] on div "Lease end date" at bounding box center [624, 283] width 108 height 32
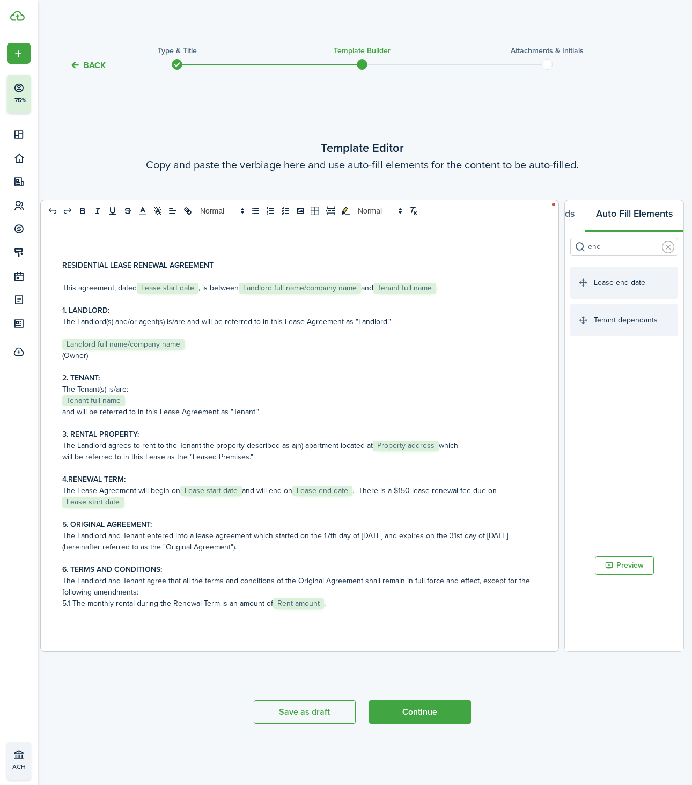
scroll to position [8, 0]
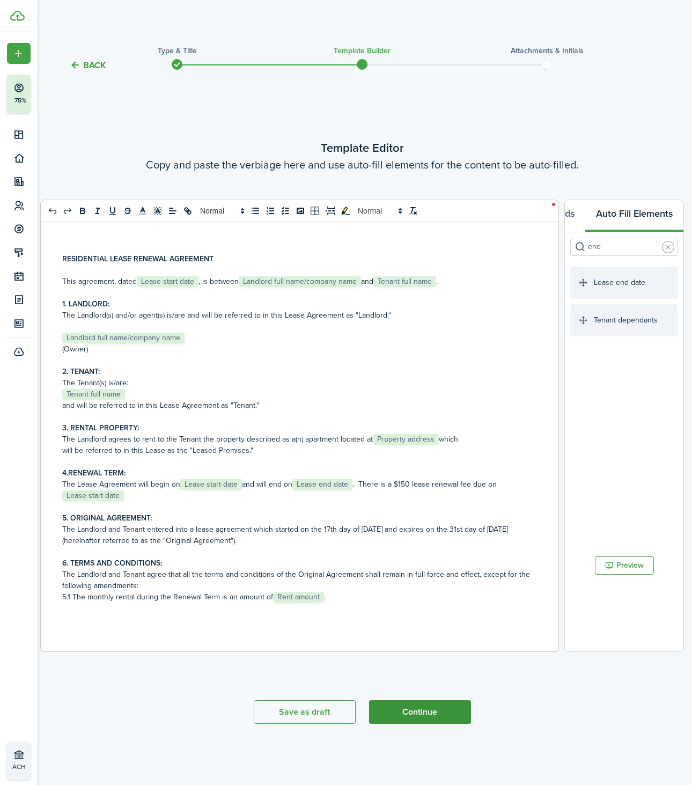
click at [427, 720] on button "Continue" at bounding box center [420, 712] width 102 height 24
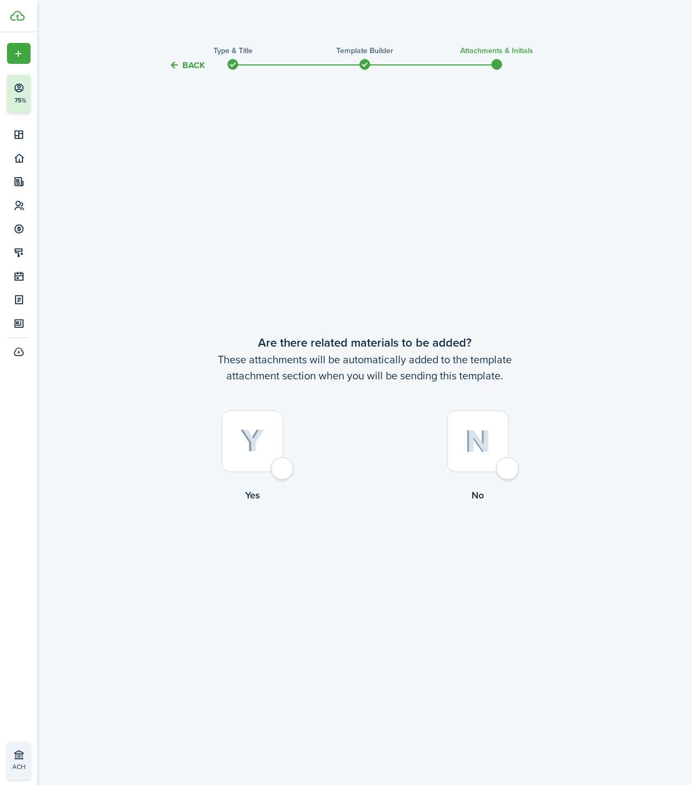
click at [283, 469] on div at bounding box center [253, 441] width 62 height 62
click at [499, 463] on div at bounding box center [478, 441] width 62 height 62
radio input "false"
radio input "true"
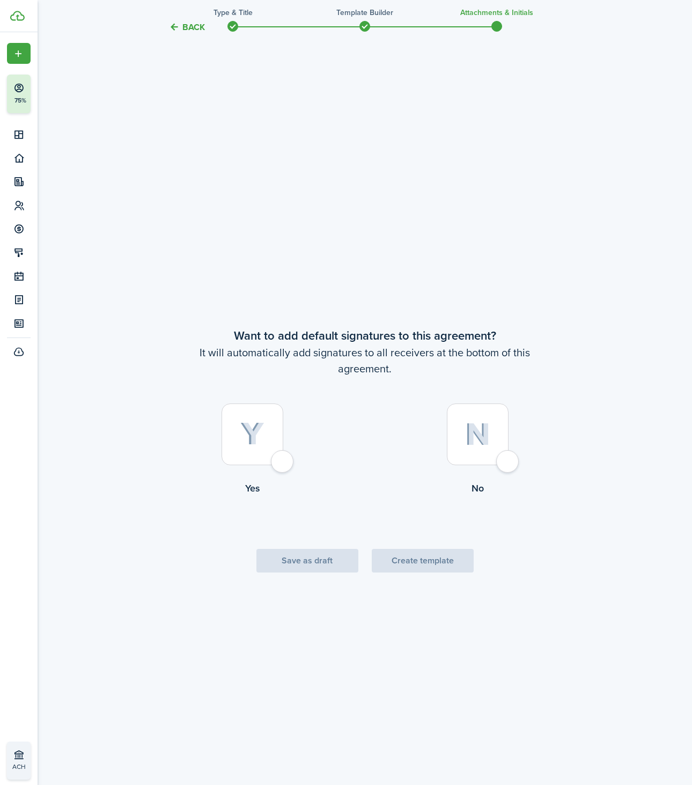
scroll to position [713, 0]
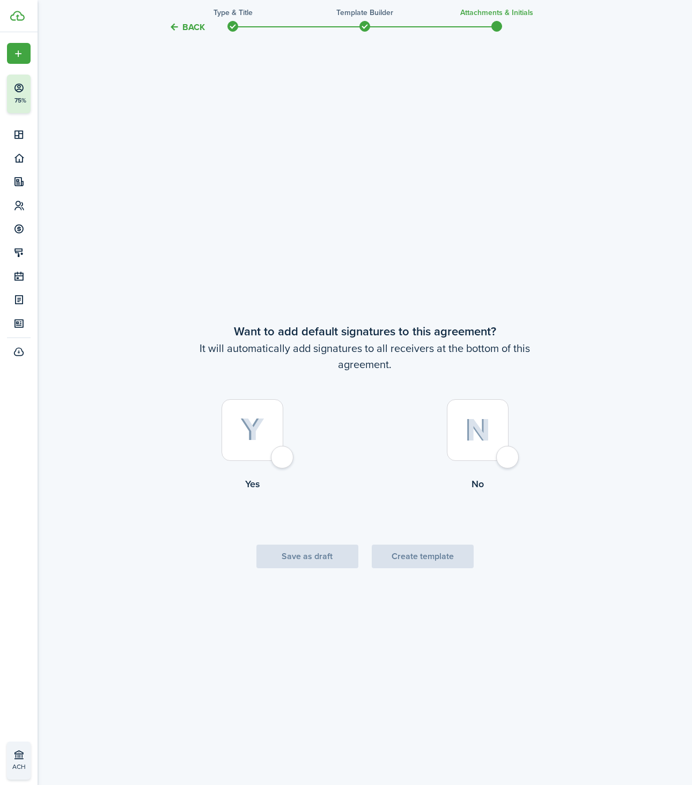
click at [283, 460] on div at bounding box center [253, 430] width 62 height 62
radio input "true"
click at [436, 562] on button "Create template" at bounding box center [423, 556] width 102 height 24
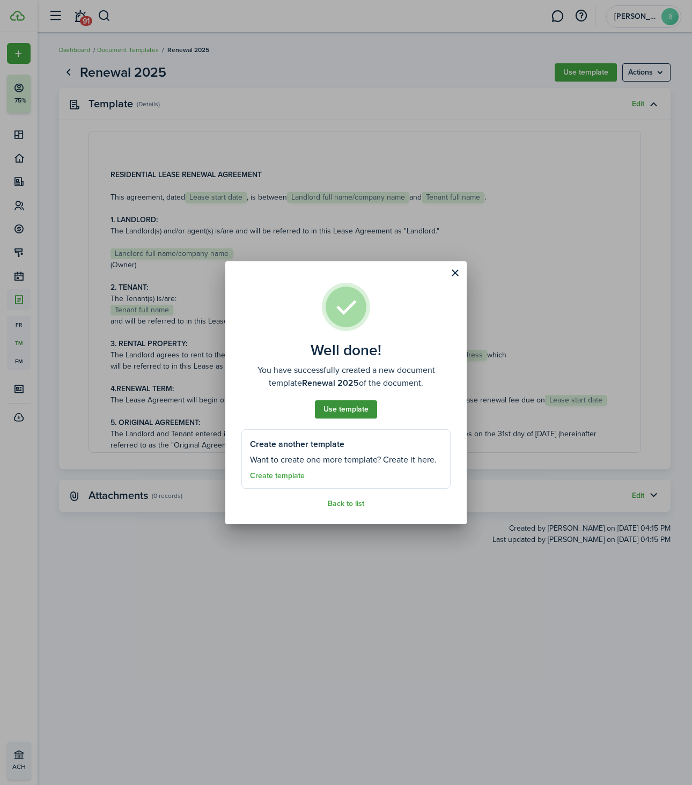
click at [365, 418] on button "Use template" at bounding box center [346, 409] width 62 height 18
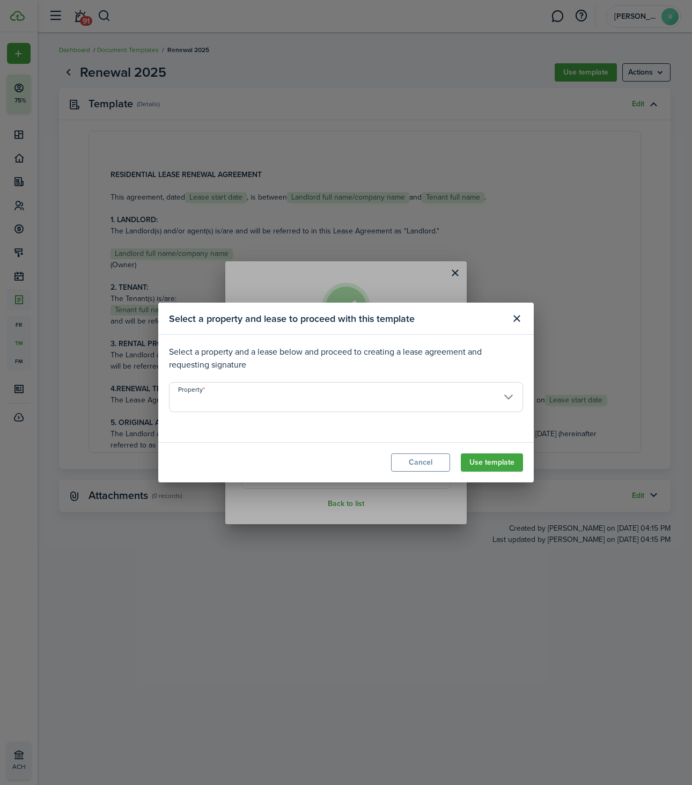
click at [290, 402] on input "Property" at bounding box center [346, 397] width 354 height 30
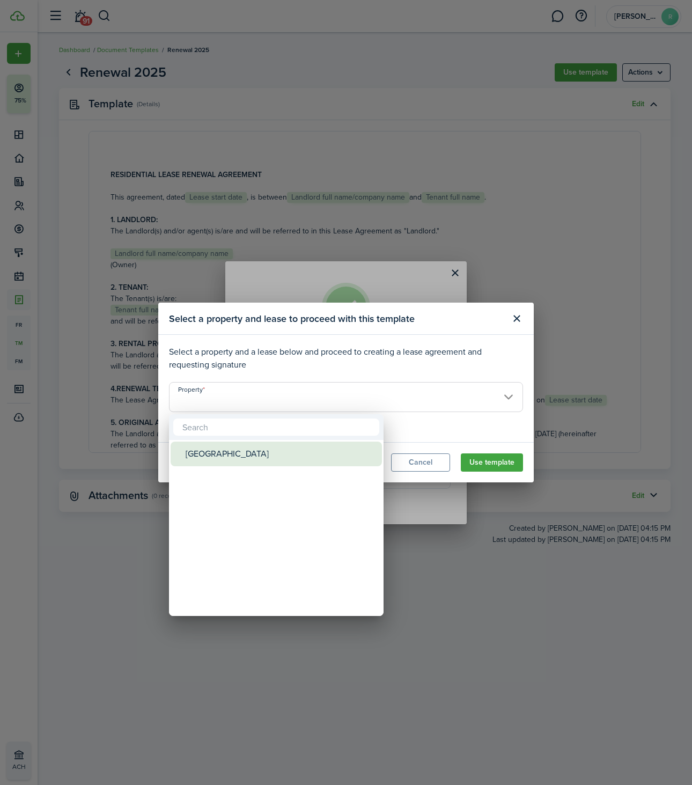
click at [237, 457] on div "[GEOGRAPHIC_DATA]" at bounding box center [281, 453] width 190 height 25
type input "[GEOGRAPHIC_DATA]"
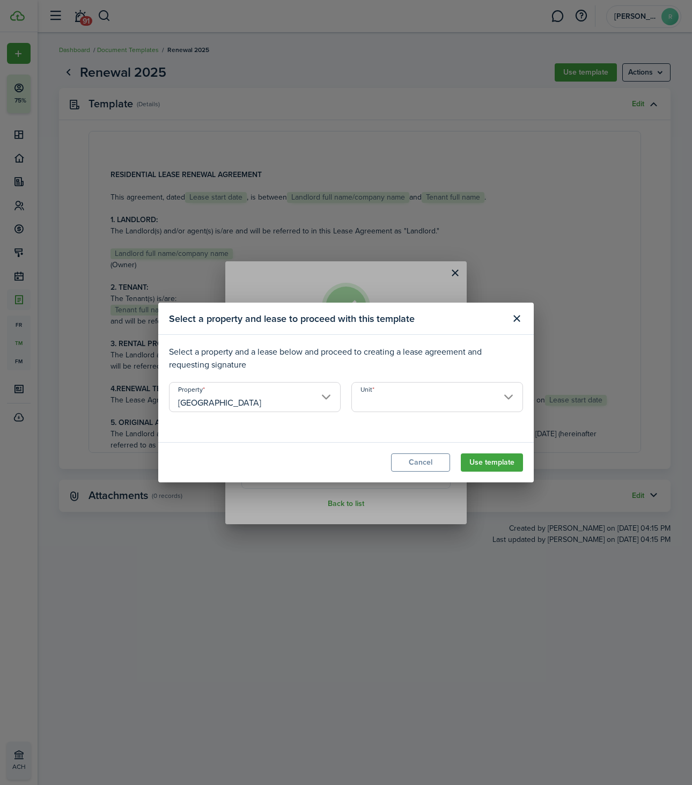
click at [374, 384] on input "Unit" at bounding box center [437, 397] width 172 height 30
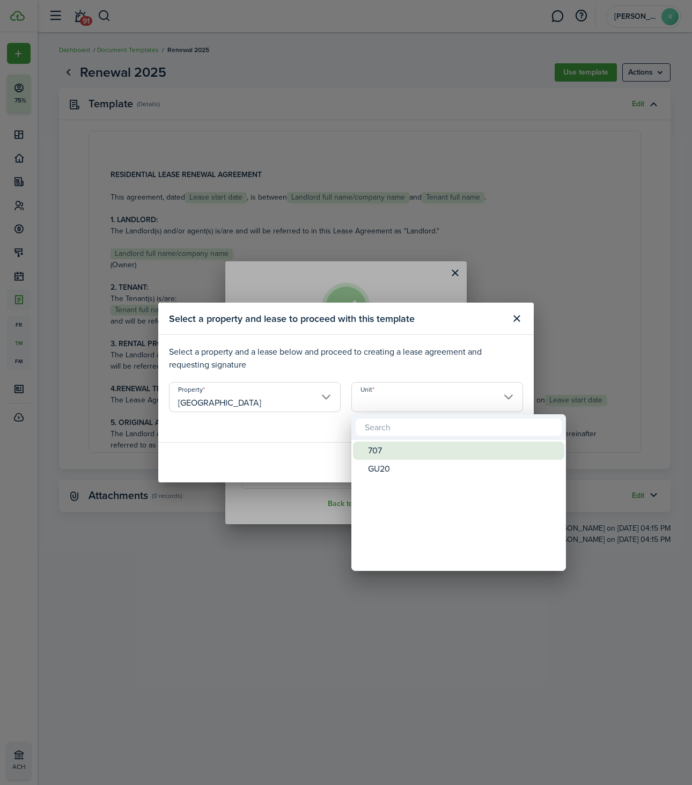
click at [386, 451] on div "707" at bounding box center [463, 450] width 190 height 18
type input "707"
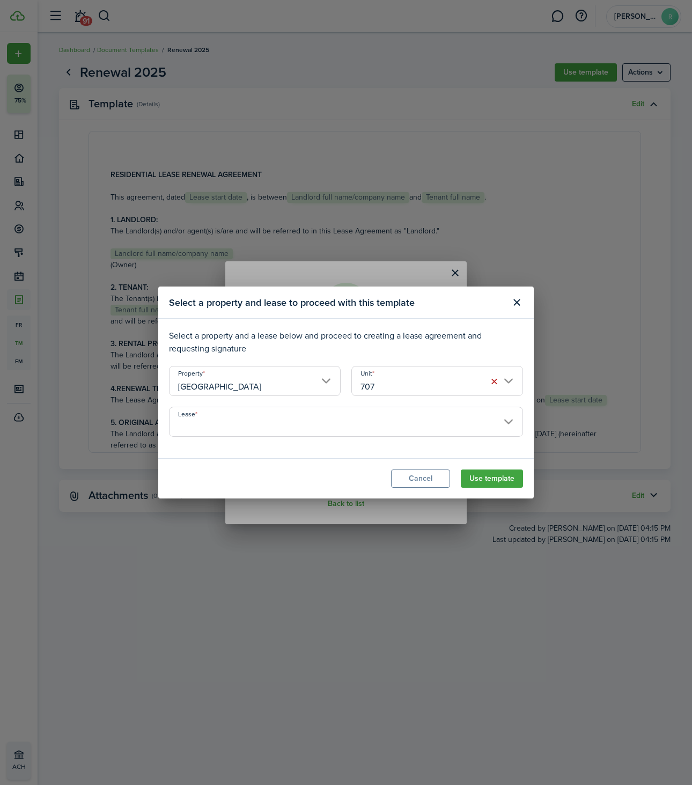
click at [282, 428] on input "Lease" at bounding box center [346, 422] width 354 height 30
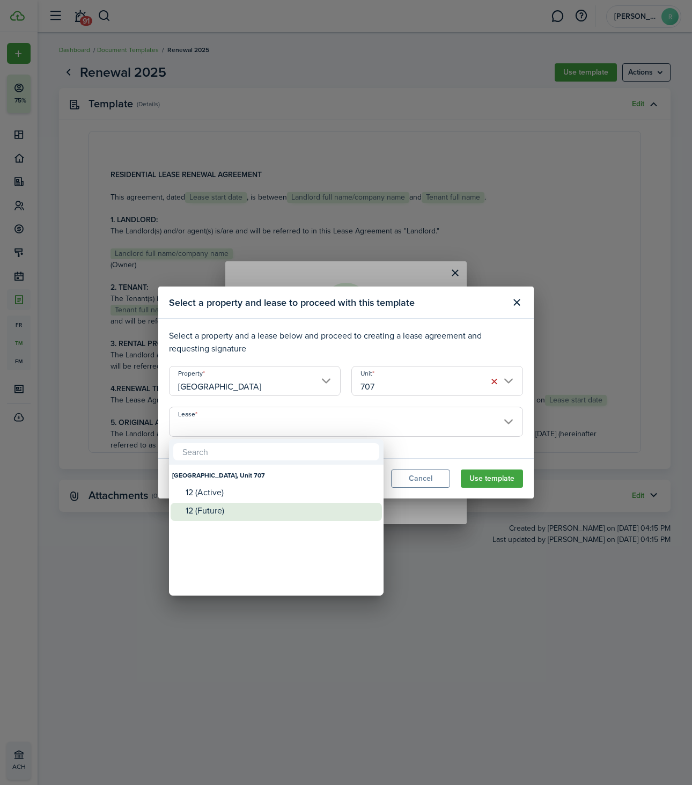
click at [252, 503] on div "12 (Future)" at bounding box center [281, 511] width 190 height 16
type input "[GEOGRAPHIC_DATA], Unit 707. Lease #12 (Future)"
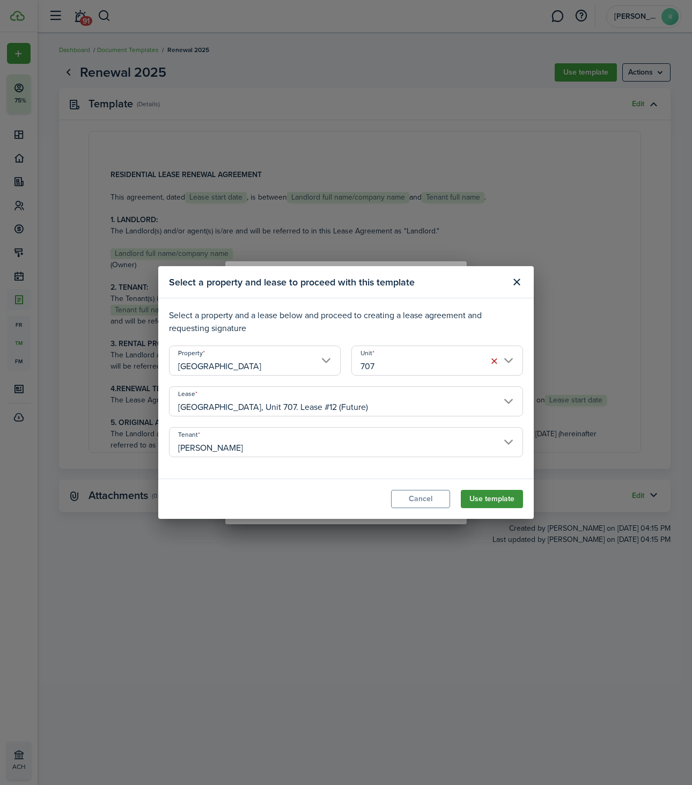
click at [483, 494] on button "Use template" at bounding box center [492, 499] width 62 height 18
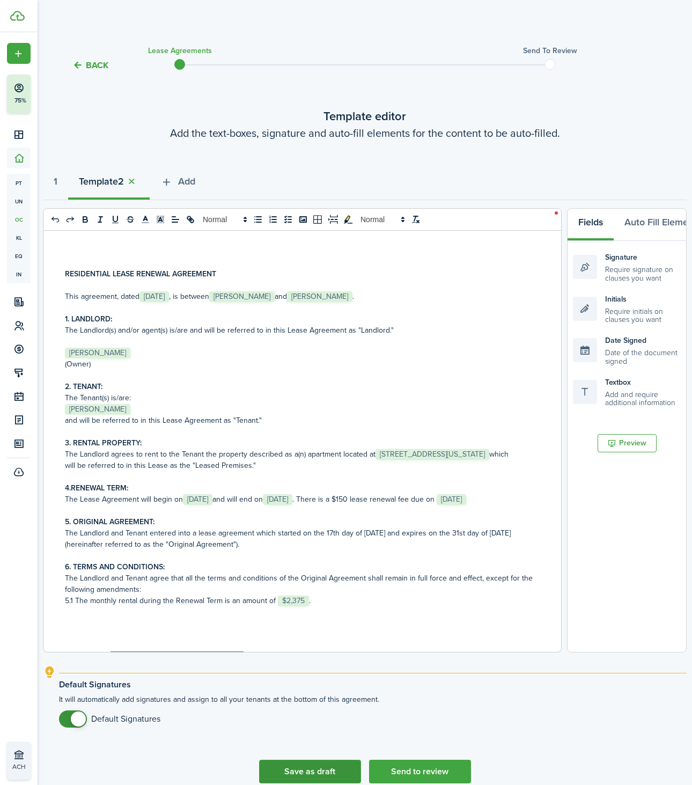
click at [313, 772] on button "Save as draft" at bounding box center [310, 772] width 102 height 24
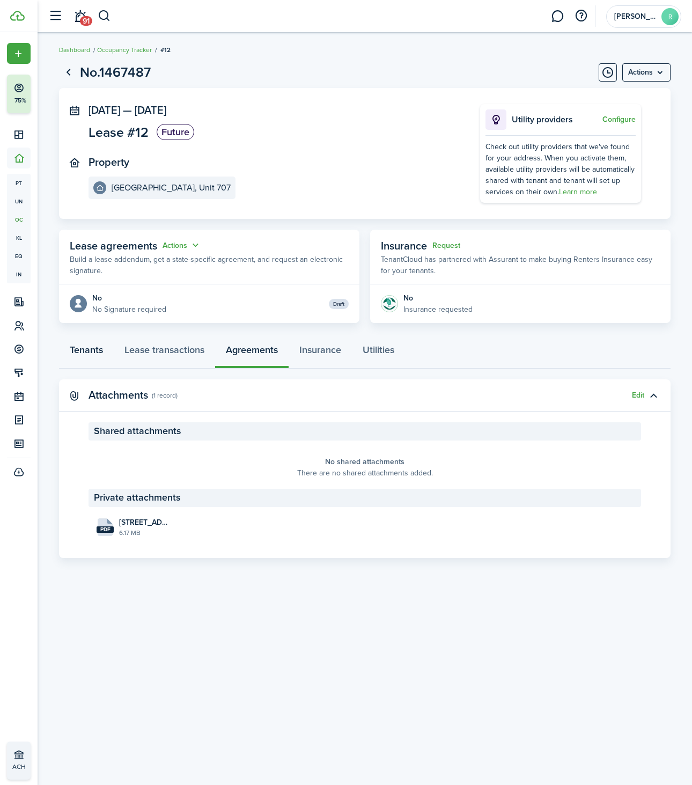
click at [82, 348] on link "Tenants" at bounding box center [86, 352] width 55 height 32
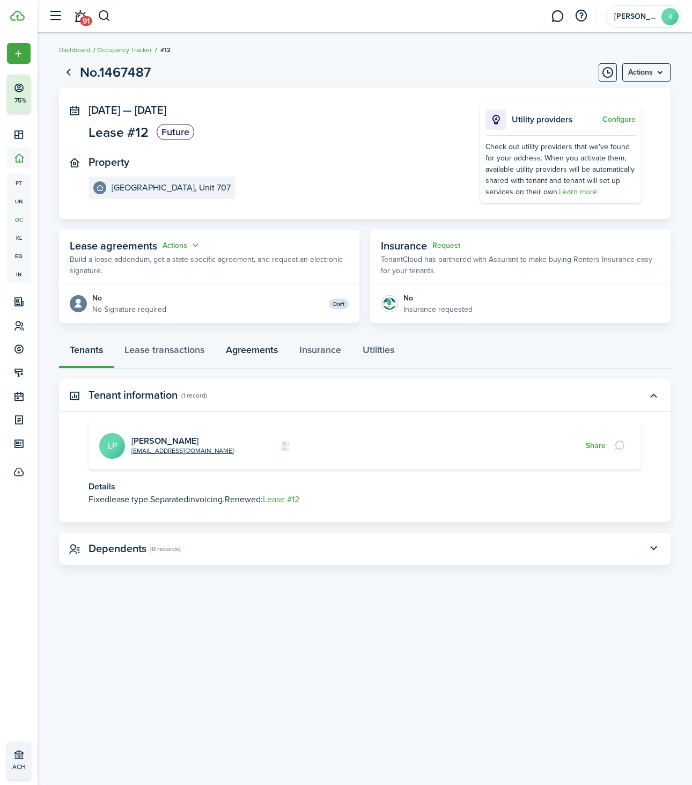
click at [245, 348] on link "Agreements" at bounding box center [251, 352] width 73 height 32
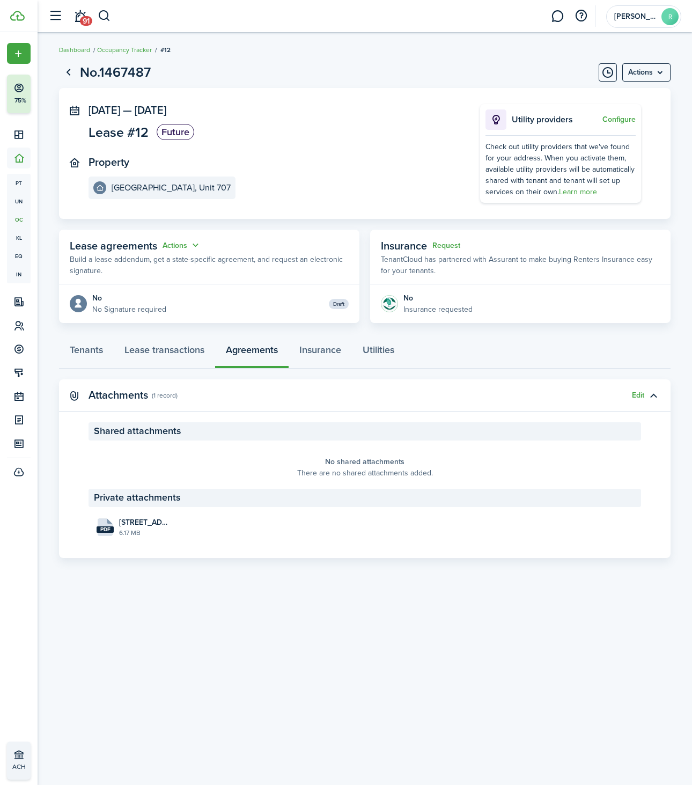
click at [220, 283] on panel-main-header "Lease agreements Actions Build a lease addendum, get a state-specific agreement…" at bounding box center [209, 257] width 300 height 55
click at [191, 241] on button "Actions" at bounding box center [182, 245] width 39 height 12
click at [140, 263] on link "Edit" at bounding box center [155, 266] width 94 height 19
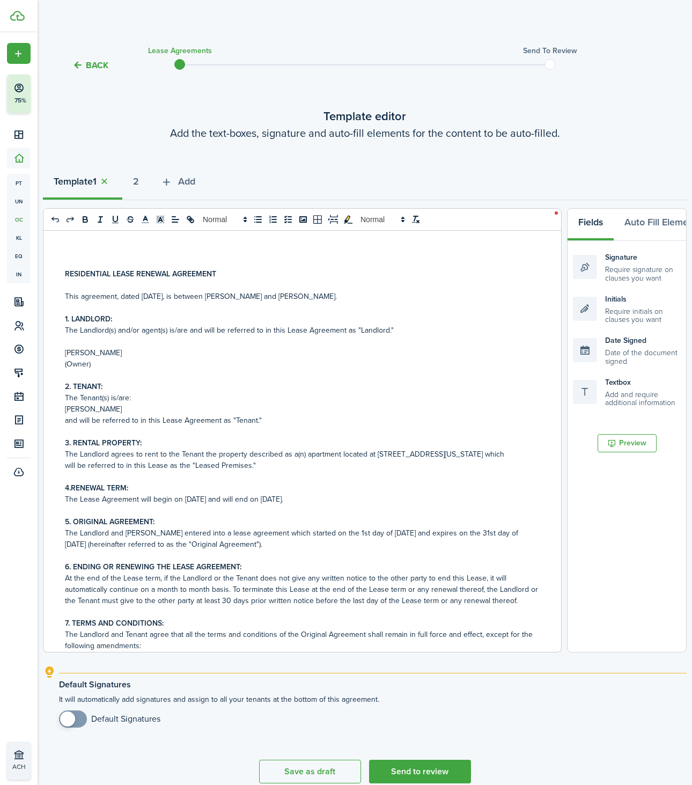
scroll to position [107, 0]
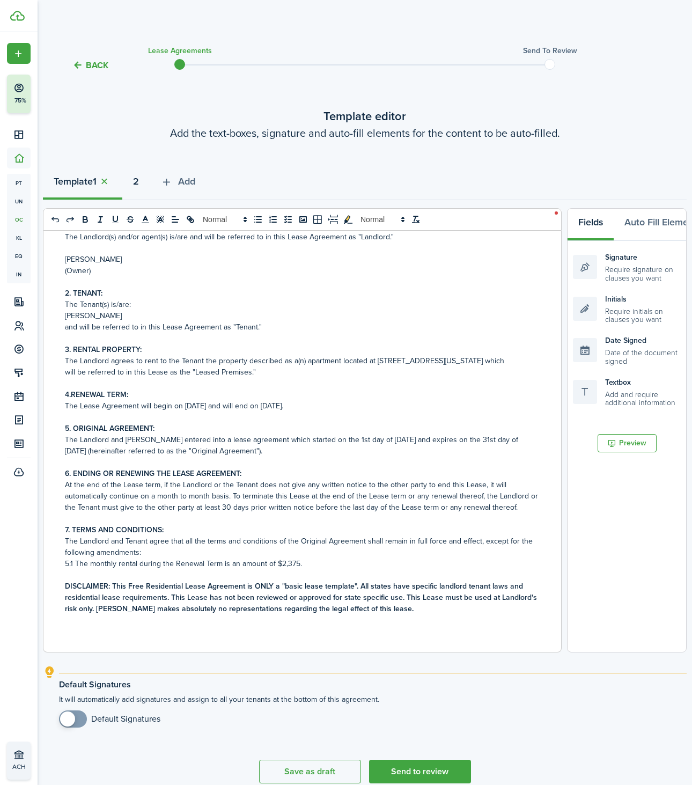
click at [139, 186] on strong "2" at bounding box center [136, 181] width 6 height 14
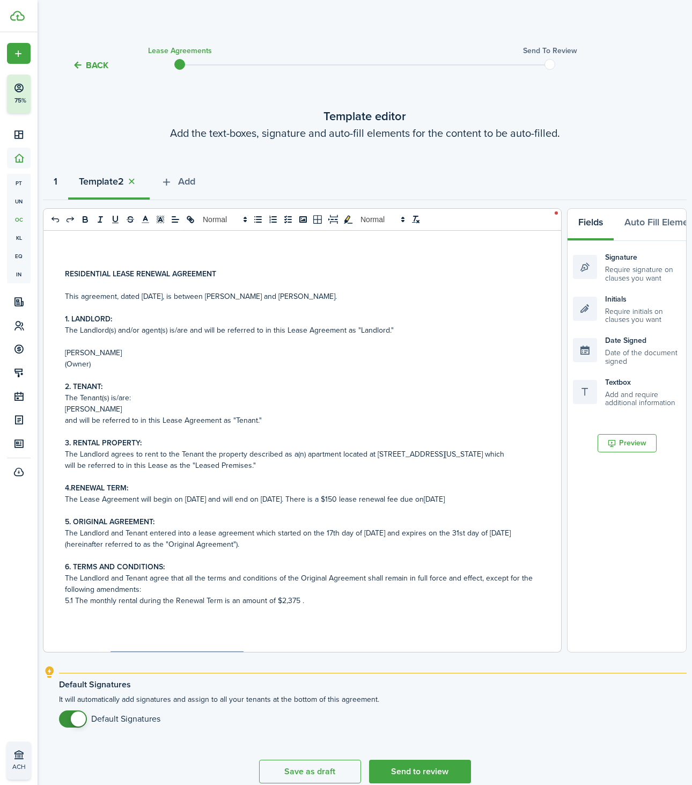
click at [57, 183] on strong "1" at bounding box center [56, 181] width 4 height 14
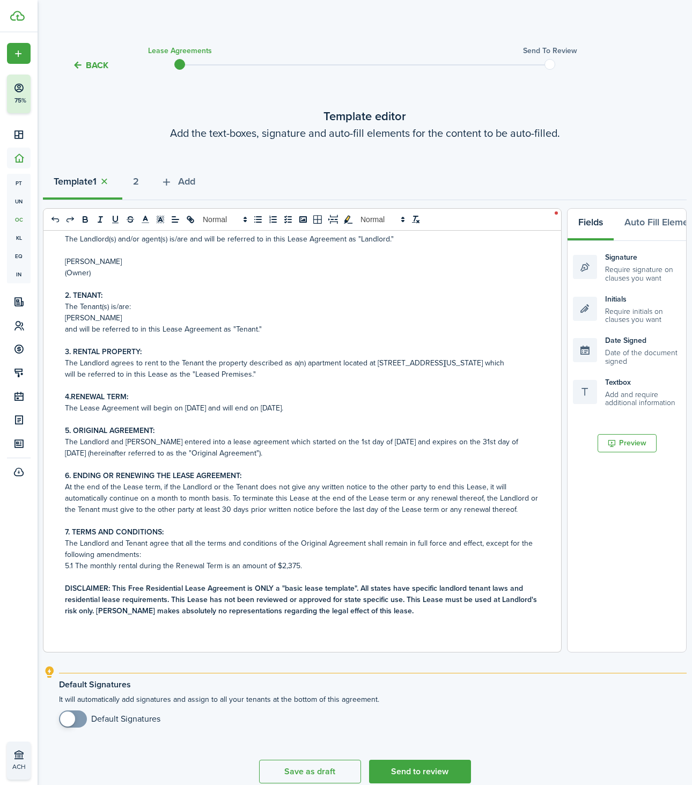
scroll to position [100, 0]
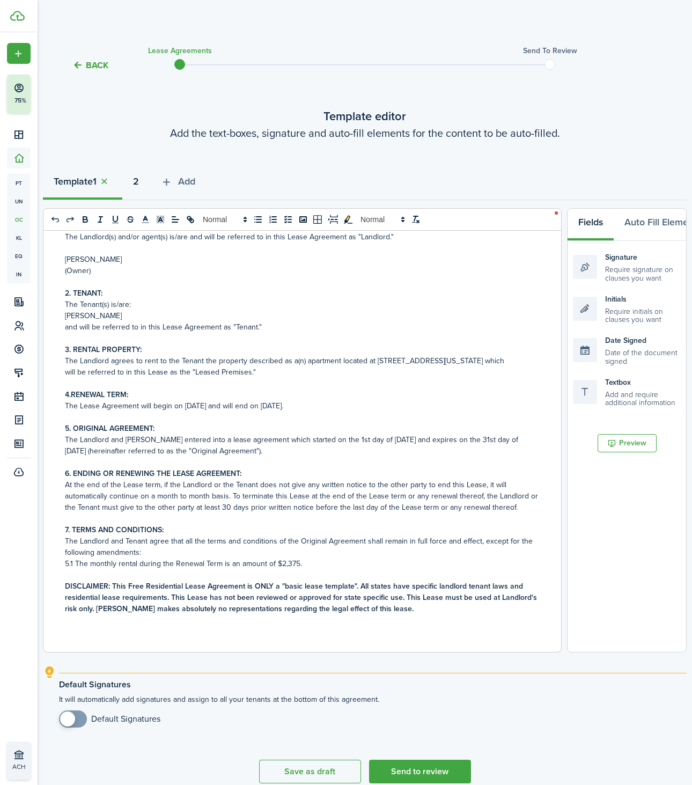
click at [139, 181] on strong "2" at bounding box center [136, 181] width 6 height 14
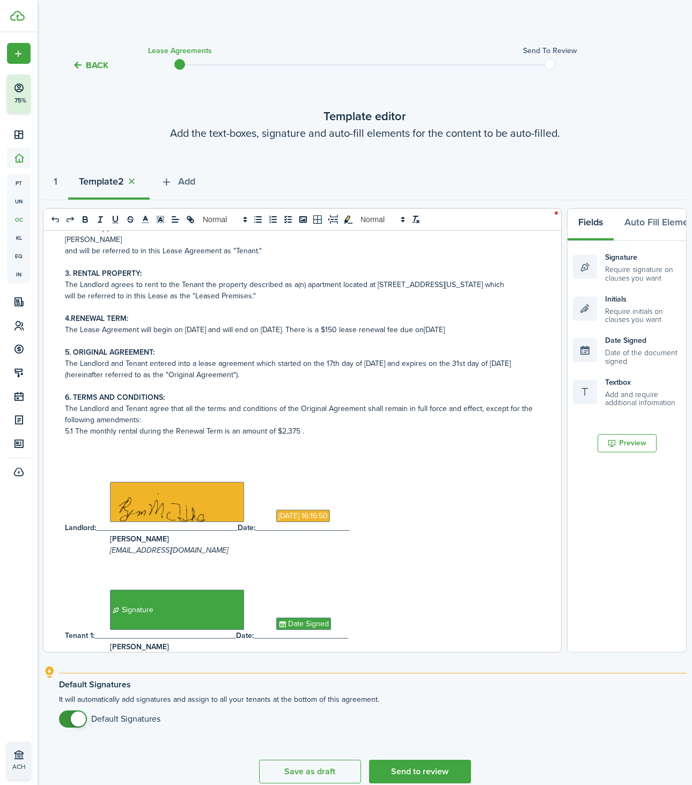
scroll to position [168, 0]
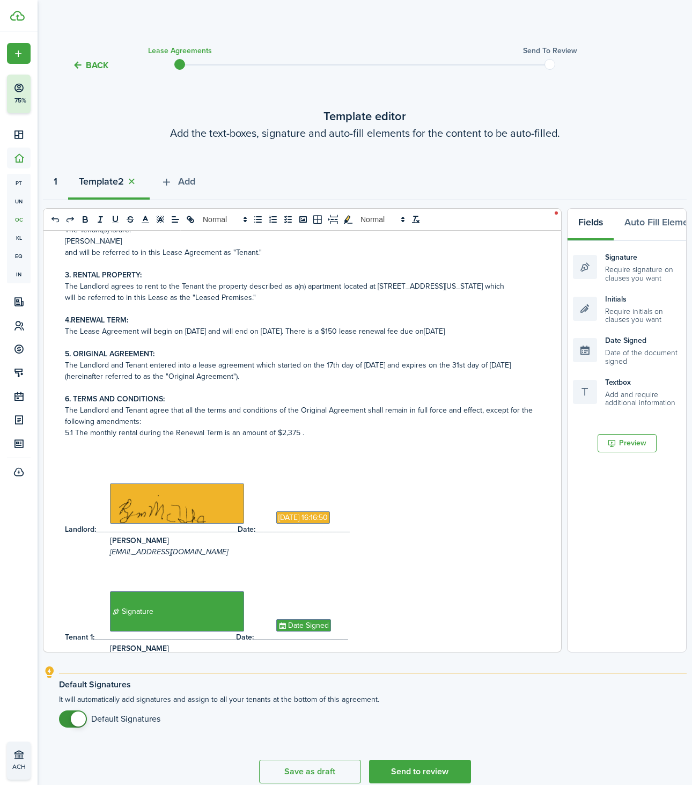
click at [57, 183] on strong "1" at bounding box center [56, 181] width 4 height 14
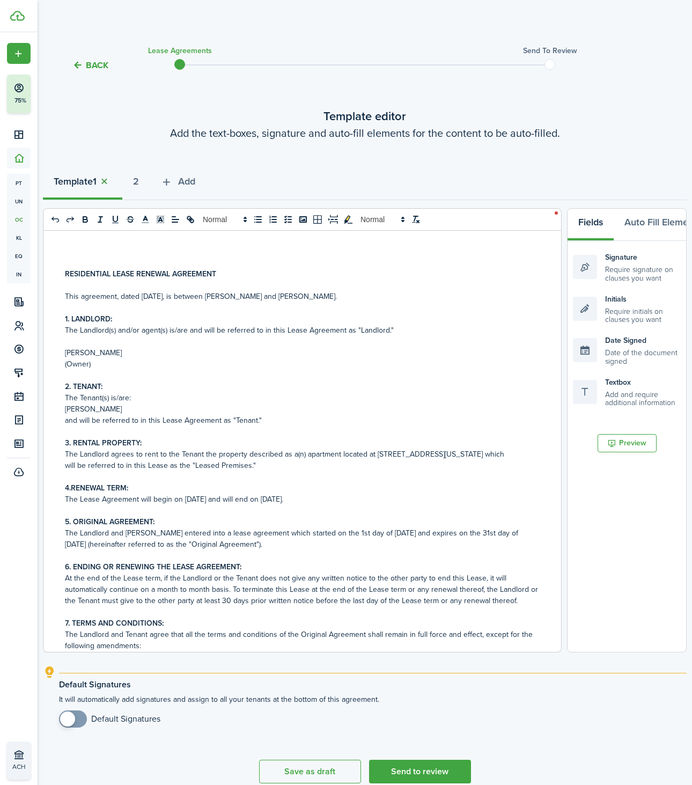
click at [106, 181] on button "button" at bounding box center [104, 181] width 15 height 12
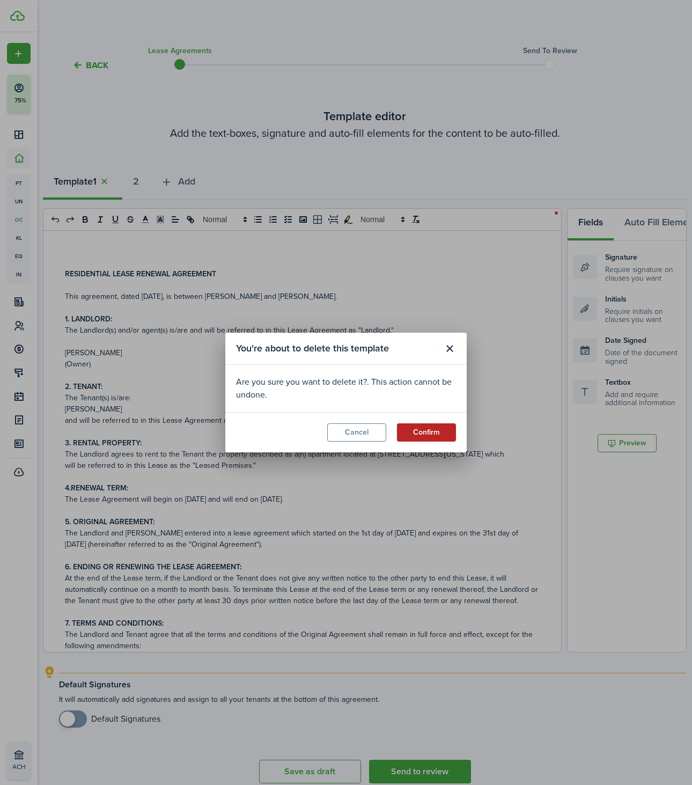
click at [427, 428] on button "Confirm" at bounding box center [426, 432] width 59 height 18
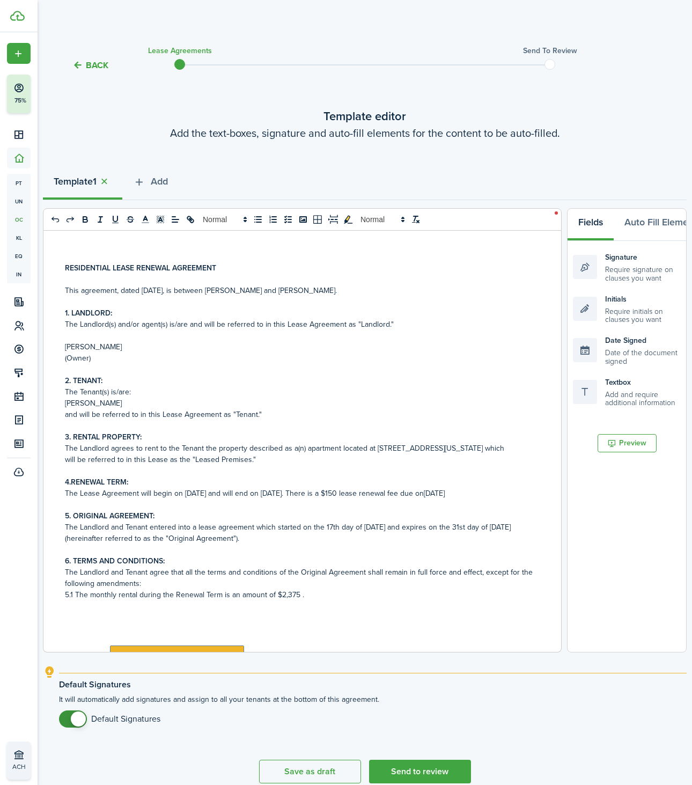
scroll to position [9, 0]
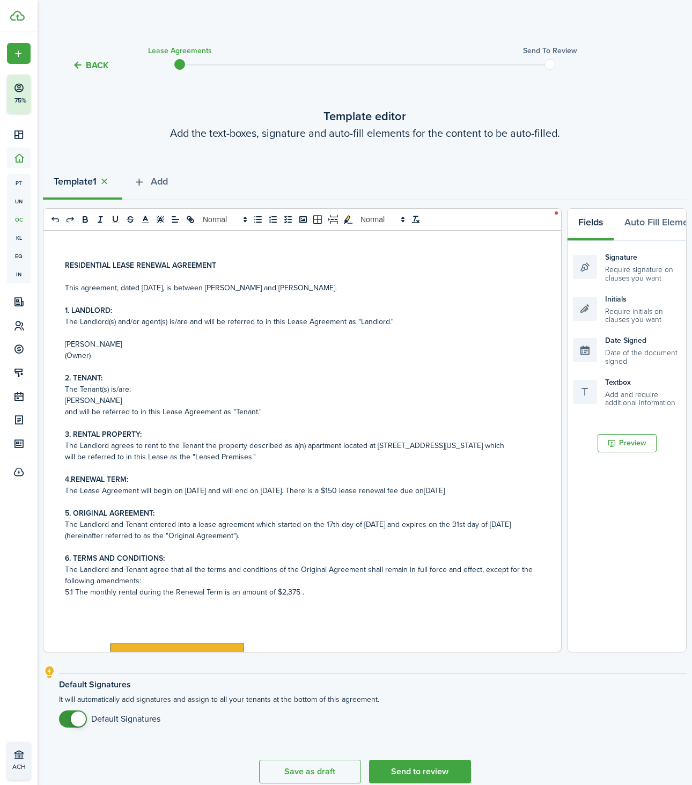
click at [78, 462] on span "will be referred to in this Lease as the "Leased Premises."" at bounding box center [160, 456] width 191 height 11
click at [67, 462] on span "will be referred to in this Lease as the "Leased Premises."" at bounding box center [160, 456] width 191 height 11
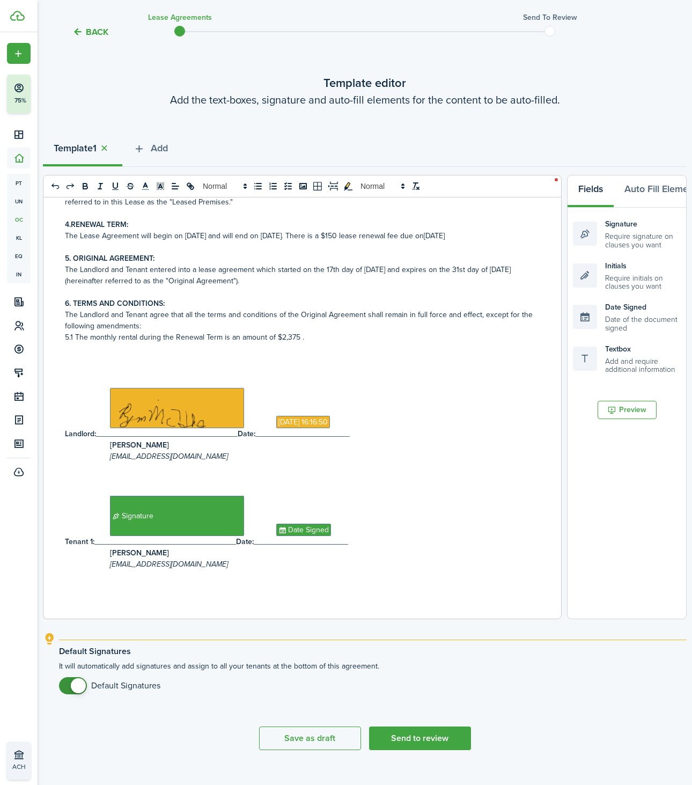
scroll to position [43, 0]
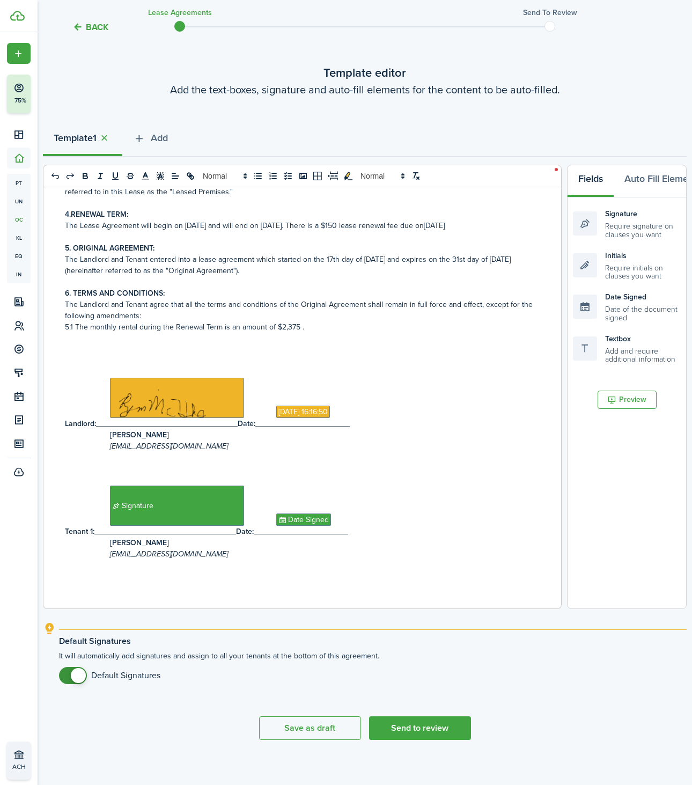
click at [75, 326] on span "5.1 The monthly rental during the Renewal Term is an amount of $2,375 ." at bounding box center [184, 326] width 239 height 11
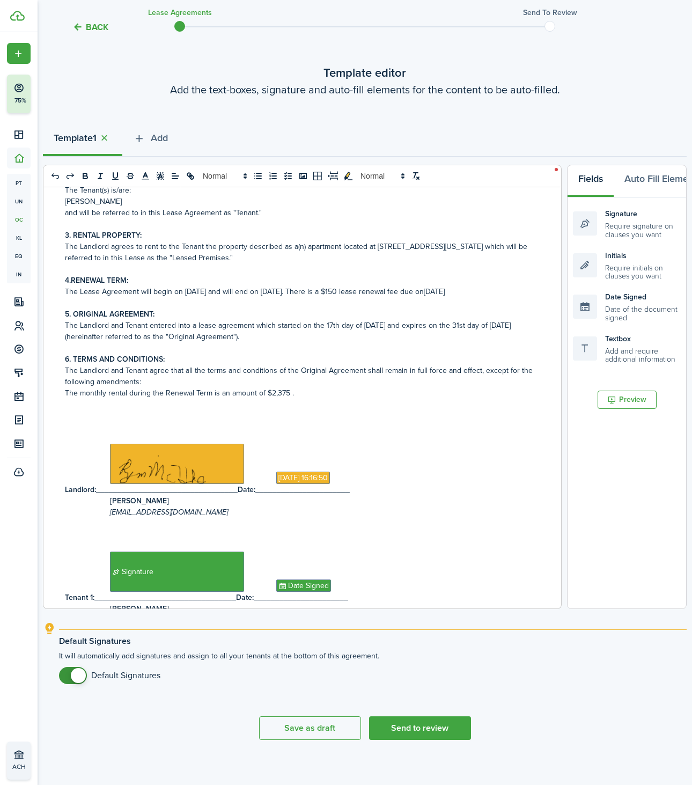
scroll to position [163, 0]
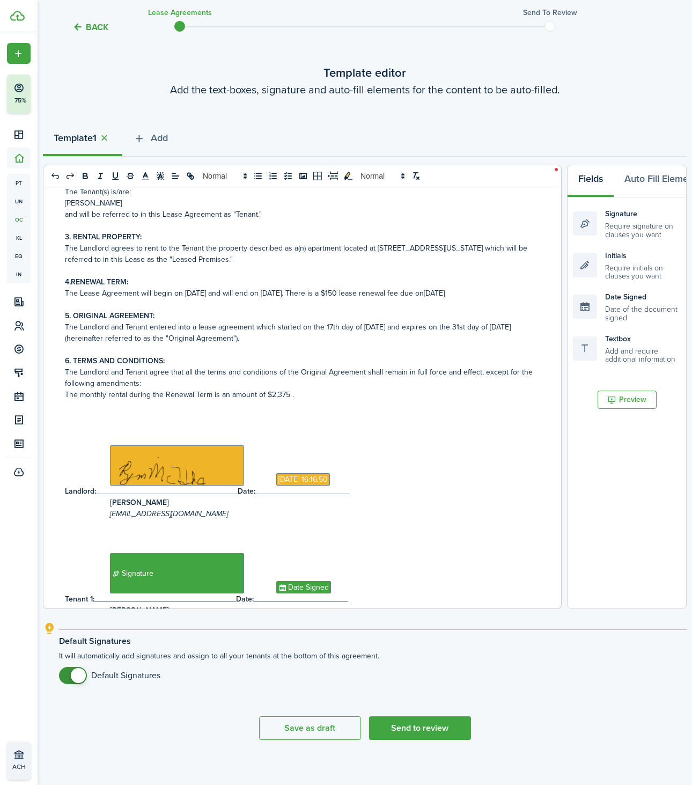
drag, startPoint x: 316, startPoint y: 294, endPoint x: 509, endPoint y: 293, distance: 193.1
click at [509, 293] on p "The Lease Agreement will begin on [DATE] and will end on [DATE]. There is a $15…" at bounding box center [302, 292] width 475 height 11
click at [337, 293] on span "The Lease Agreement will begin on [DATE] and will end on [DATE]. There is a $15…" at bounding box center [244, 292] width 359 height 11
drag, startPoint x: 321, startPoint y: 293, endPoint x: 531, endPoint y: 292, distance: 210.3
click at [531, 292] on p "The Lease Agreement will begin on [DATE] and will end on [DATE]. There is a $15…" at bounding box center [302, 292] width 475 height 11
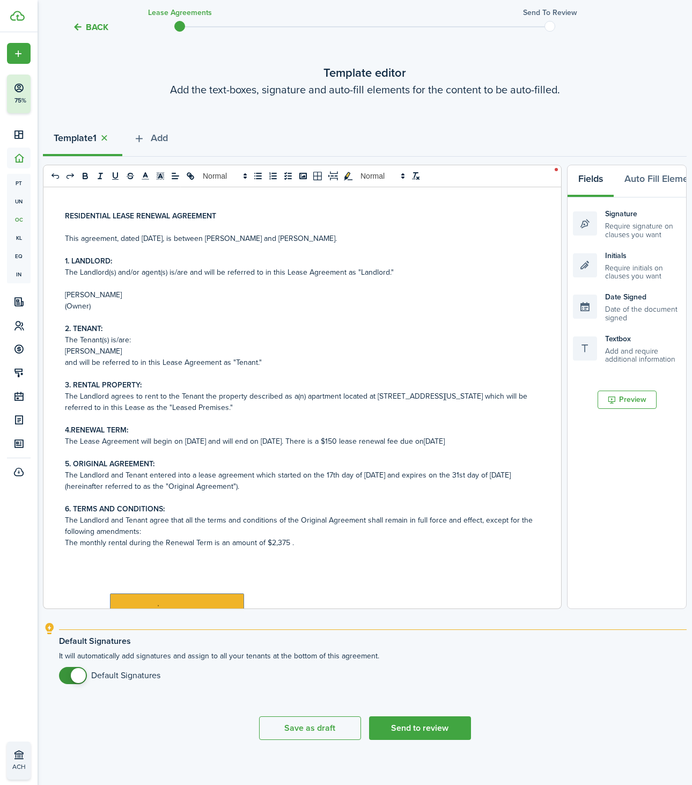
scroll to position [0, 0]
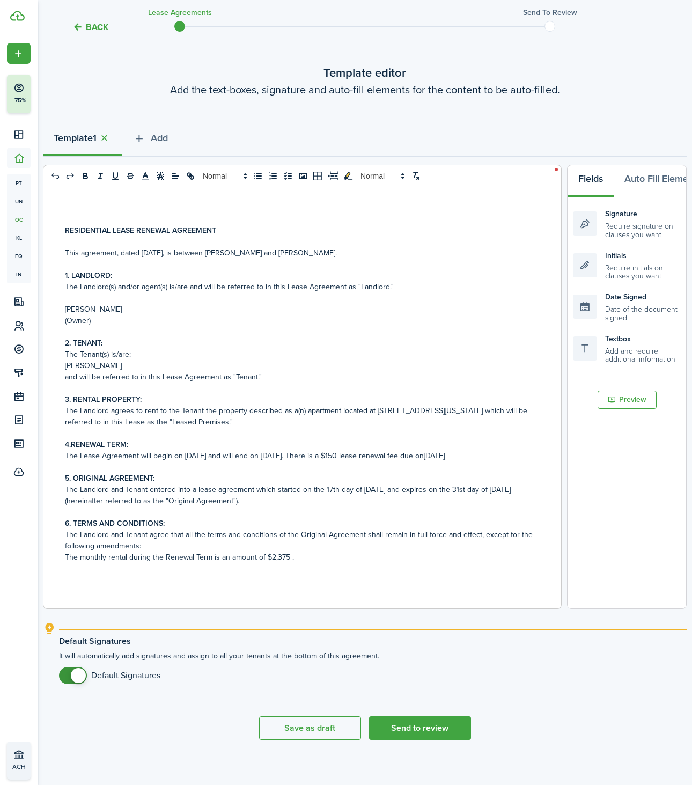
click at [371, 473] on p at bounding box center [302, 466] width 475 height 11
drag, startPoint x: 318, startPoint y: 456, endPoint x: 510, endPoint y: 453, distance: 191.5
click at [510, 453] on p "The Lease Agreement will begin on [DATE] and will end on [DATE]. There is a $15…" at bounding box center [302, 455] width 475 height 11
click at [305, 724] on button "Save as draft" at bounding box center [310, 728] width 102 height 24
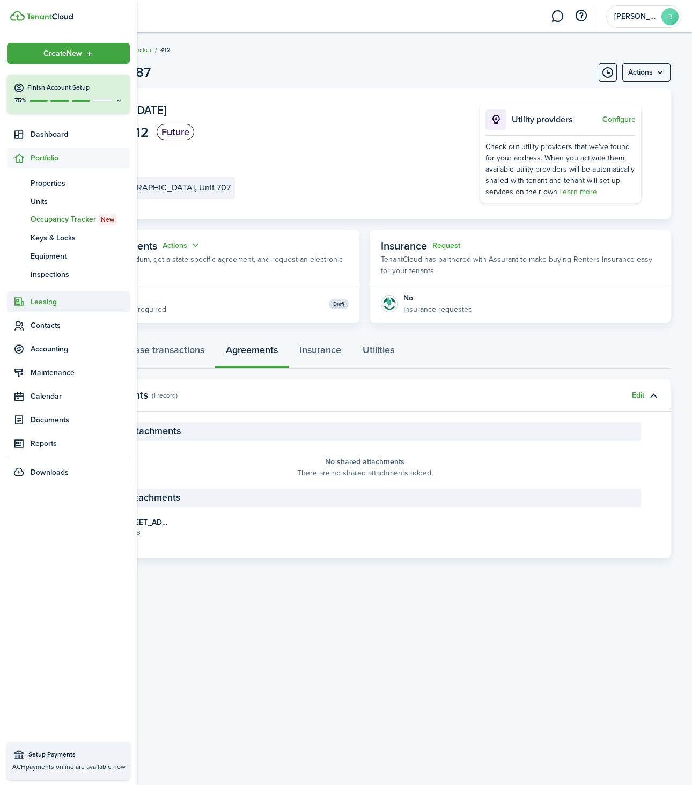
click at [50, 299] on span "Leasing" at bounding box center [80, 301] width 99 height 11
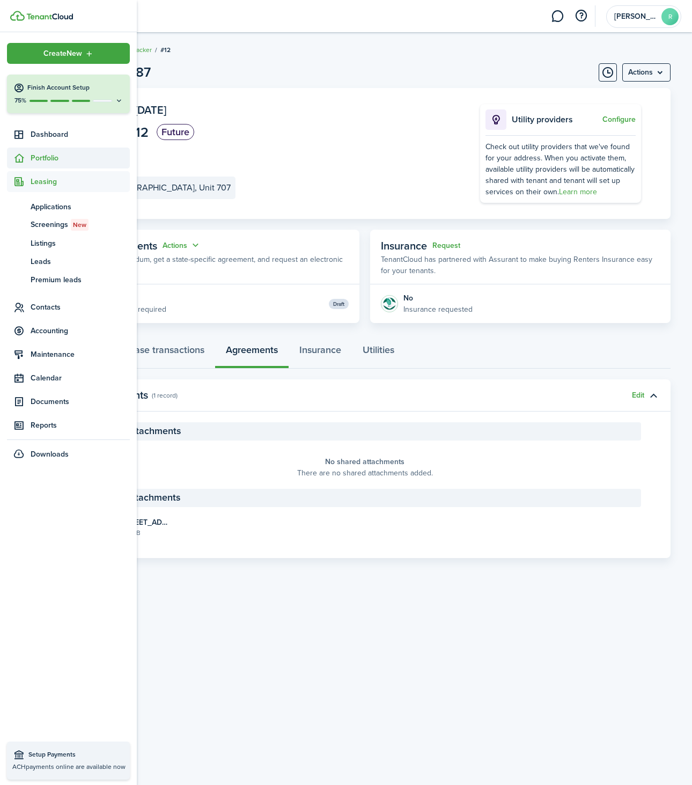
click at [34, 153] on span "Portfolio" at bounding box center [80, 157] width 99 height 11
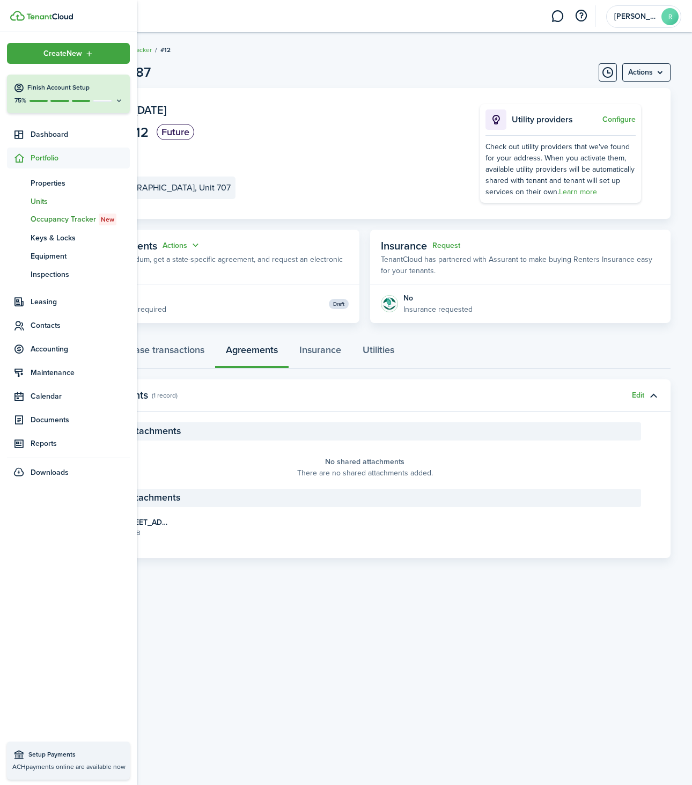
click at [46, 202] on span "Units" at bounding box center [80, 201] width 99 height 11
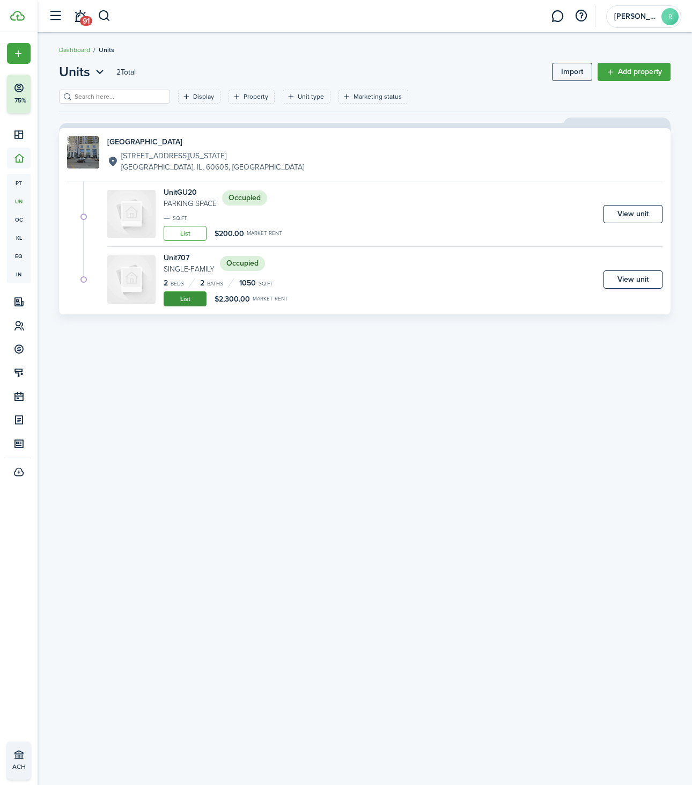
click at [186, 300] on link "List" at bounding box center [185, 298] width 43 height 15
click at [620, 290] on div "Unit 707 Single-Family Occupied 2 Beds 2 Baths 1050 sq.ft List $2,300.00 Market…" at bounding box center [384, 279] width 555 height 54
click at [620, 286] on link "View unit" at bounding box center [632, 279] width 59 height 18
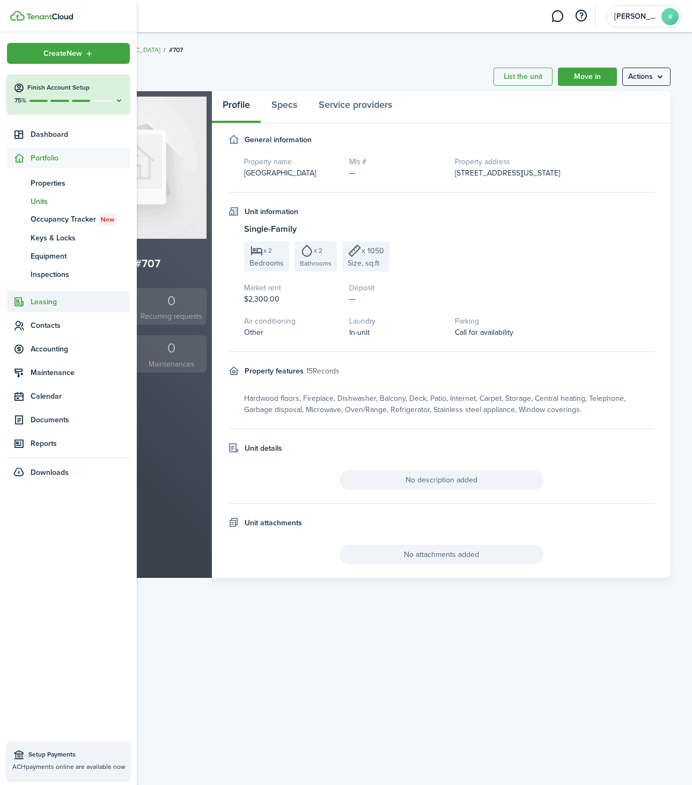
click at [49, 301] on span "Leasing" at bounding box center [80, 301] width 99 height 11
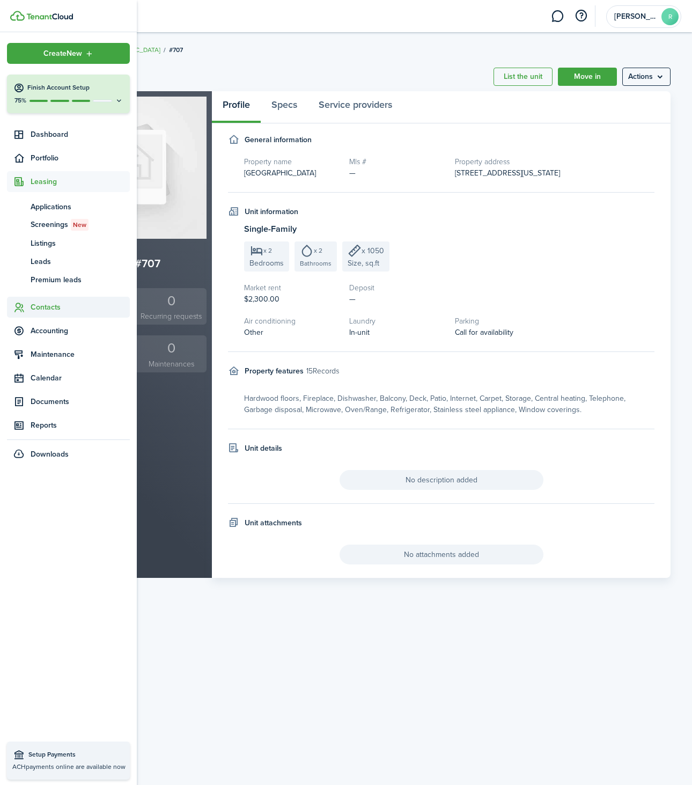
click at [50, 310] on span "Contacts" at bounding box center [80, 306] width 99 height 11
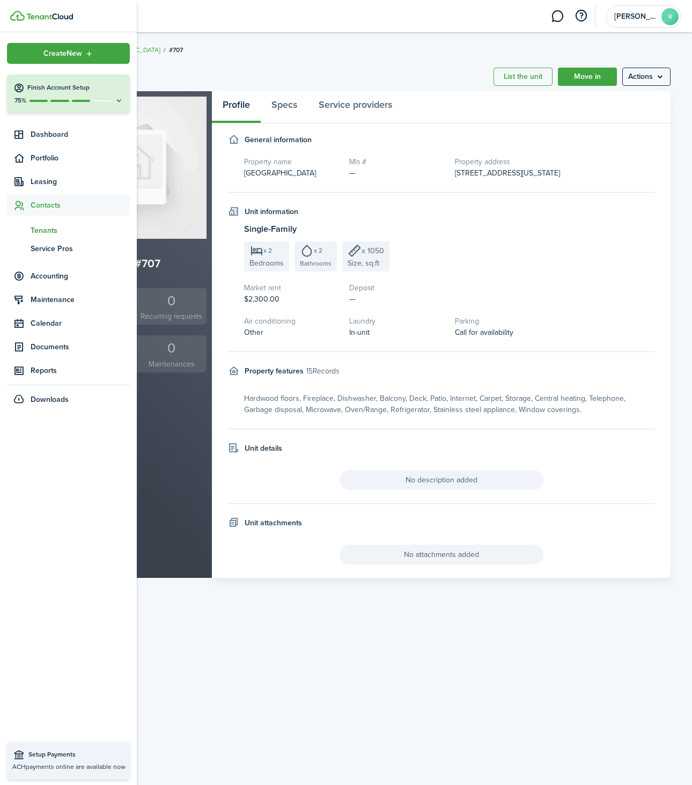
click at [45, 228] on span "Tenants" at bounding box center [80, 230] width 99 height 11
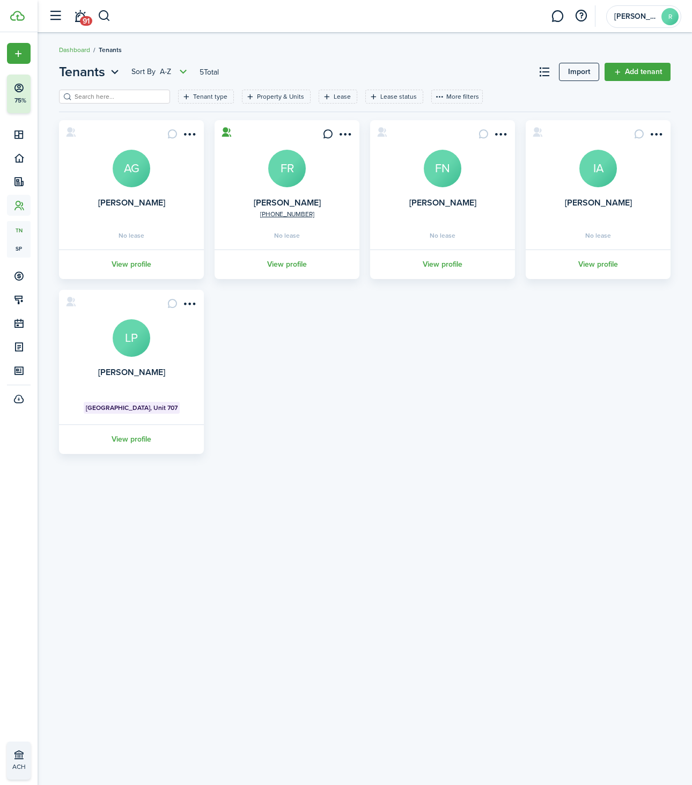
click at [138, 388] on card "[PERSON_NAME][GEOGRAPHIC_DATA], Unit 707 View profile" at bounding box center [131, 372] width 145 height 164
click at [135, 447] on link "View profile" at bounding box center [131, 439] width 148 height 30
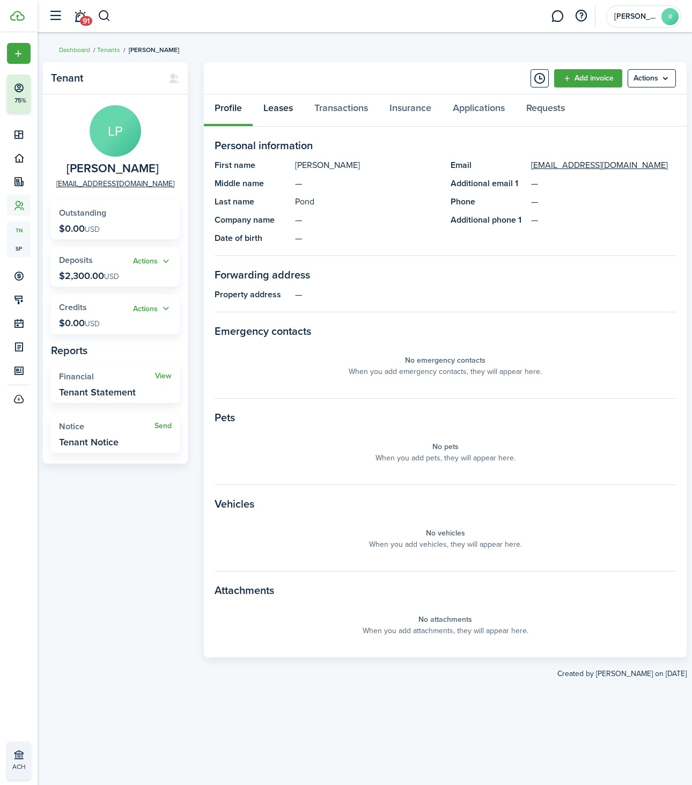
click at [277, 113] on link "Leases" at bounding box center [278, 110] width 51 height 32
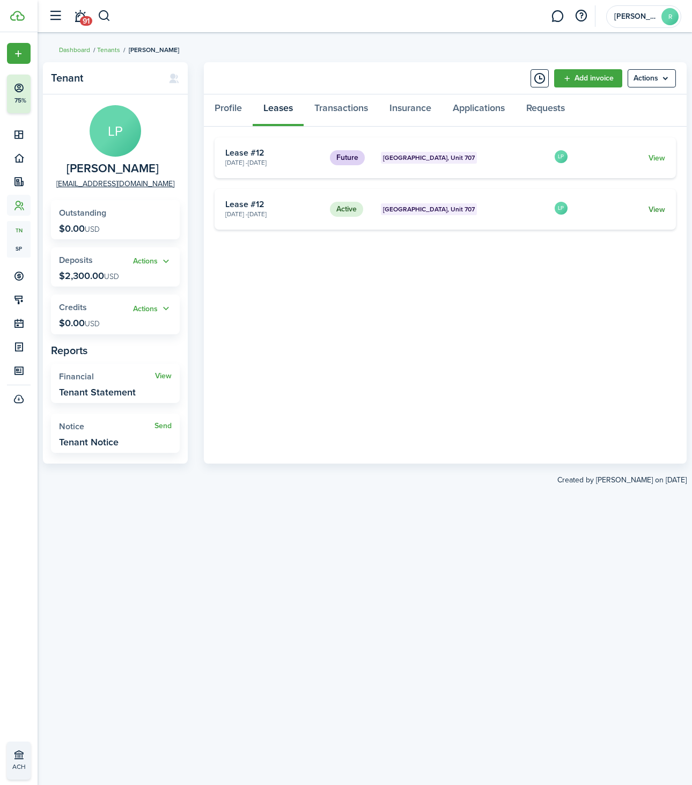
click at [657, 210] on link "View" at bounding box center [656, 209] width 17 height 11
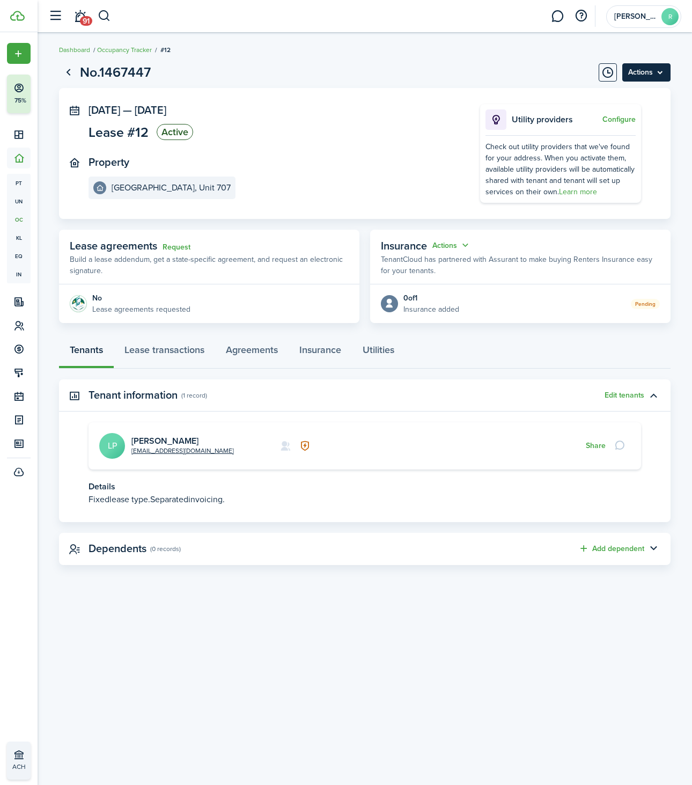
click at [659, 72] on menu-btn "Actions" at bounding box center [646, 72] width 48 height 18
click at [607, 101] on button "Edit" at bounding box center [624, 96] width 94 height 18
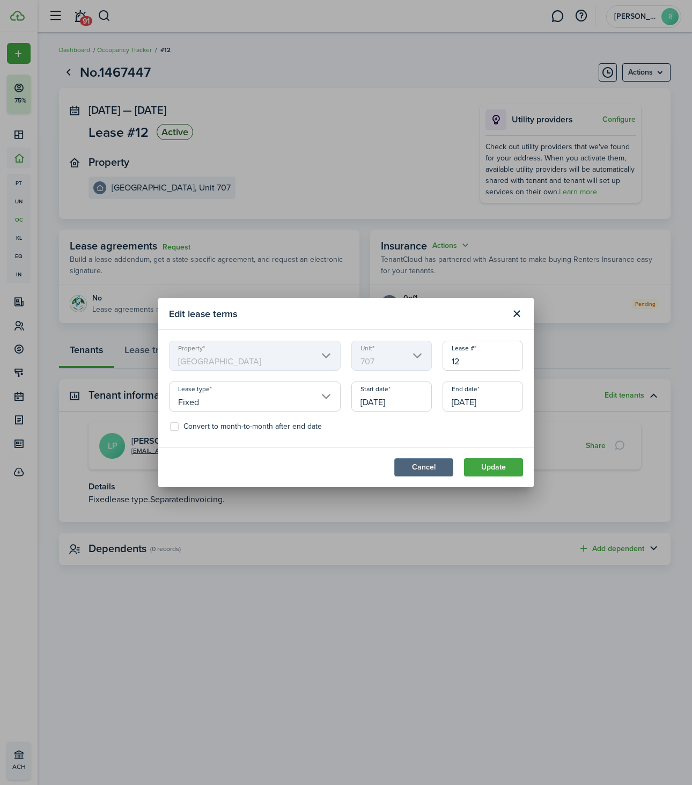
click at [426, 466] on button "Cancel" at bounding box center [423, 467] width 59 height 18
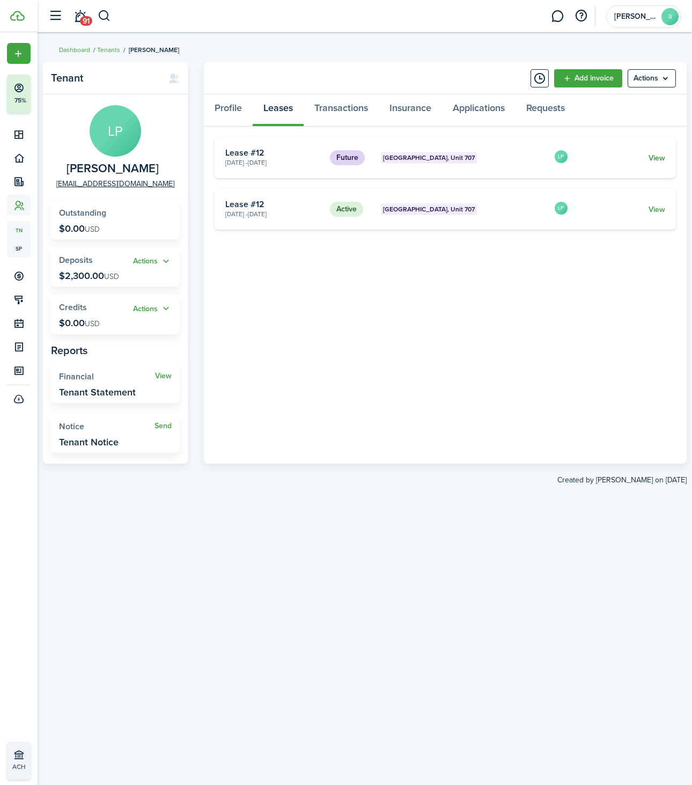
click at [657, 157] on link "View" at bounding box center [656, 157] width 17 height 11
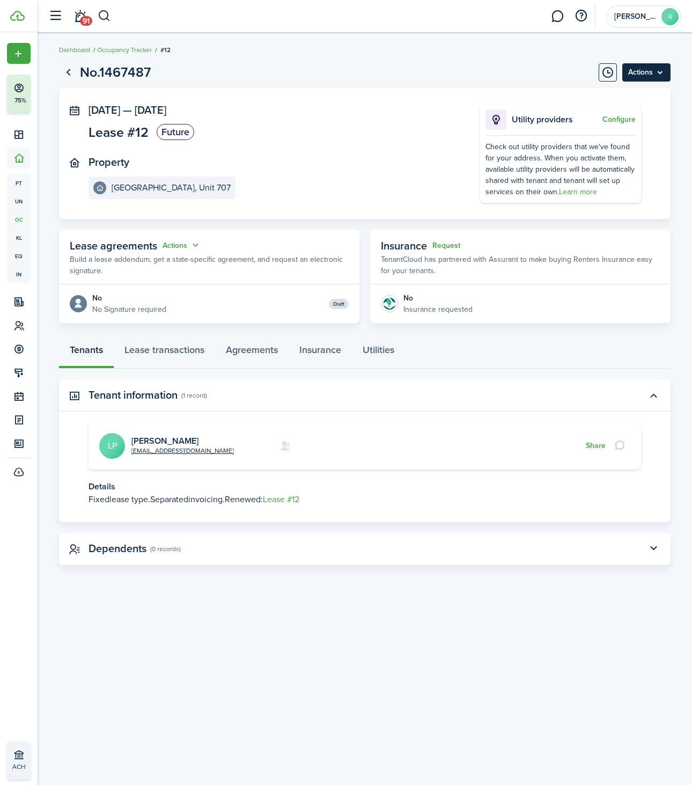
click at [642, 67] on menu-btn "Actions" at bounding box center [646, 72] width 48 height 18
click at [436, 181] on panel-main-section "Property [GEOGRAPHIC_DATA]" at bounding box center [268, 177] width 359 height 43
click at [174, 355] on link "Lease transactions" at bounding box center [164, 352] width 101 height 32
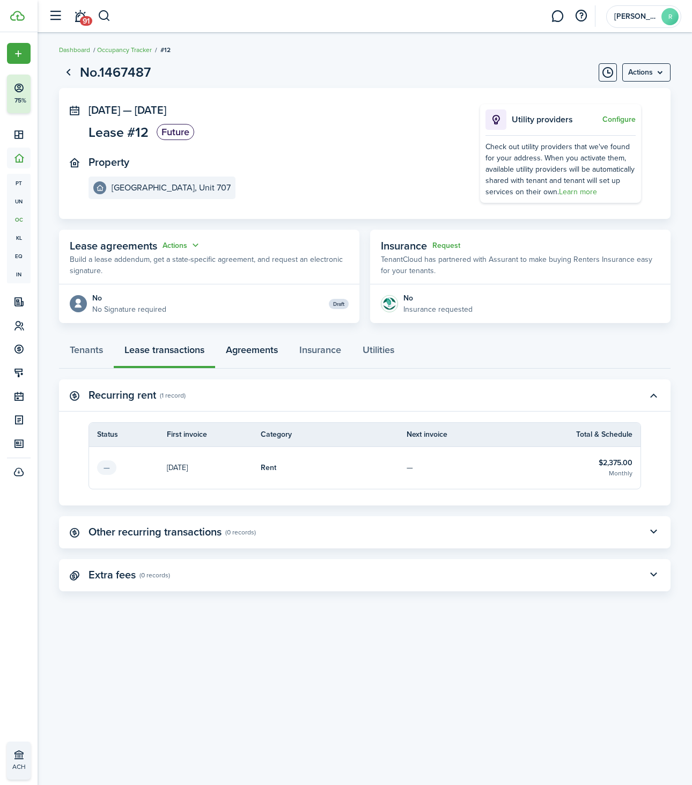
click at [243, 353] on link "Agreements" at bounding box center [251, 352] width 73 height 32
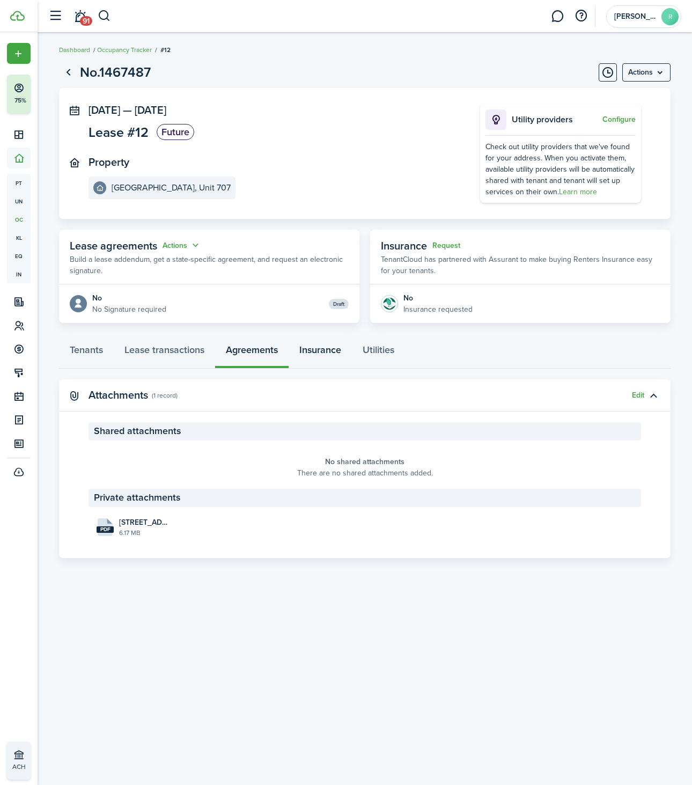
click at [321, 353] on link "Insurance" at bounding box center [320, 352] width 63 height 32
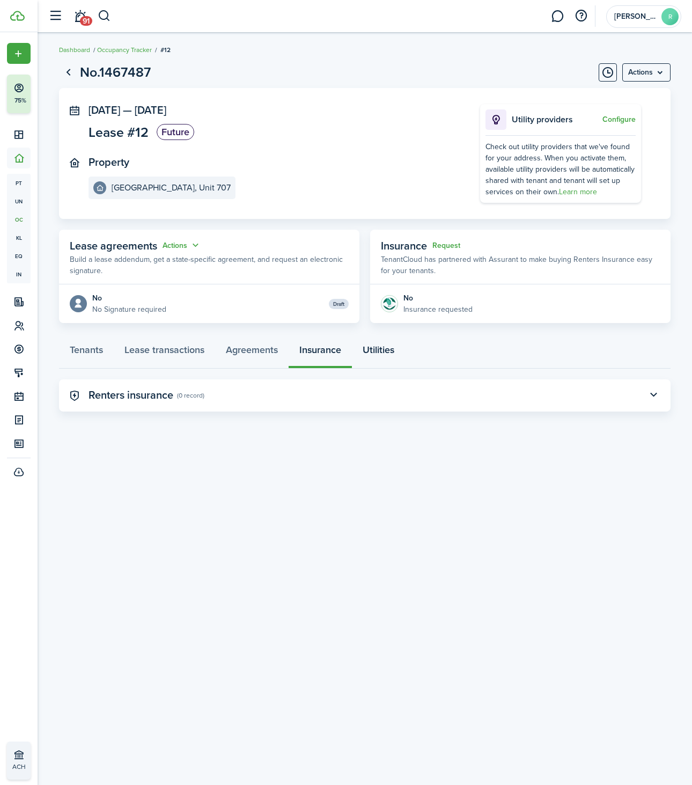
click at [385, 353] on link "Utilities" at bounding box center [378, 352] width 53 height 32
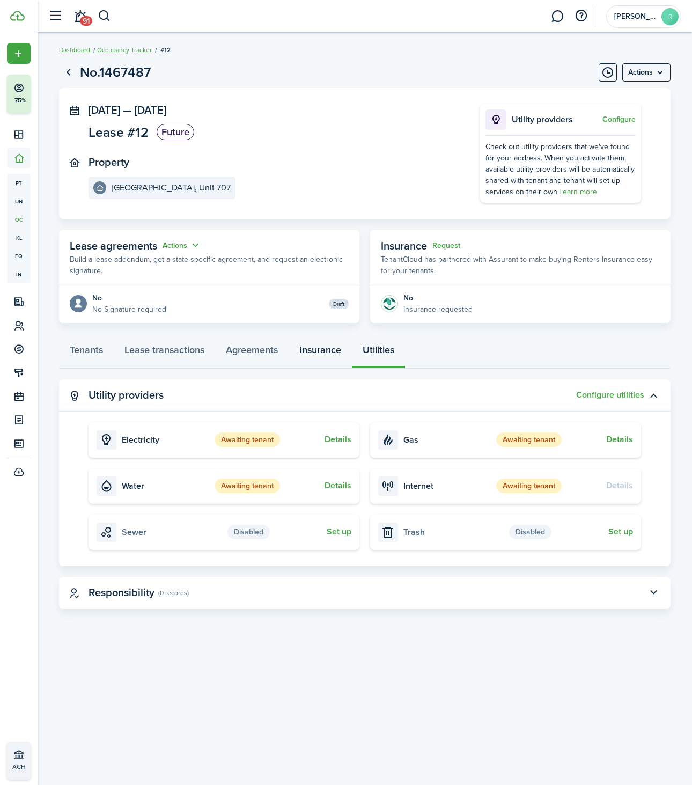
click at [325, 357] on link "Insurance" at bounding box center [320, 352] width 63 height 32
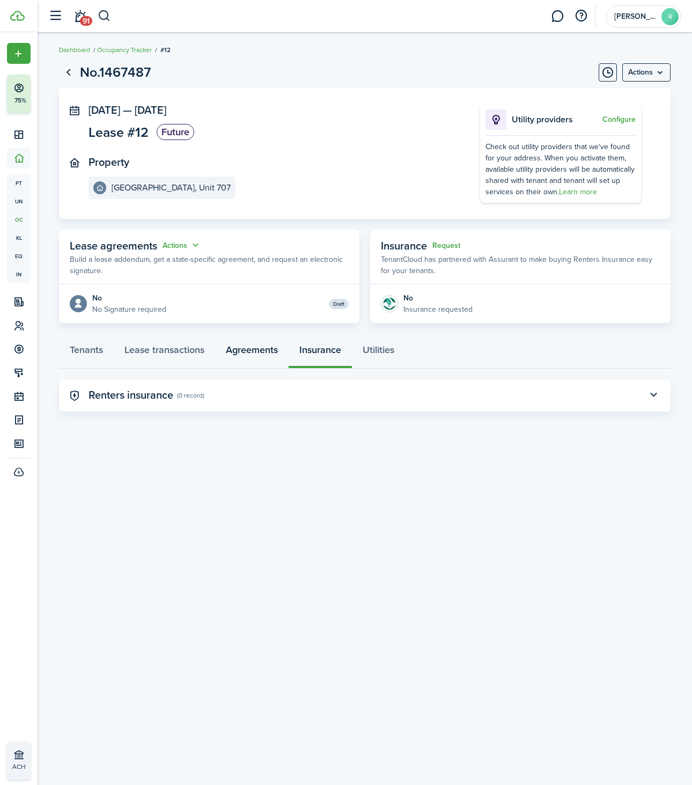
click at [241, 360] on link "Agreements" at bounding box center [251, 352] width 73 height 32
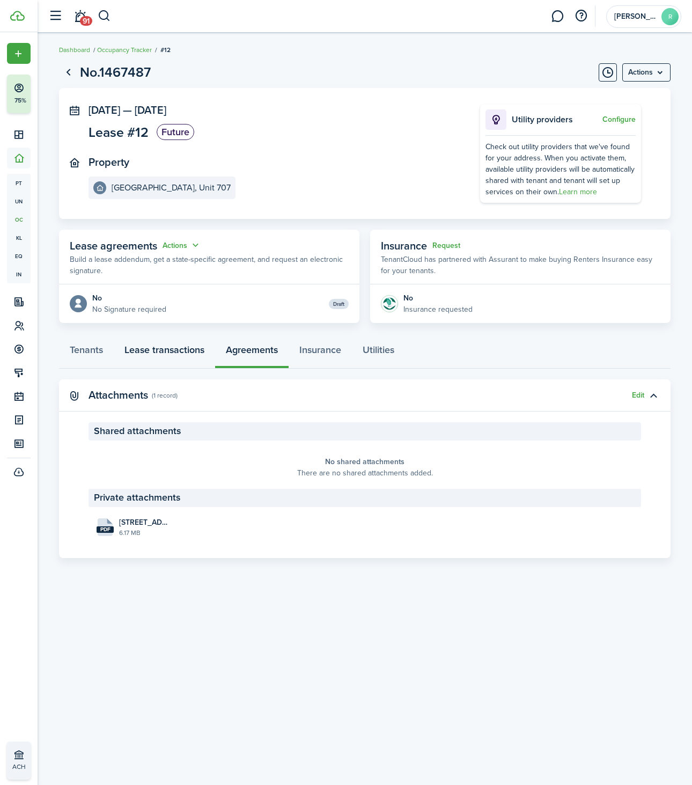
click at [152, 351] on link "Lease transactions" at bounding box center [164, 352] width 101 height 32
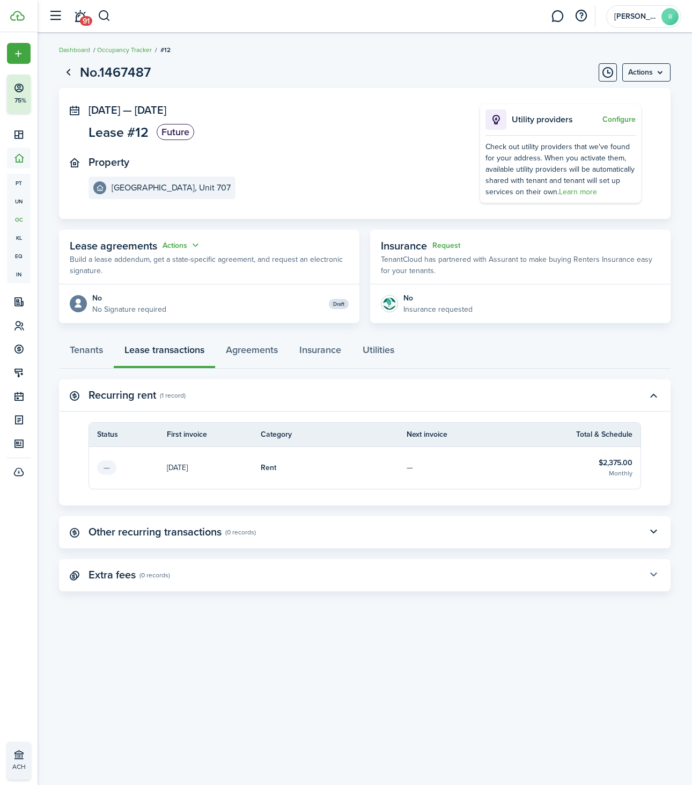
click at [650, 575] on button "button" at bounding box center [653, 575] width 18 height 18
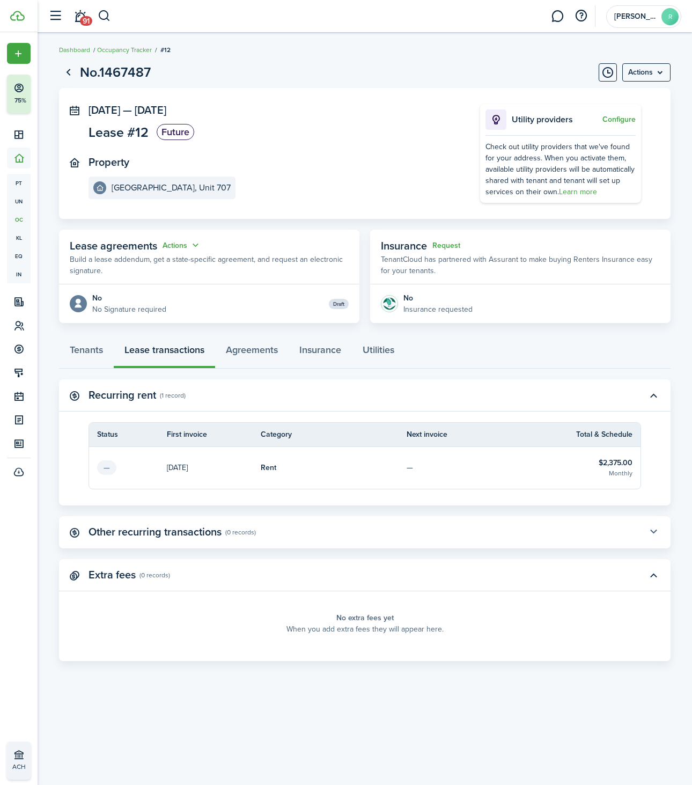
click at [651, 529] on button "button" at bounding box center [653, 532] width 18 height 18
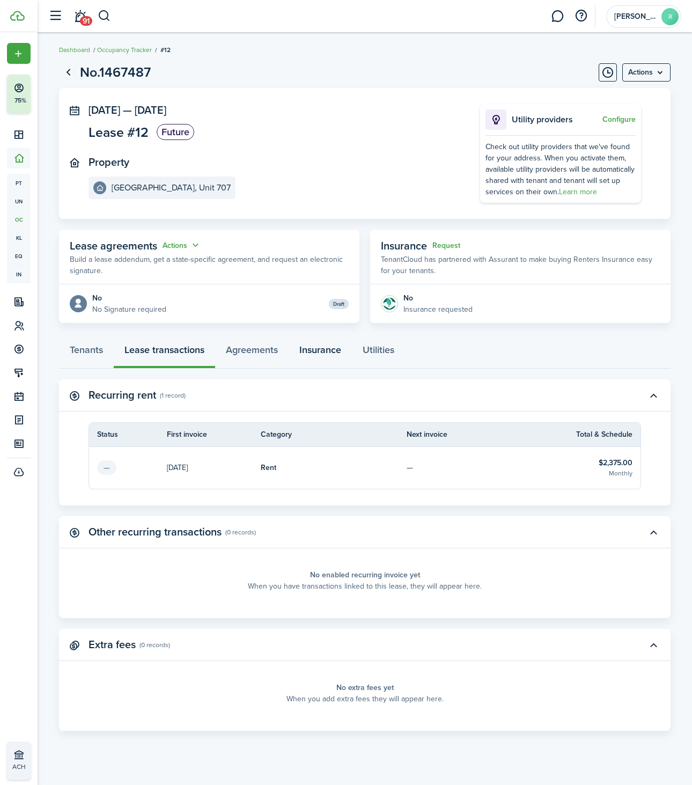
click at [323, 358] on link "Insurance" at bounding box center [320, 352] width 63 height 32
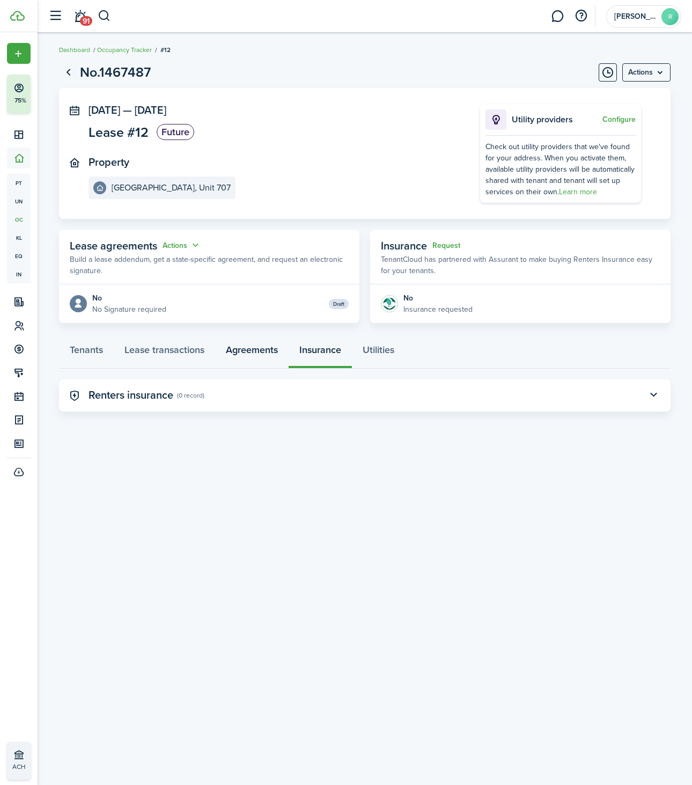
click at [261, 358] on link "Agreements" at bounding box center [251, 352] width 73 height 32
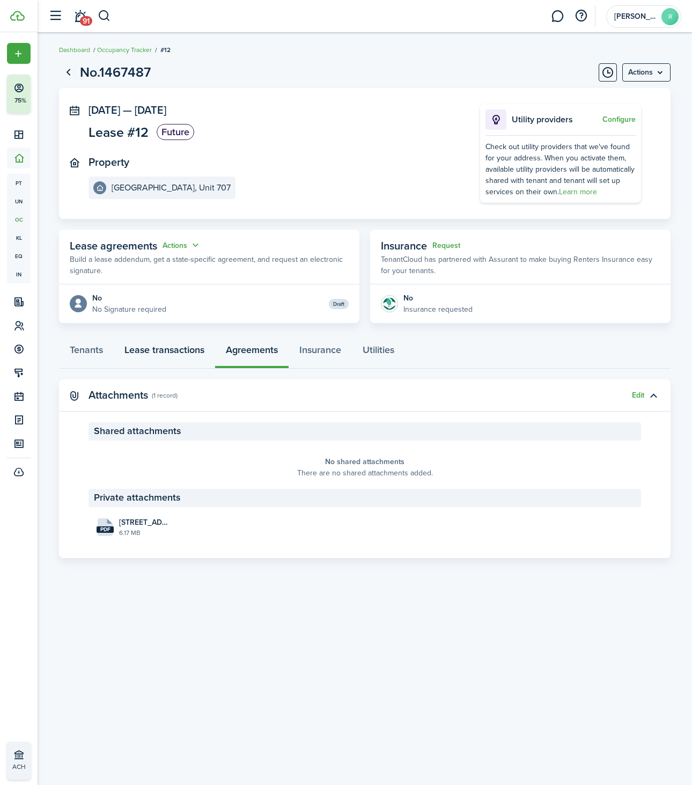
click at [160, 360] on link "Lease transactions" at bounding box center [164, 352] width 101 height 32
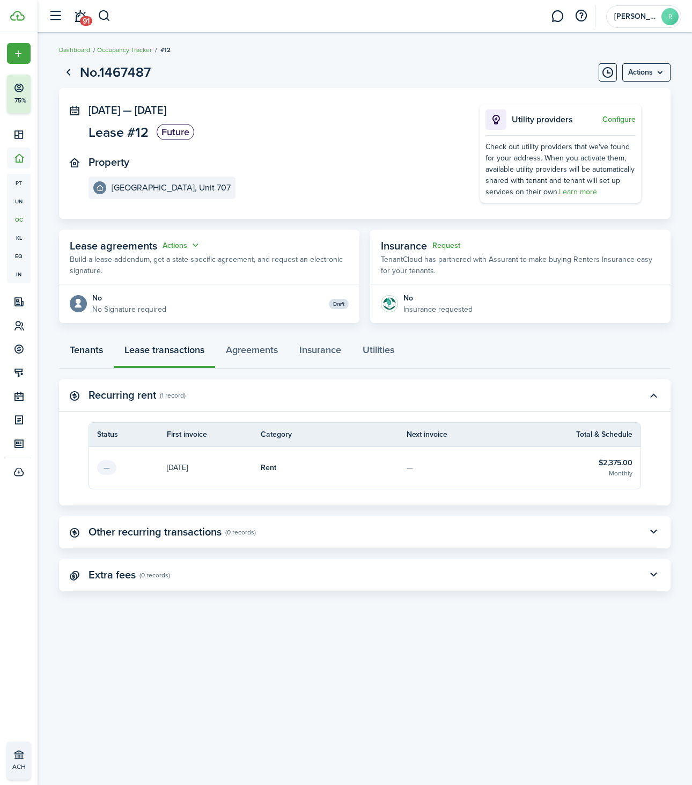
click at [74, 352] on link "Tenants" at bounding box center [86, 352] width 55 height 32
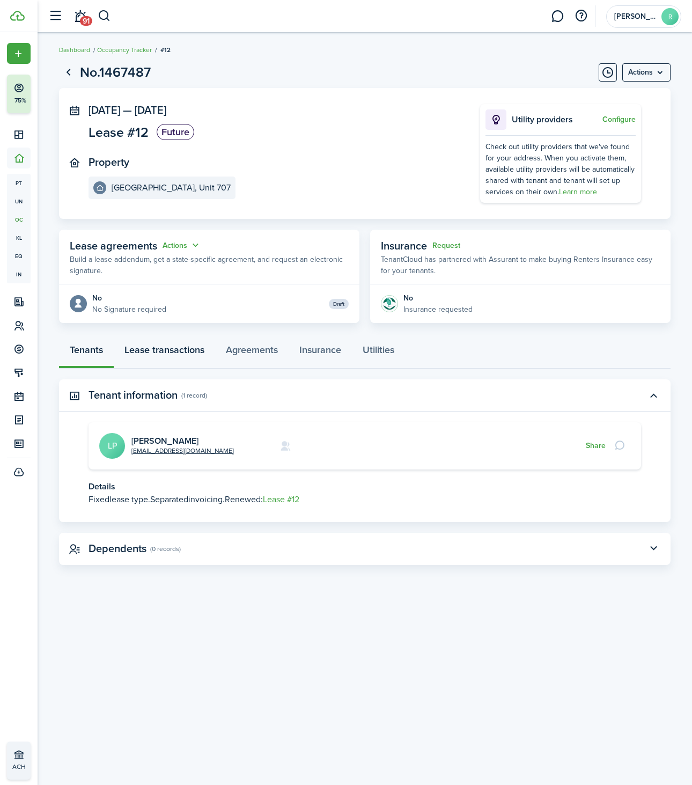
click at [169, 353] on link "Lease transactions" at bounding box center [164, 352] width 101 height 32
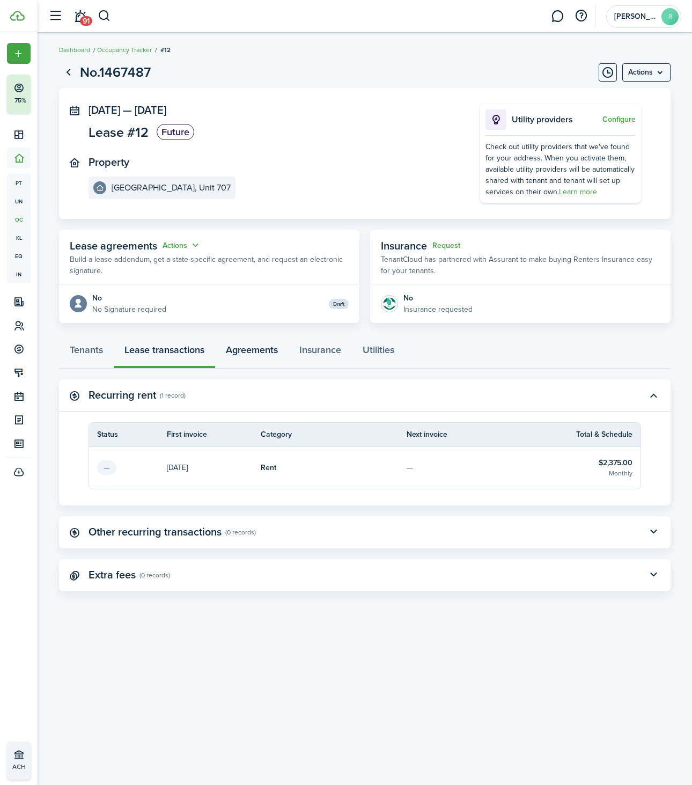
click at [244, 353] on link "Agreements" at bounding box center [251, 352] width 73 height 32
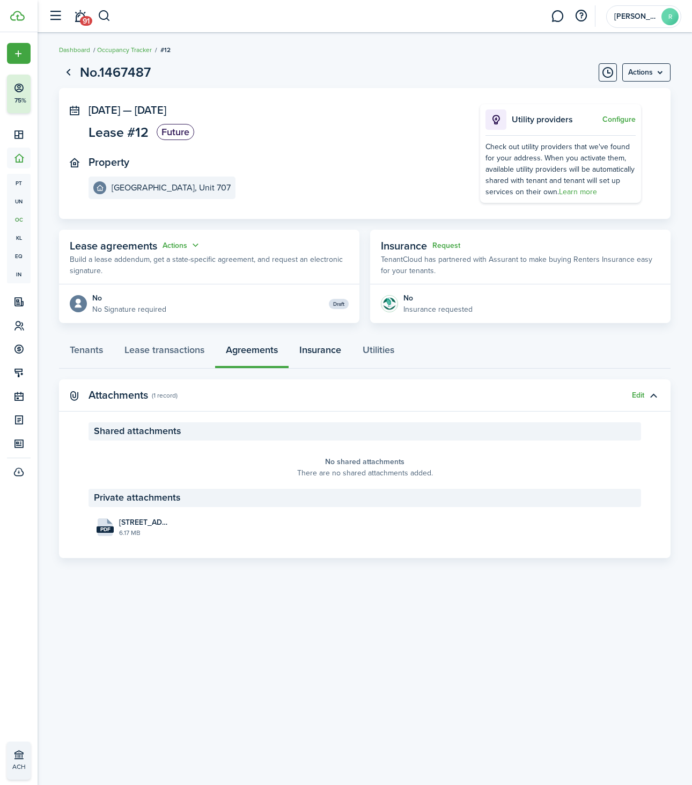
click at [310, 352] on link "Insurance" at bounding box center [320, 352] width 63 height 32
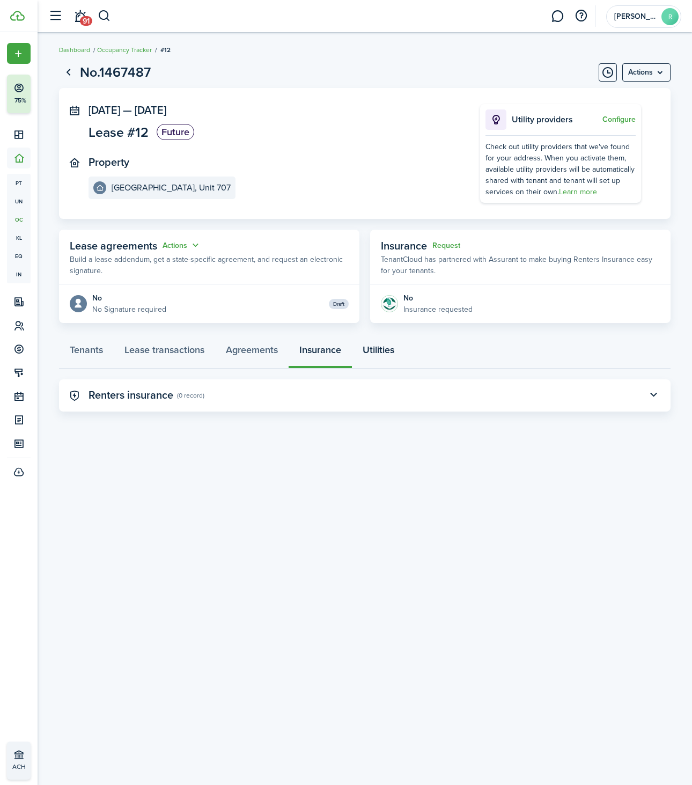
click at [370, 351] on link "Utilities" at bounding box center [378, 352] width 53 height 32
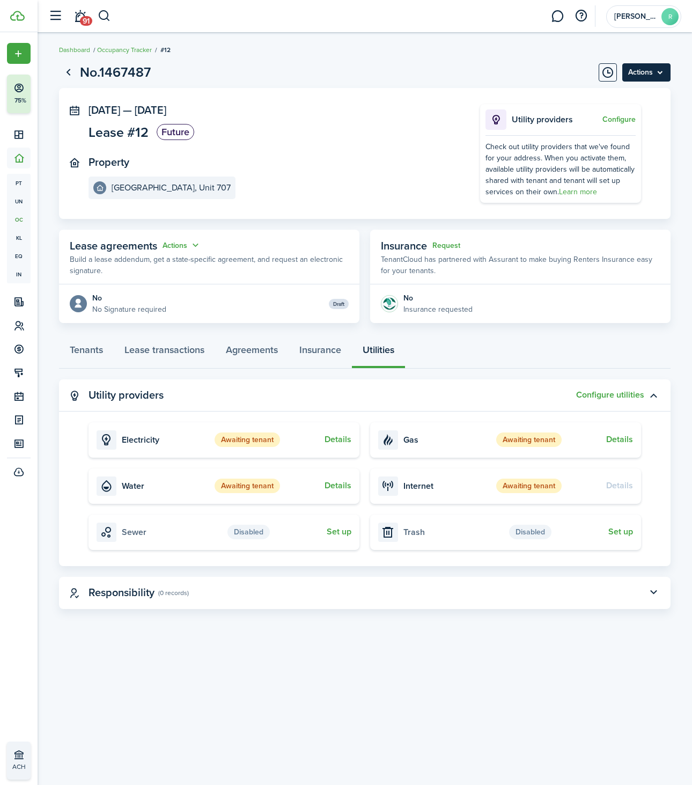
click at [638, 78] on menu-btn "Actions" at bounding box center [646, 72] width 48 height 18
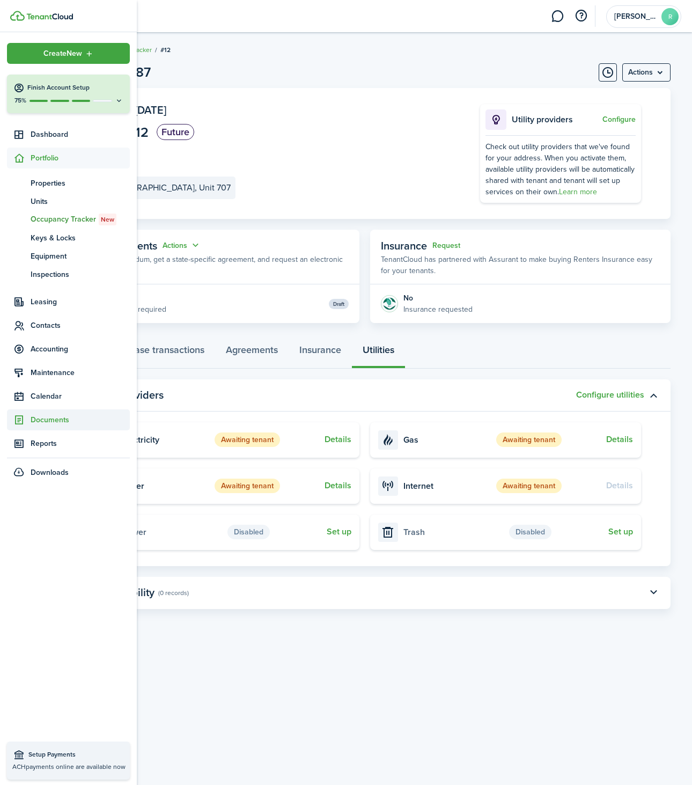
click at [49, 418] on span "Documents" at bounding box center [80, 419] width 99 height 11
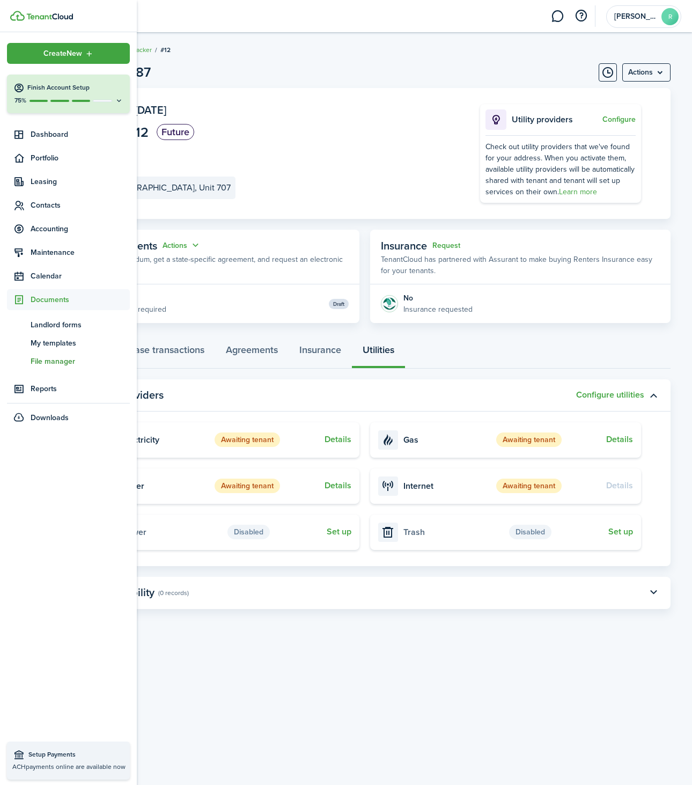
click at [52, 357] on span "File manager" at bounding box center [80, 361] width 99 height 11
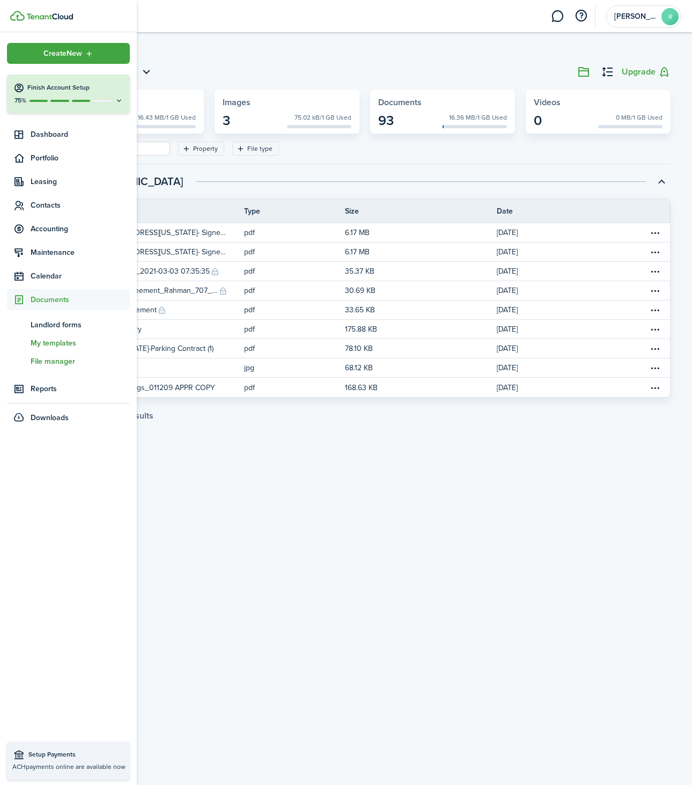
click at [55, 345] on span "My templates" at bounding box center [80, 342] width 99 height 11
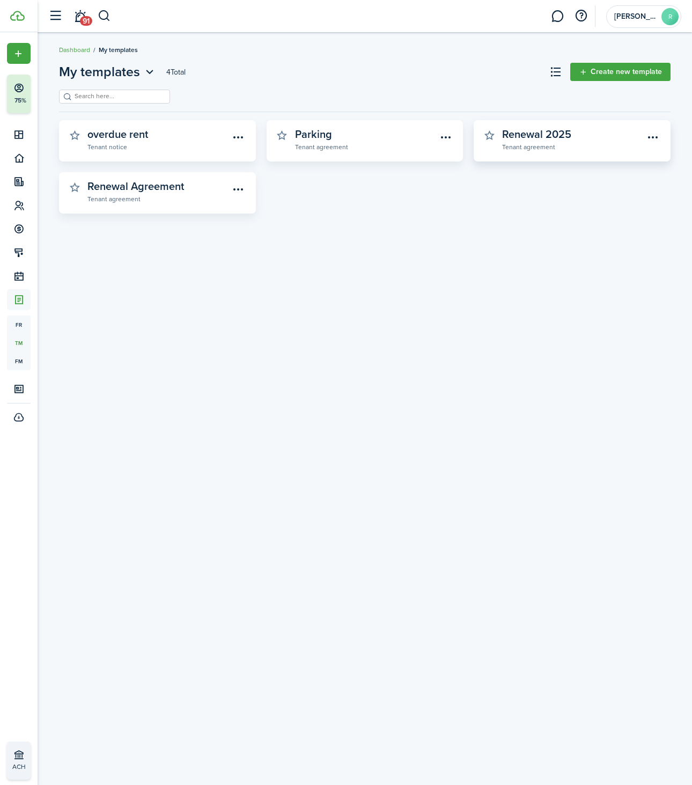
click at [610, 127] on widget-stats "Renewal 2025 Tenant agreement" at bounding box center [572, 140] width 197 height 41
click at [647, 131] on menu-btn-icon "Open menu" at bounding box center [653, 137] width 18 height 18
click at [584, 178] on button "Preview" at bounding box center [616, 180] width 94 height 19
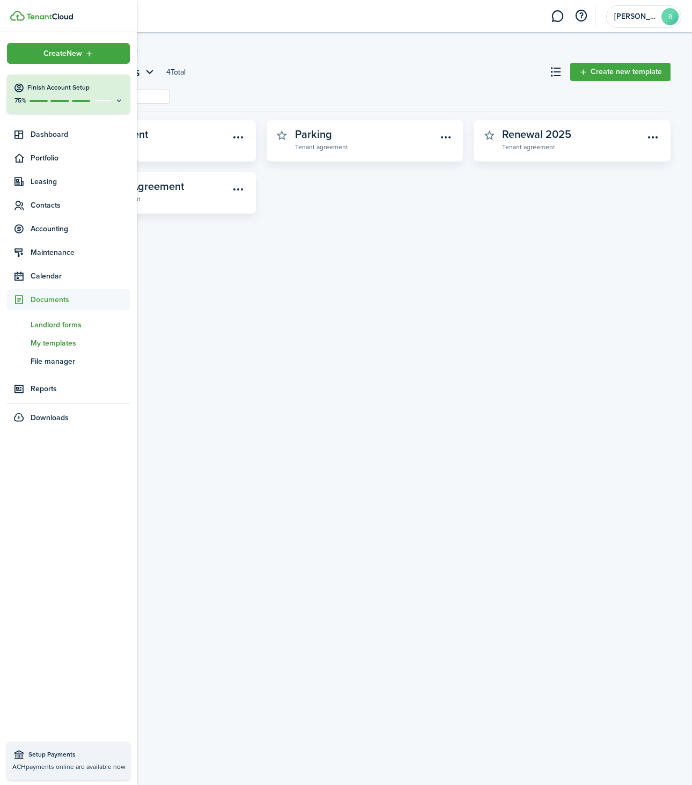
click at [52, 328] on span "Landlord forms" at bounding box center [80, 324] width 99 height 11
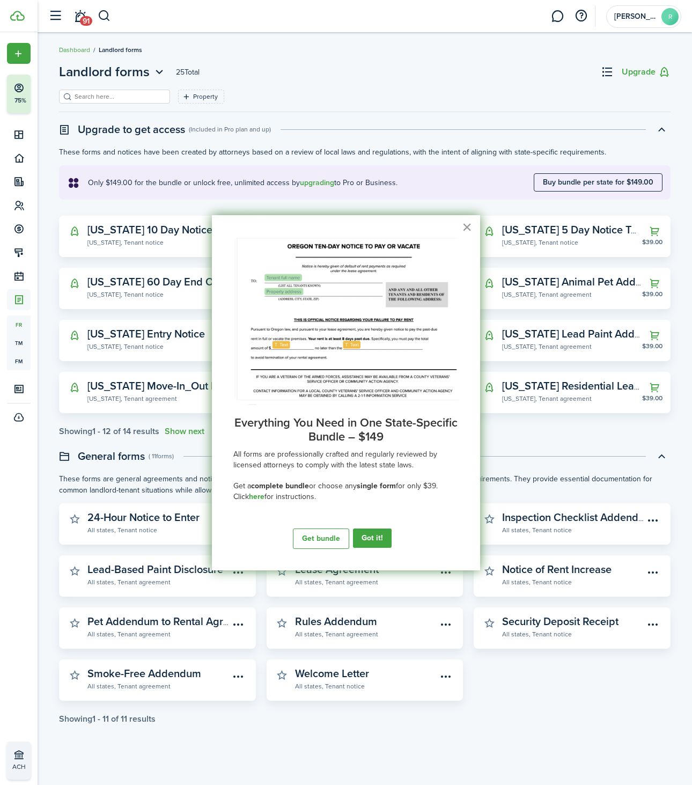
click at [463, 224] on button "×" at bounding box center [467, 226] width 10 height 17
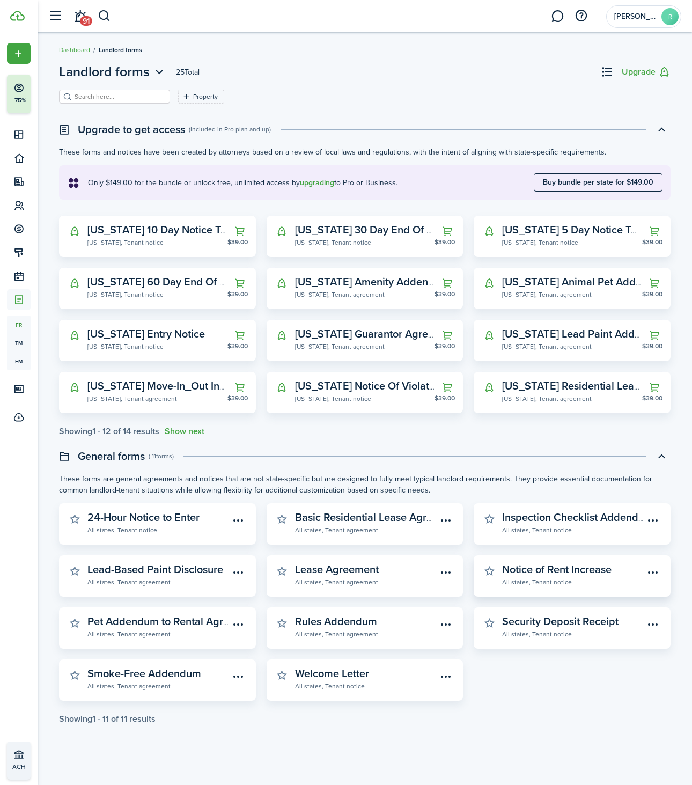
click at [541, 573] on widget-stats-description "Notice of Rent Increase" at bounding box center [556, 569] width 109 height 16
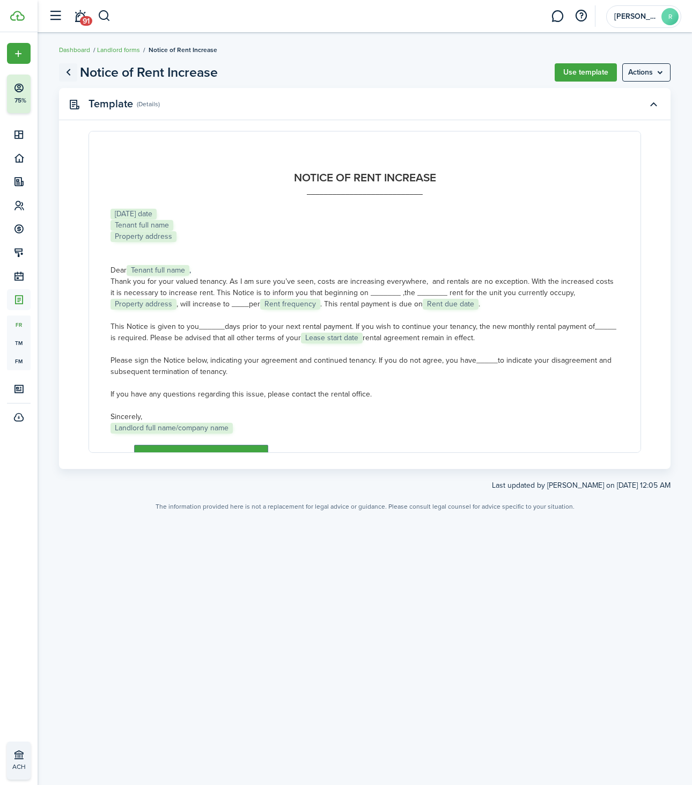
click at [68, 67] on link "Go back" at bounding box center [68, 72] width 18 height 18
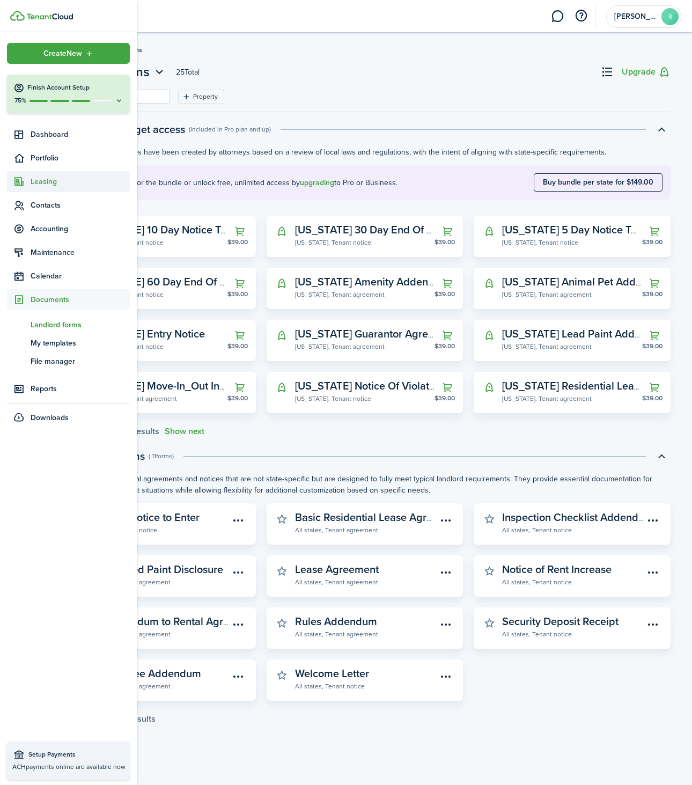
click at [46, 187] on span "Leasing" at bounding box center [80, 181] width 99 height 11
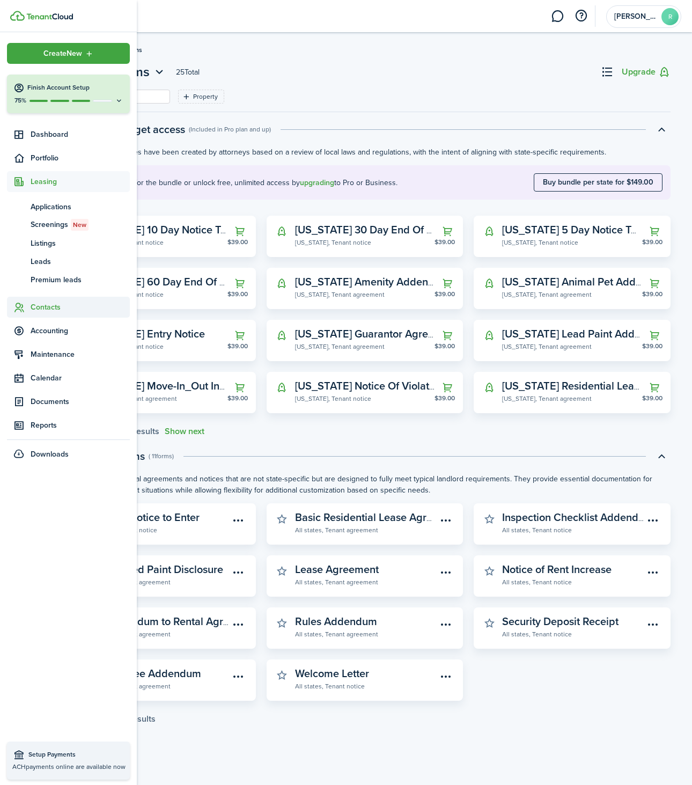
click at [46, 313] on span "Contacts" at bounding box center [68, 307] width 123 height 21
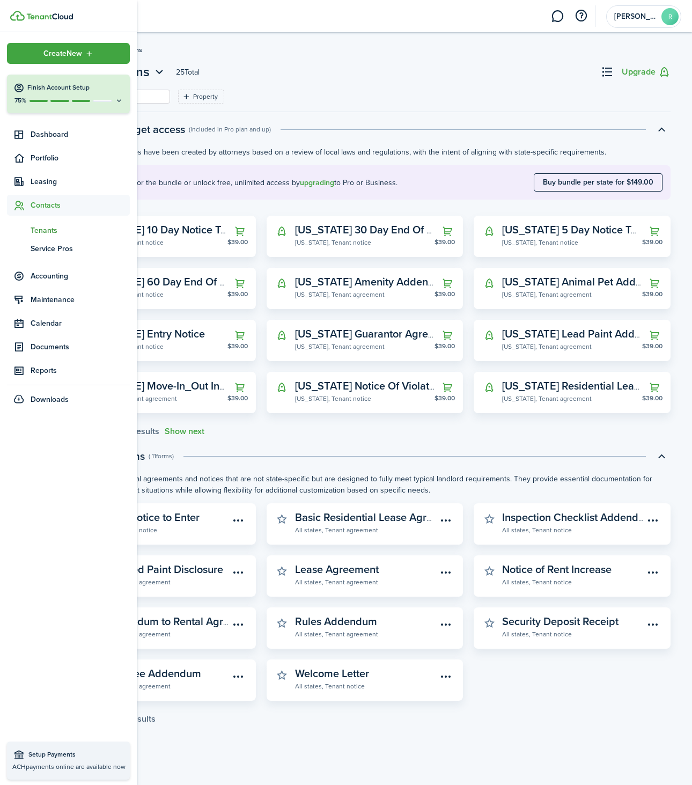
click at [44, 231] on span "Tenants" at bounding box center [80, 230] width 99 height 11
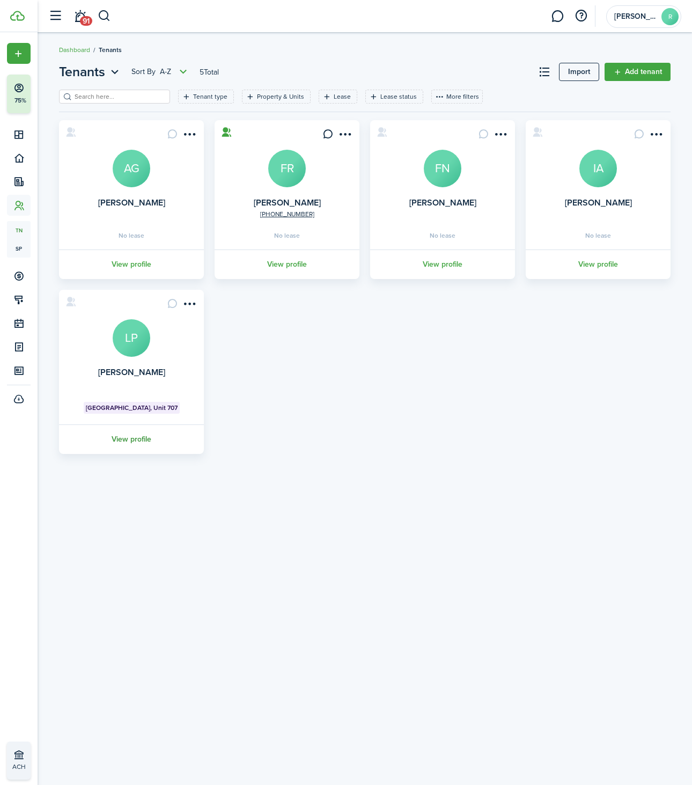
click at [122, 425] on link "View profile" at bounding box center [131, 439] width 148 height 30
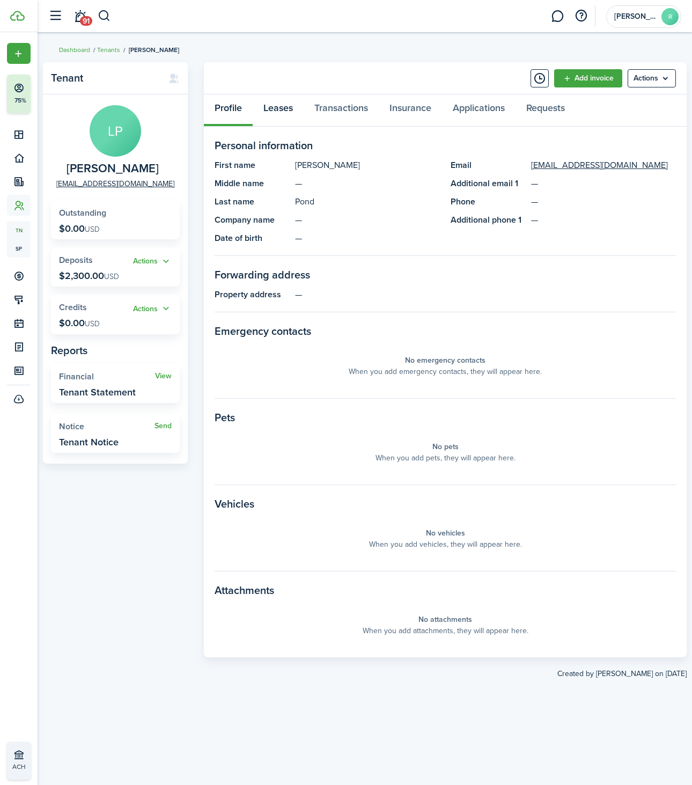
click at [283, 108] on link "Leases" at bounding box center [278, 110] width 51 height 32
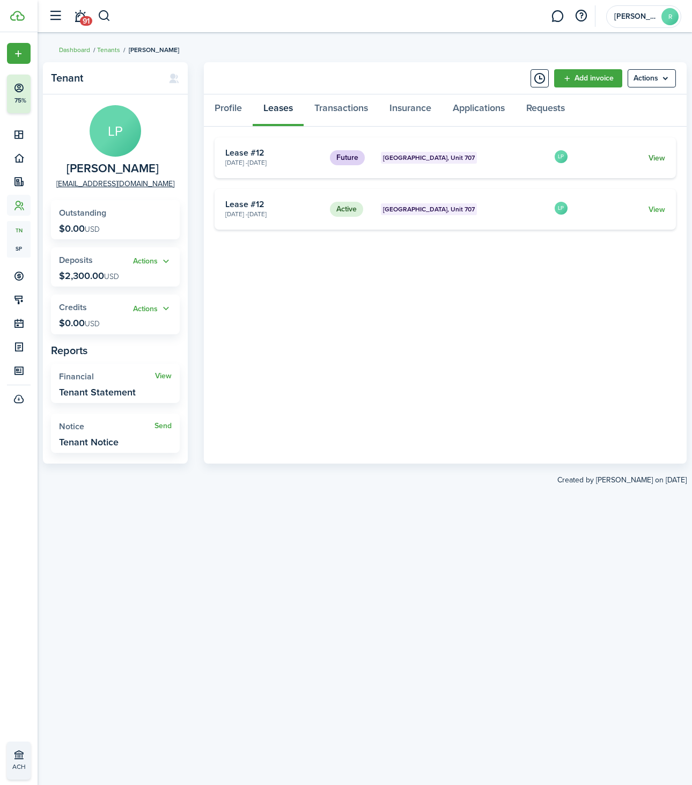
click at [659, 155] on link "View" at bounding box center [656, 157] width 17 height 11
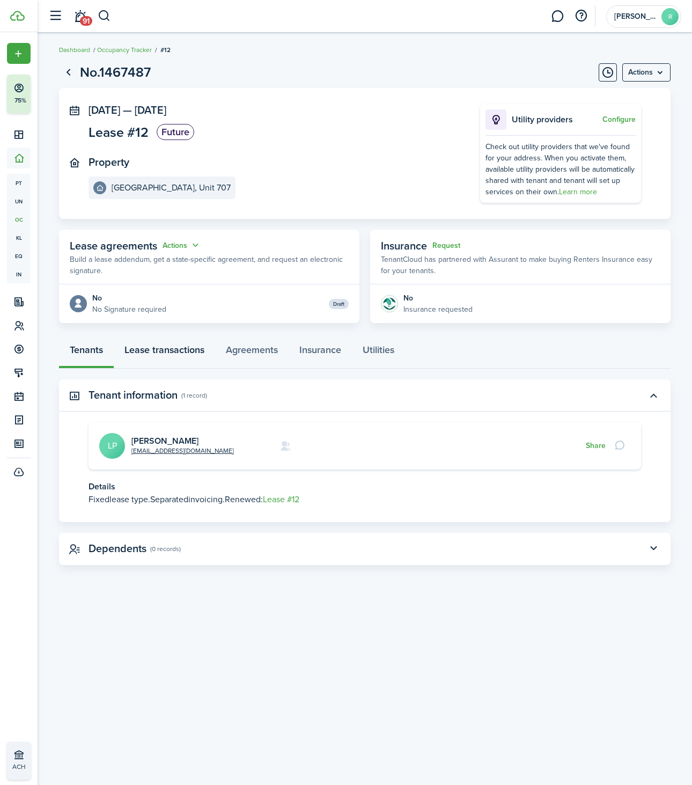
click at [158, 359] on link "Lease transactions" at bounding box center [164, 352] width 101 height 32
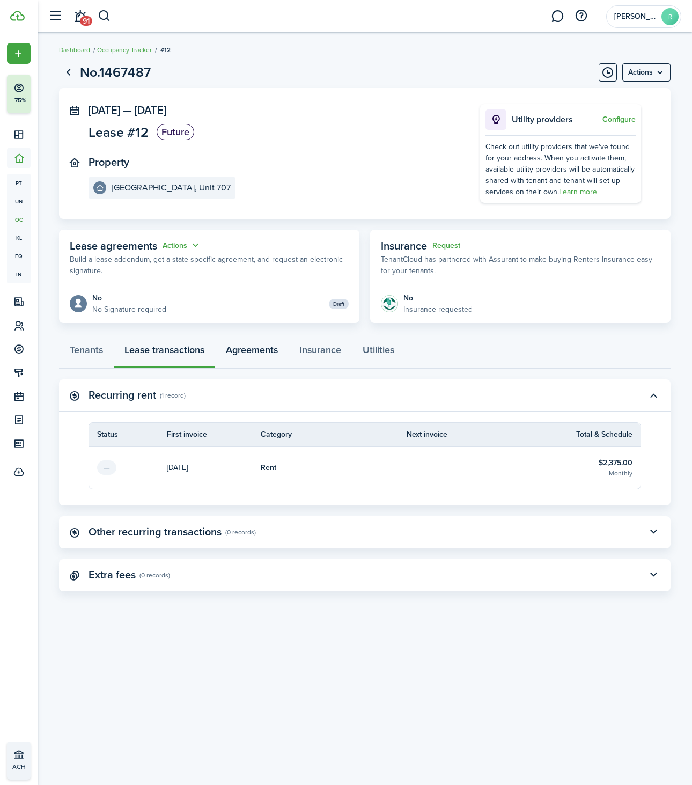
click at [240, 346] on link "Agreements" at bounding box center [251, 352] width 73 height 32
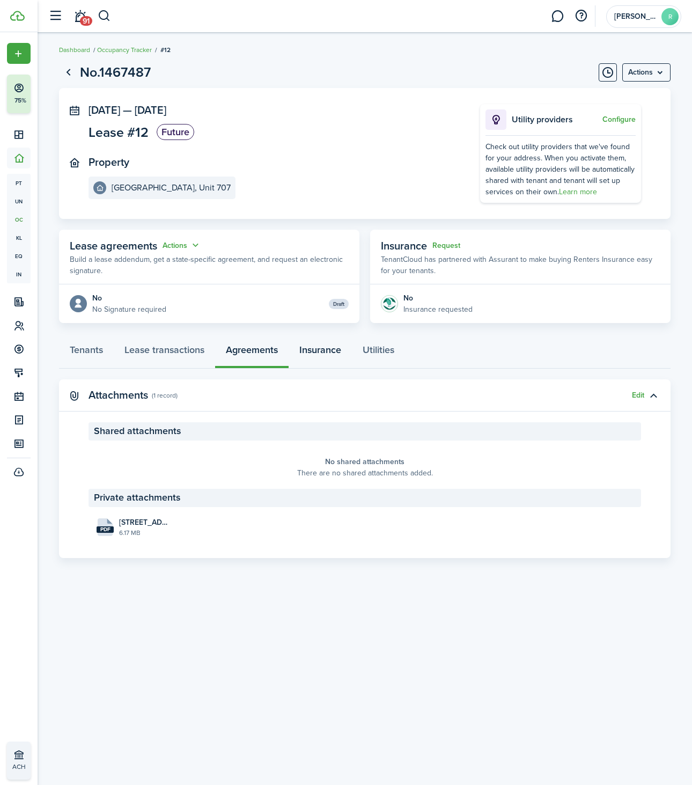
click at [317, 347] on link "Insurance" at bounding box center [320, 352] width 63 height 32
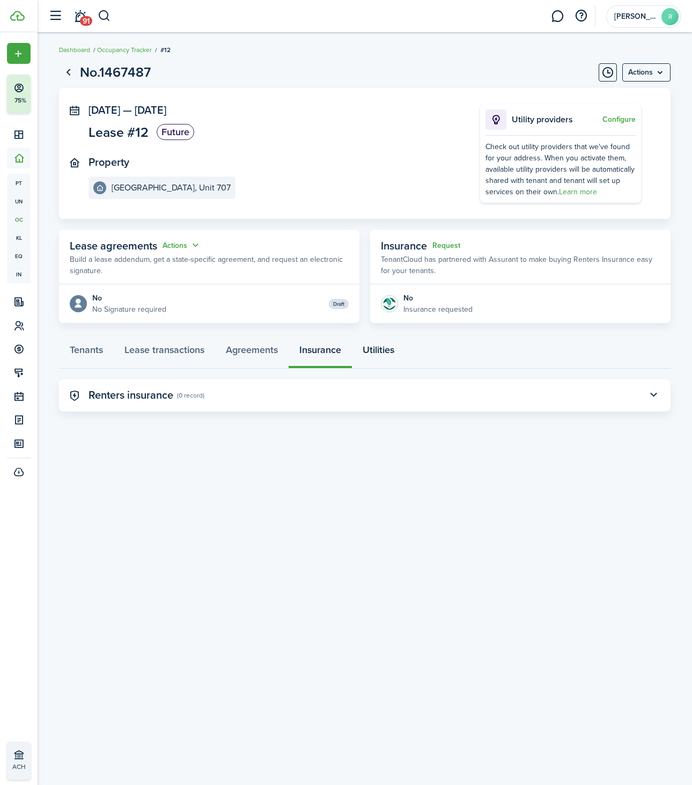
click at [390, 347] on link "Utilities" at bounding box center [378, 352] width 53 height 32
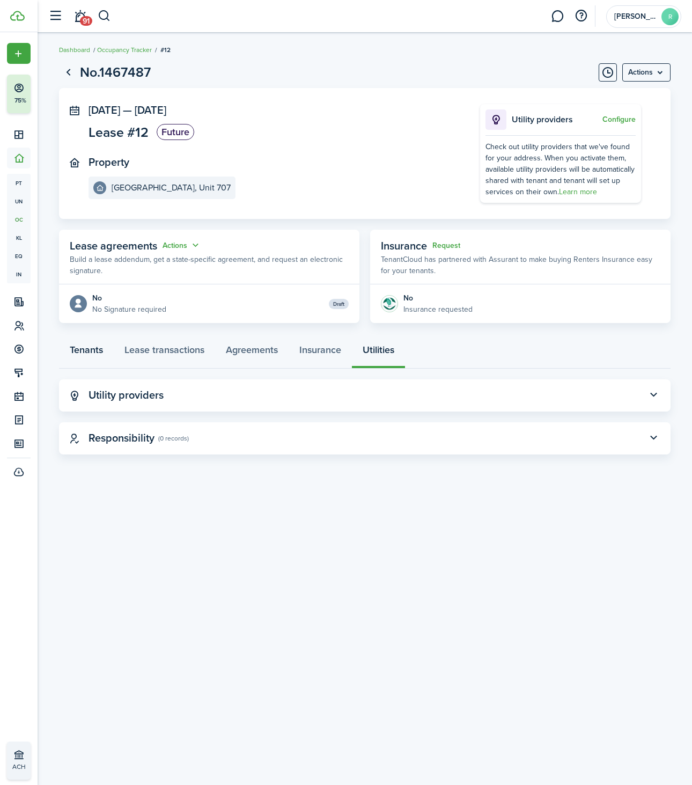
click at [84, 349] on link "Tenants" at bounding box center [86, 352] width 55 height 32
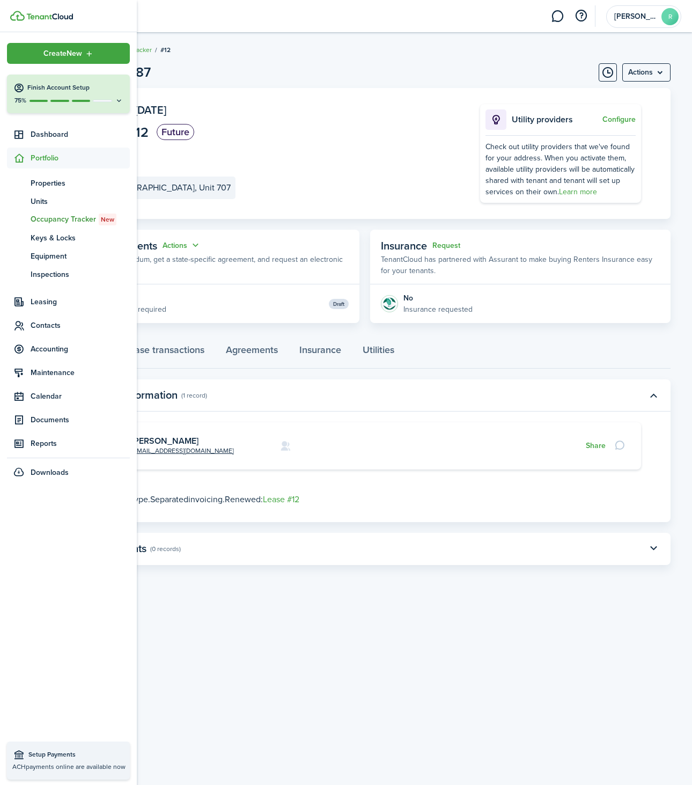
click at [29, 19] on img at bounding box center [49, 16] width 47 height 6
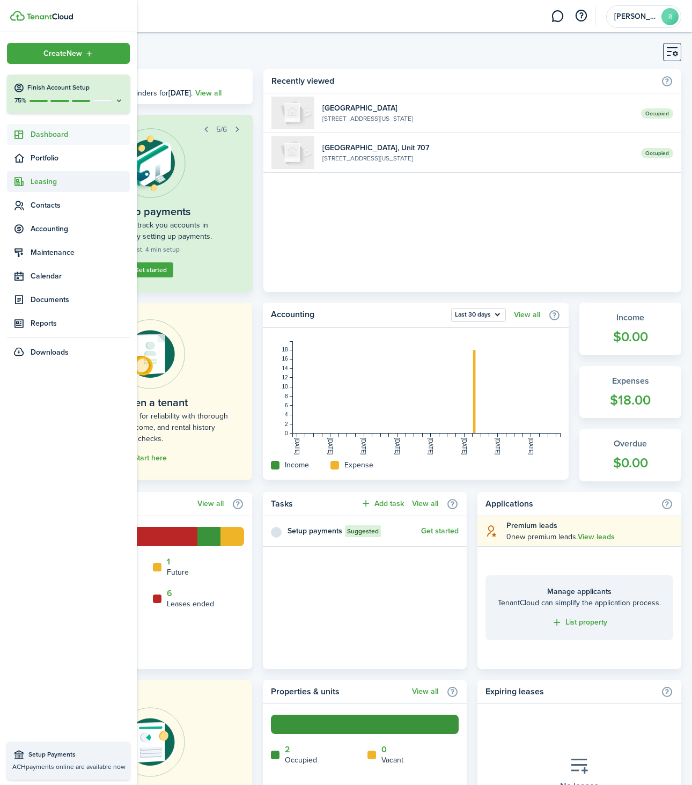
click at [44, 186] on span "Leasing" at bounding box center [80, 181] width 99 height 11
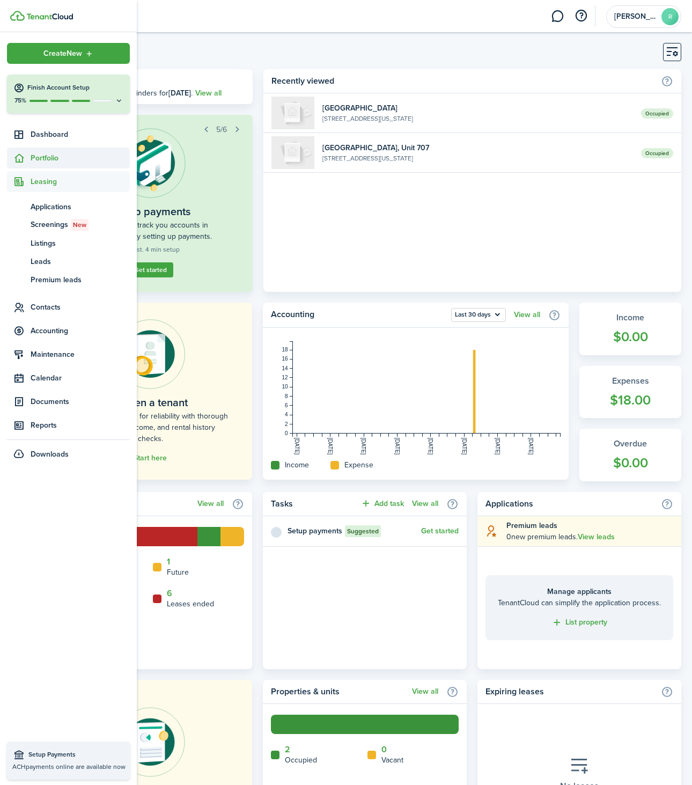
click at [38, 160] on span "Portfolio" at bounding box center [80, 157] width 99 height 11
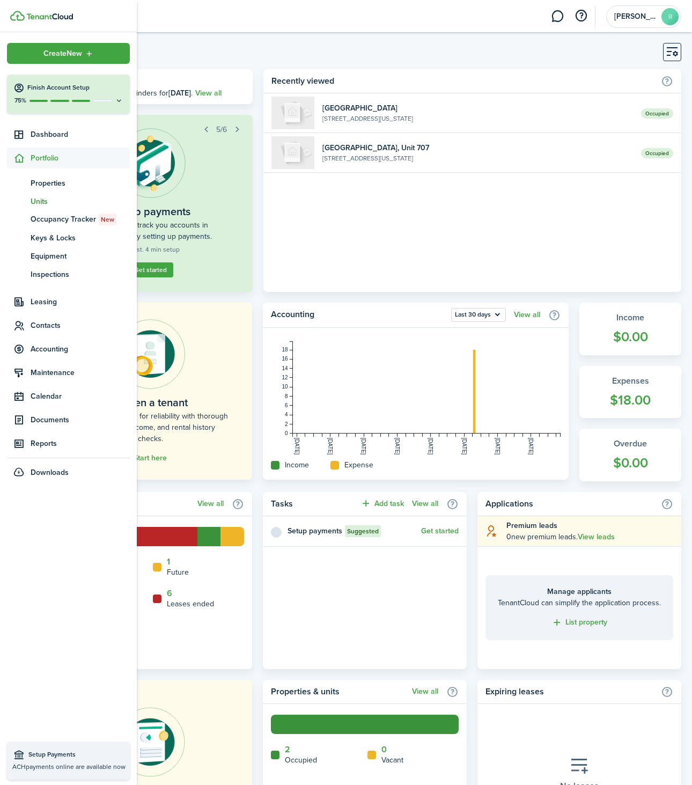
click at [49, 203] on span "Units" at bounding box center [80, 201] width 99 height 11
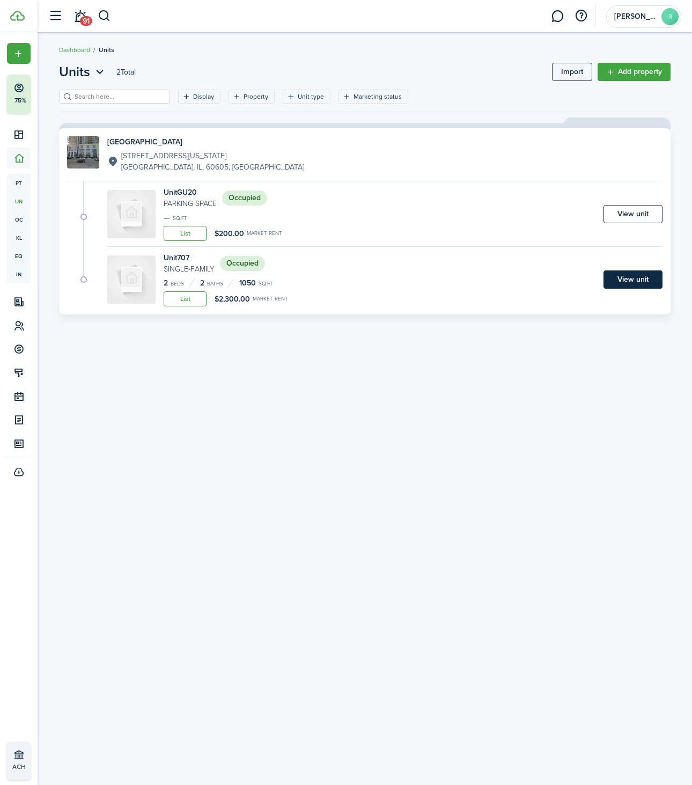
click at [640, 280] on link "View unit" at bounding box center [632, 279] width 59 height 18
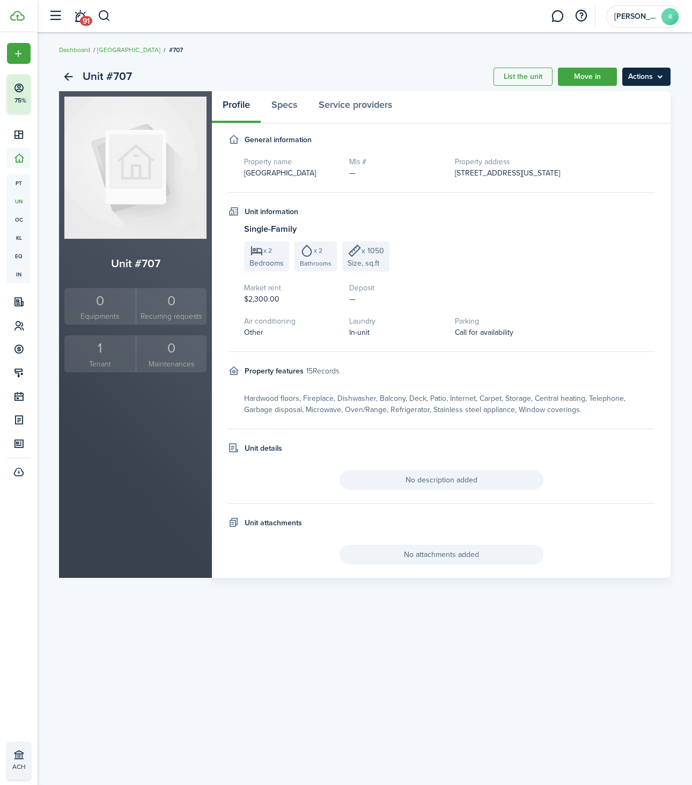
click at [657, 77] on menu-btn "Actions" at bounding box center [646, 77] width 48 height 18
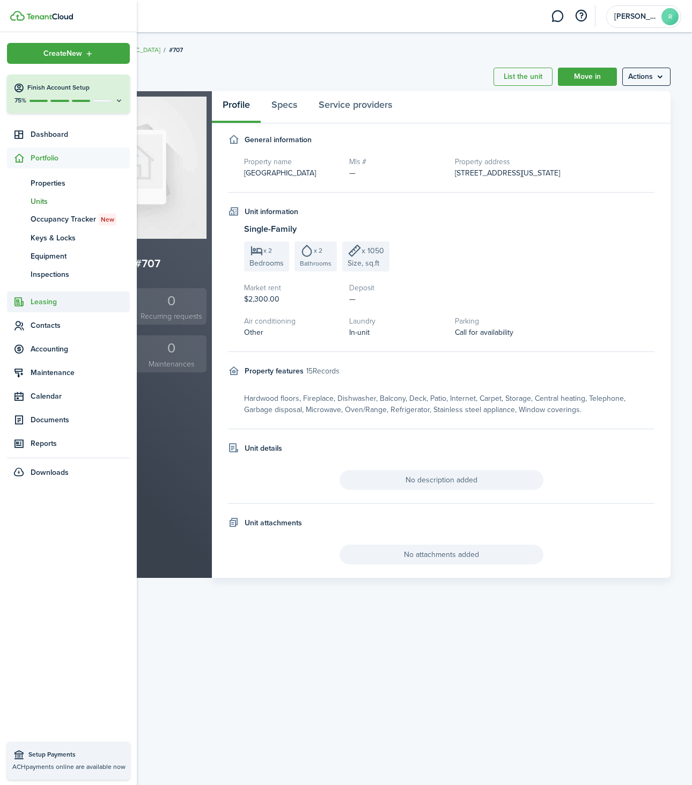
click at [35, 301] on span "Leasing" at bounding box center [80, 301] width 99 height 11
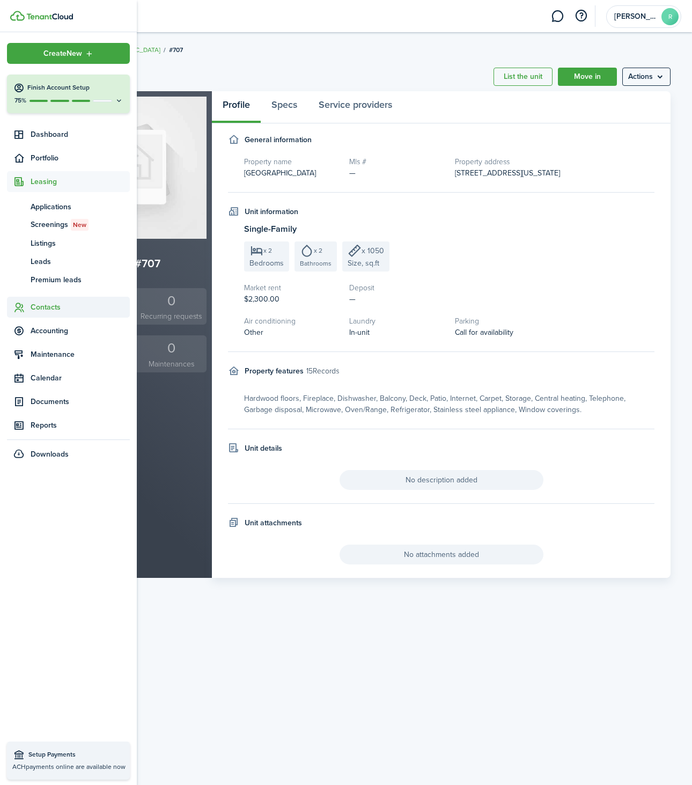
click at [32, 303] on span "Contacts" at bounding box center [80, 306] width 99 height 11
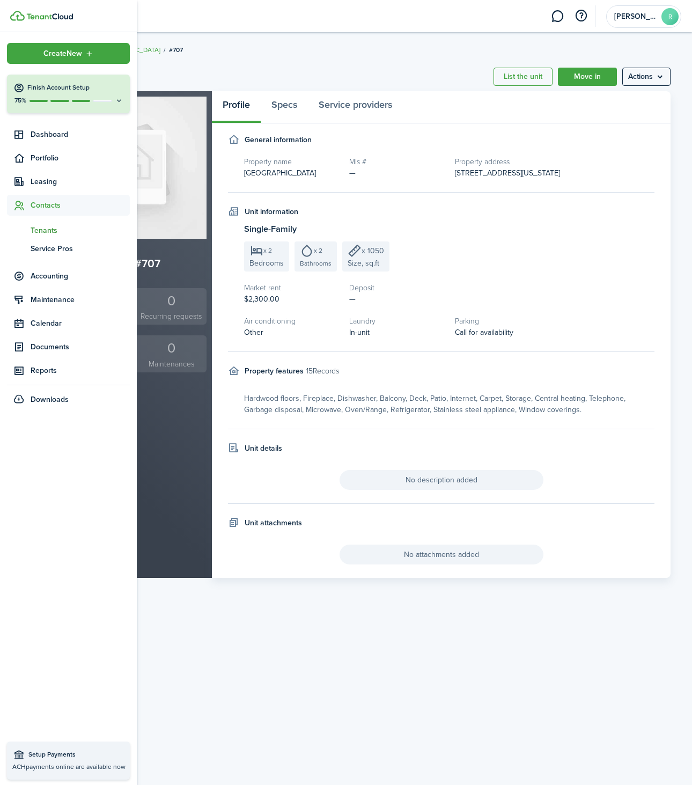
click at [42, 230] on span "Tenants" at bounding box center [80, 230] width 99 height 11
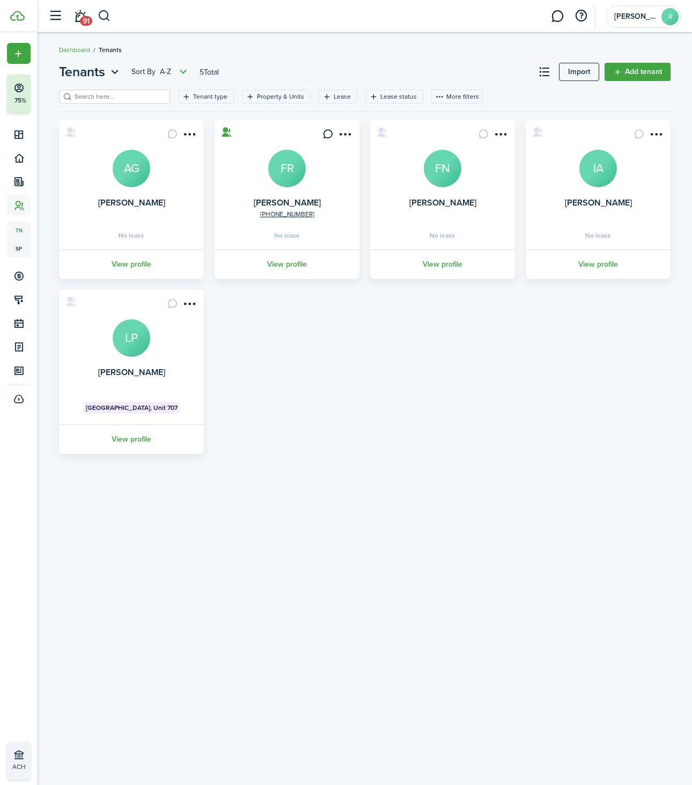
click at [126, 423] on card "[PERSON_NAME][GEOGRAPHIC_DATA], Unit 707 View profile" at bounding box center [131, 372] width 145 height 164
click at [128, 427] on link "View profile" at bounding box center [131, 439] width 148 height 30
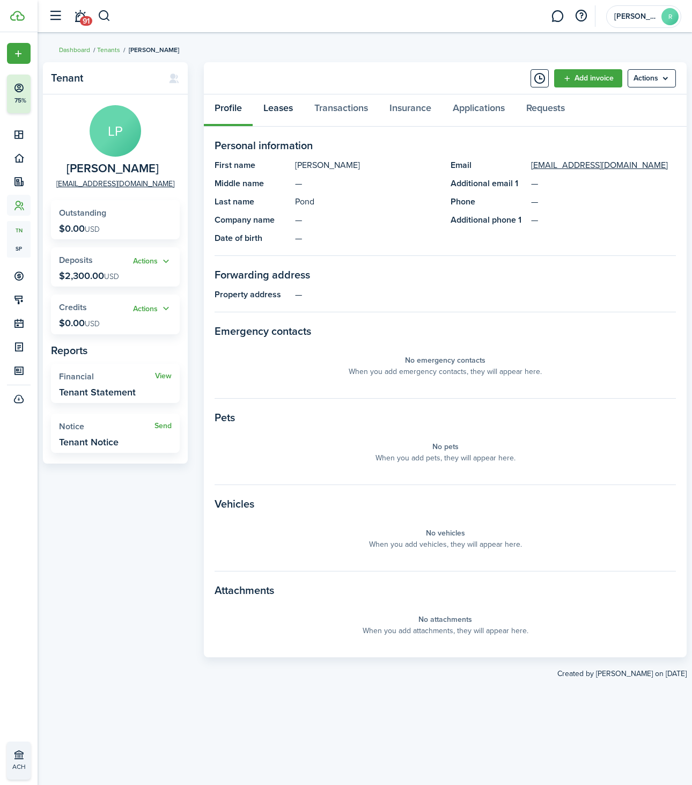
click at [271, 106] on link "Leases" at bounding box center [278, 110] width 51 height 32
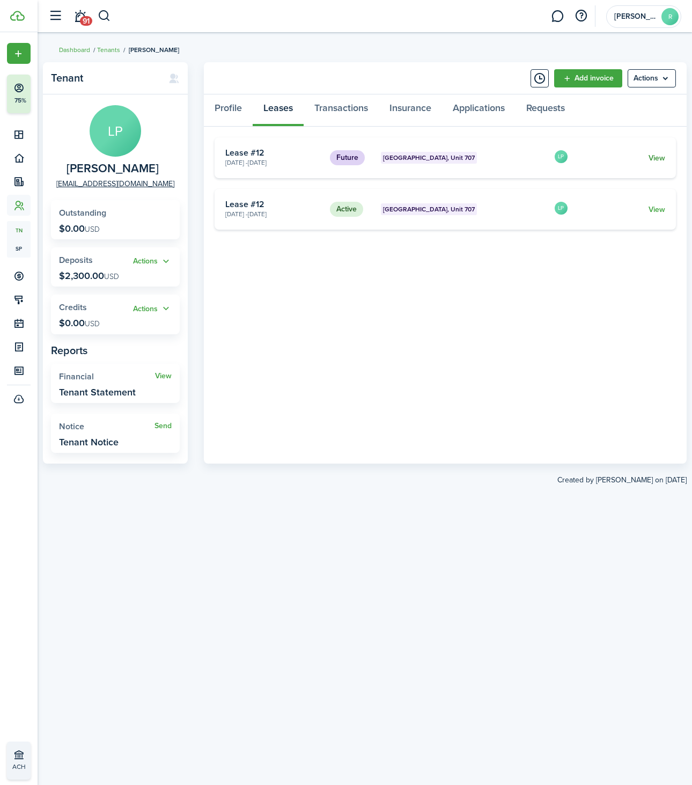
click at [652, 158] on link "View" at bounding box center [656, 157] width 17 height 11
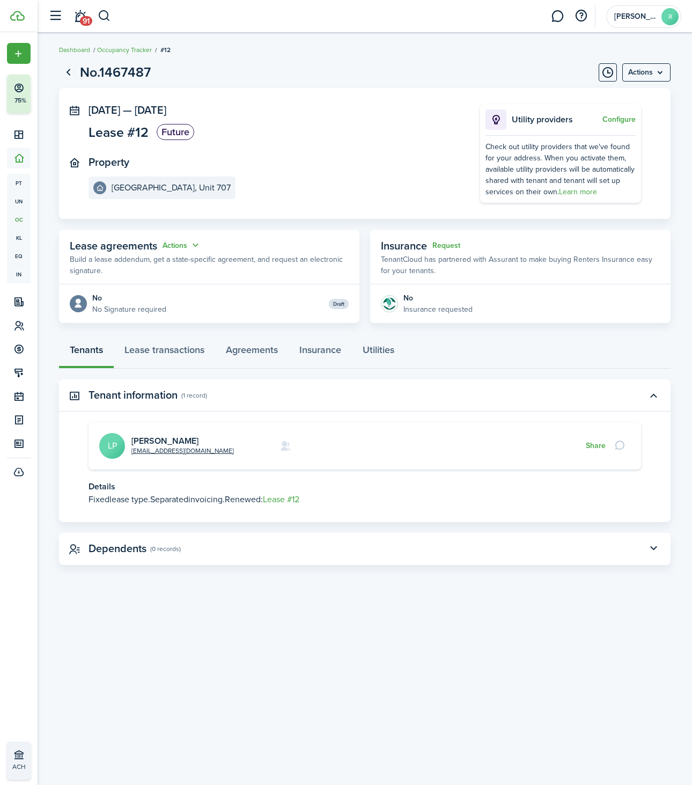
click at [649, 63] on page-view-header "No.1467487 Actions" at bounding box center [364, 72] width 611 height 20
click at [652, 67] on menu-btn "Actions" at bounding box center [646, 72] width 48 height 18
drag, startPoint x: 344, startPoint y: 158, endPoint x: 343, endPoint y: 152, distance: 6.1
click at [343, 153] on panel-main-inner "[DATE] — [DATE] Lease #12 Future Property [GEOGRAPHIC_DATA], Unit 707" at bounding box center [268, 151] width 359 height 95
click at [180, 244] on button "Actions" at bounding box center [182, 245] width 39 height 12
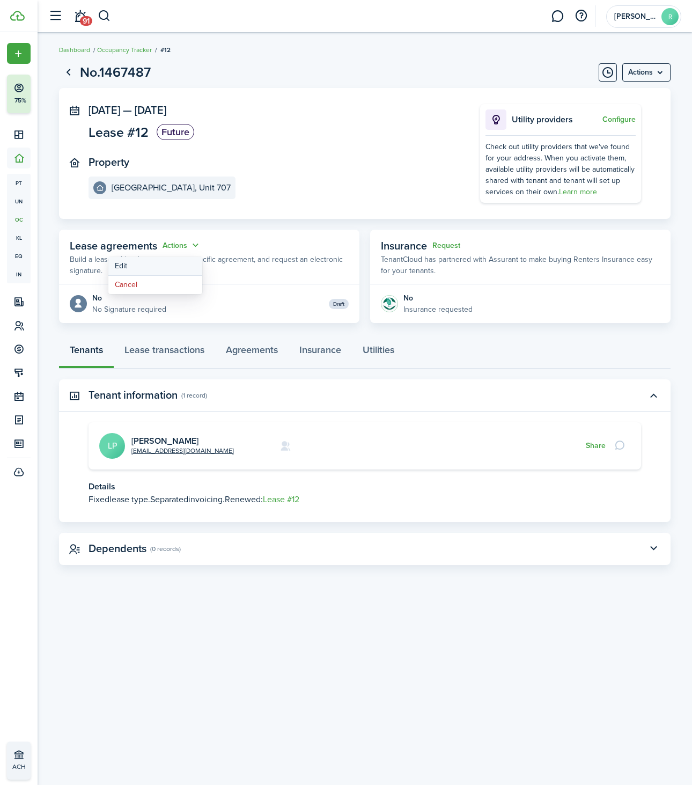
click at [153, 262] on link "Edit" at bounding box center [155, 266] width 94 height 19
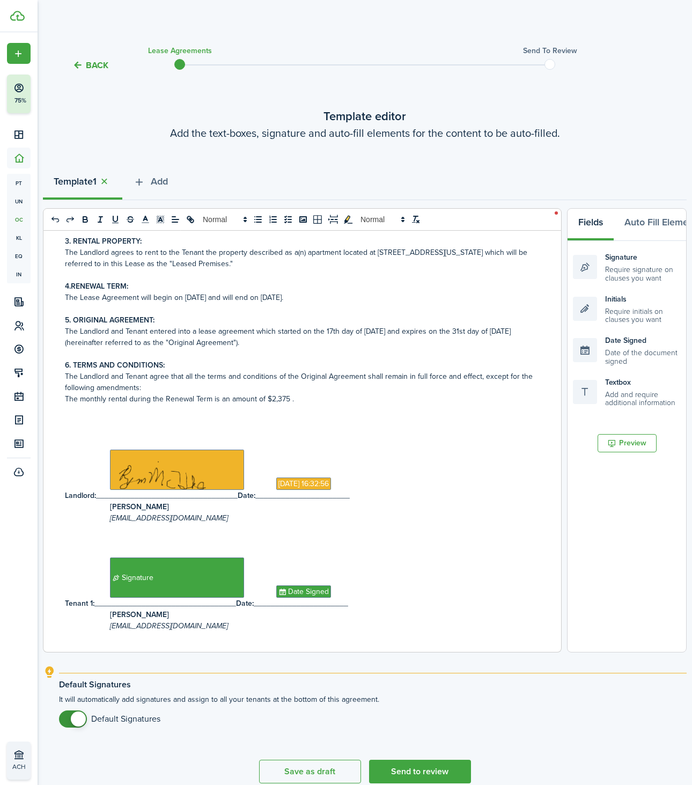
scroll to position [233, 0]
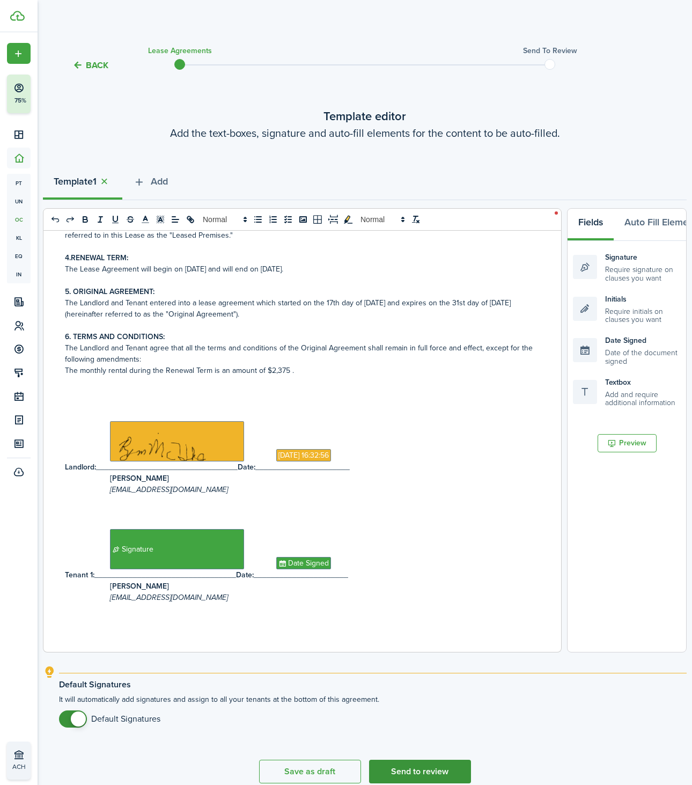
click at [399, 771] on button "Send to review" at bounding box center [420, 772] width 102 height 24
